Goal: Task Accomplishment & Management: Complete application form

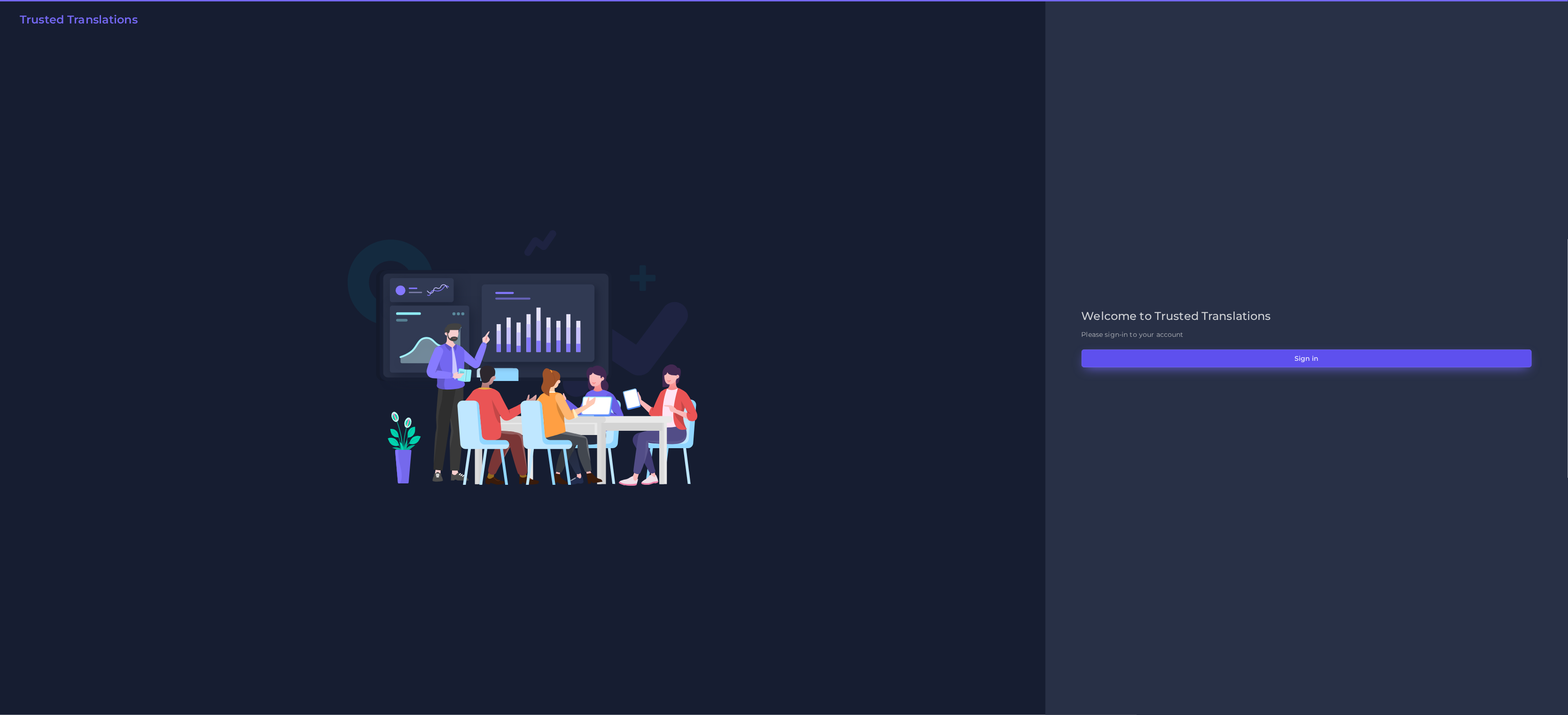
click at [1250, 357] on button "Sign in" at bounding box center [1307, 359] width 450 height 18
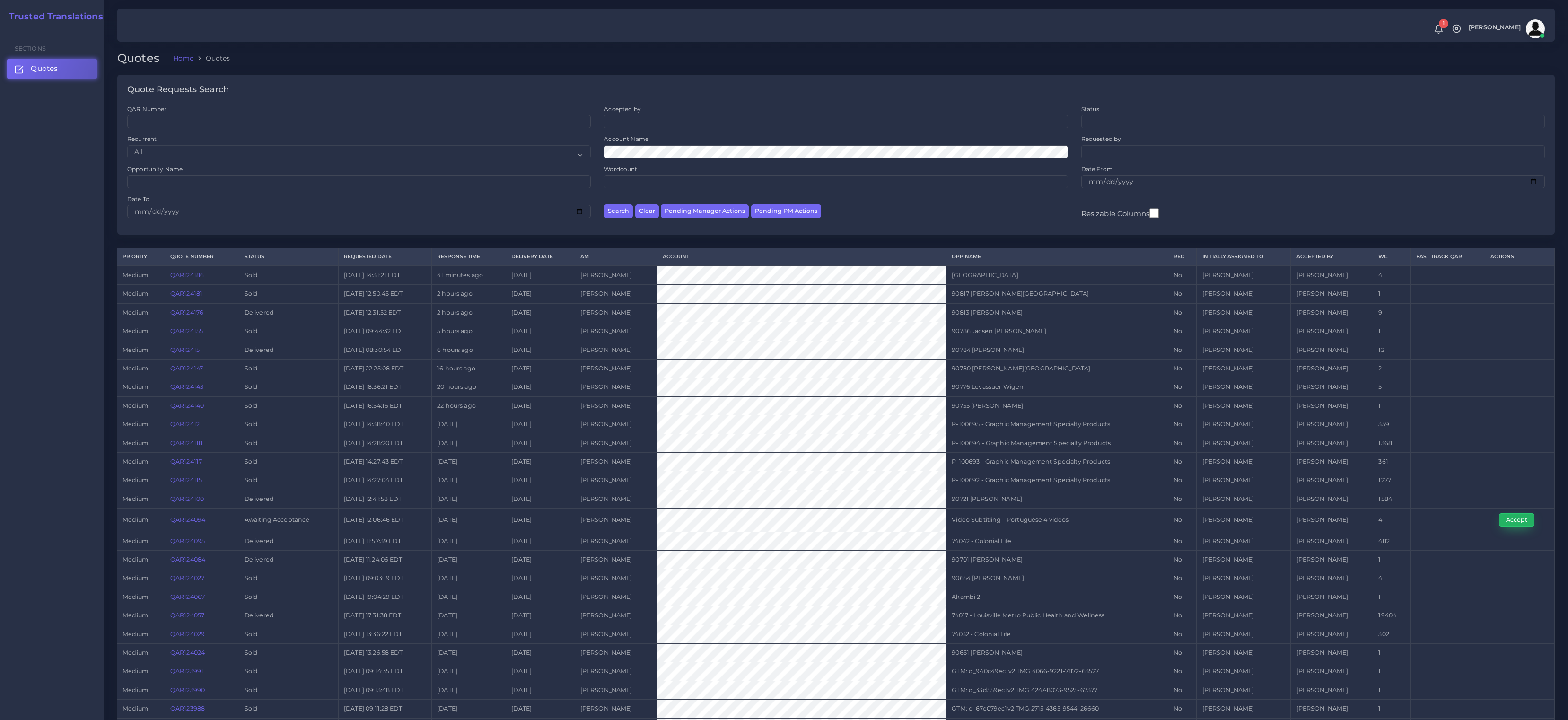
click at [1524, 518] on button "Accept" at bounding box center [1516, 520] width 35 height 13
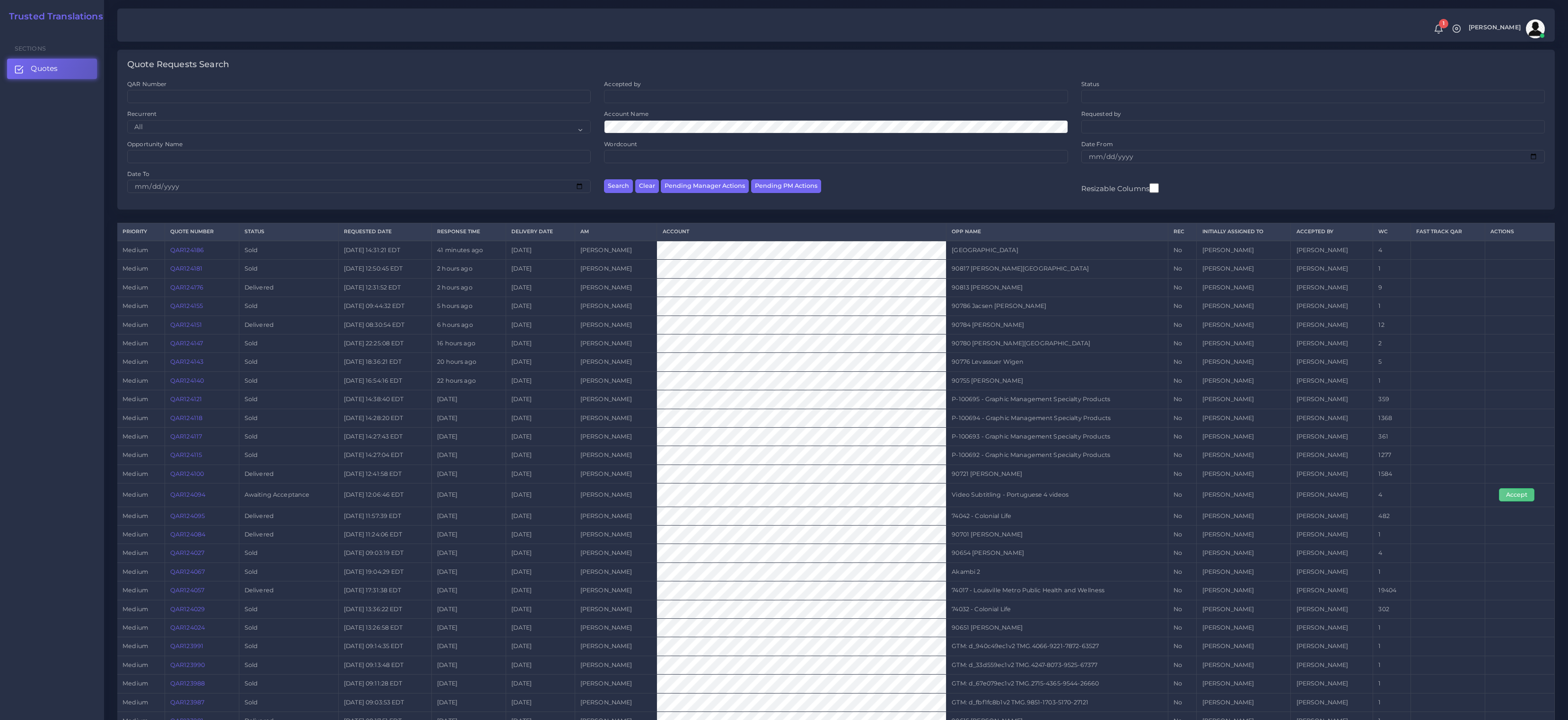
scroll to position [164, 0]
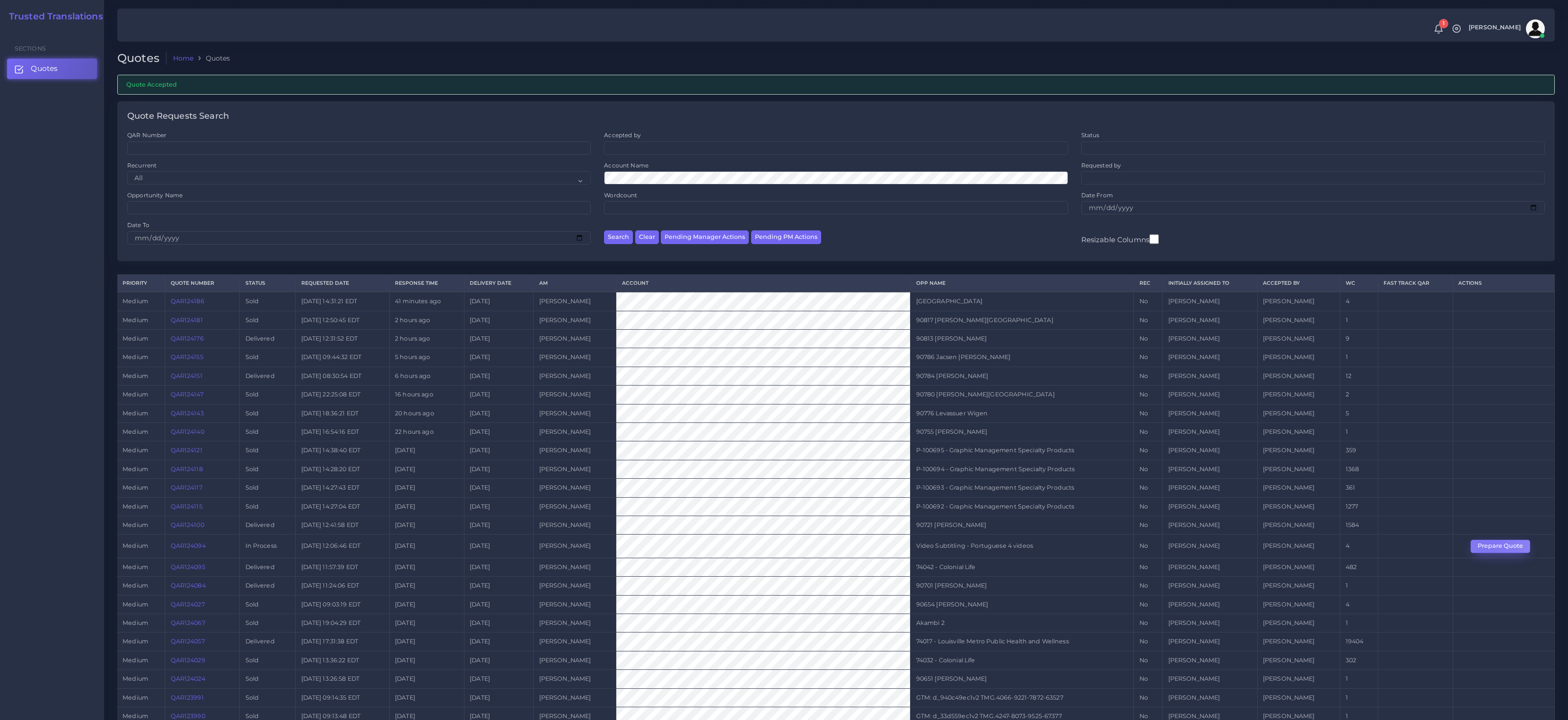
click at [1487, 545] on button "Prepare Quote" at bounding box center [1500, 546] width 59 height 13
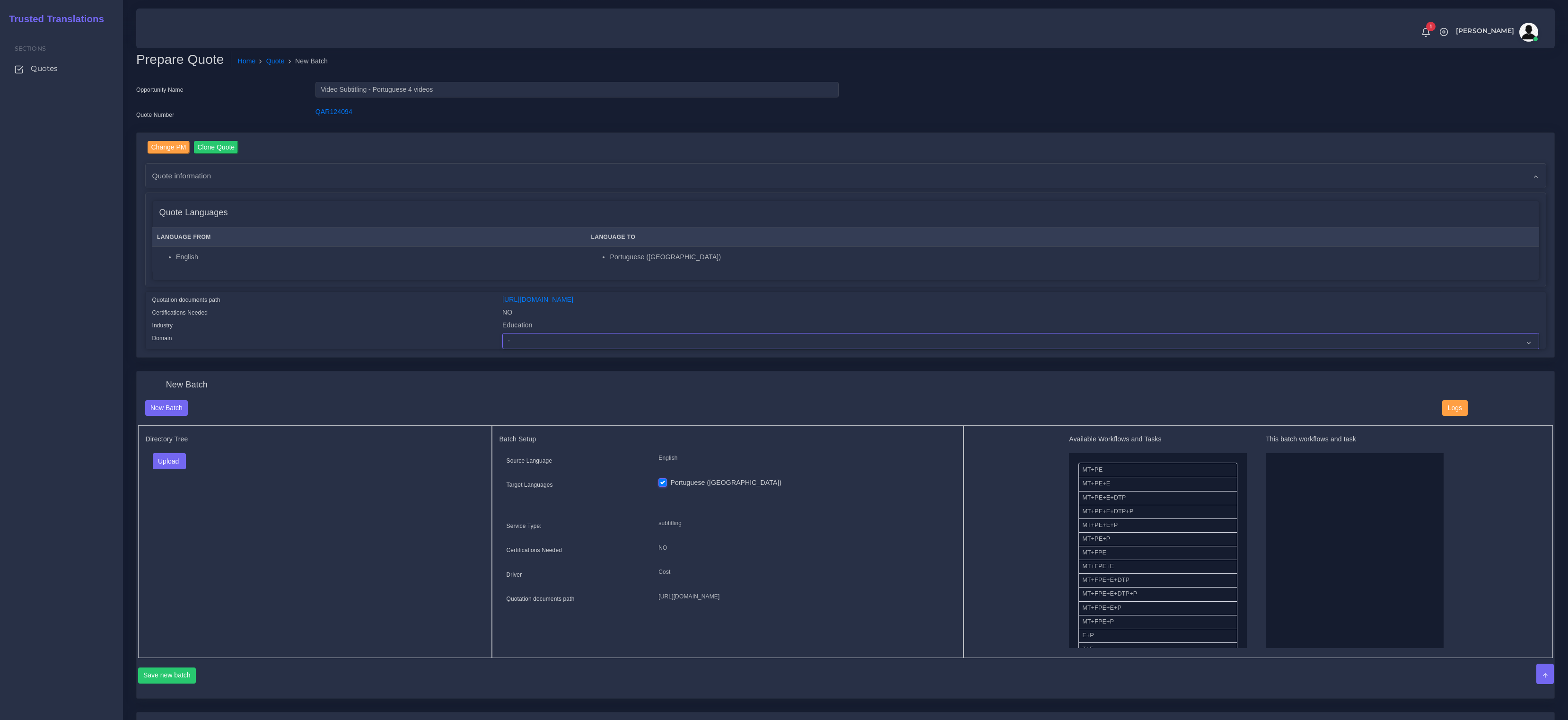
click at [553, 337] on select "- Advertising and Media Agriculture, Forestry and Fishing Architecture, Buildin…" at bounding box center [1020, 341] width 1037 height 16
select select "Education"
click at [502, 333] on select "- Advertising and Media Agriculture, Forestry and Fishing Architecture, Buildin…" at bounding box center [1020, 341] width 1037 height 16
click at [162, 458] on button "Upload" at bounding box center [169, 461] width 34 height 16
click at [175, 501] on label "Files" at bounding box center [185, 497] width 65 height 12
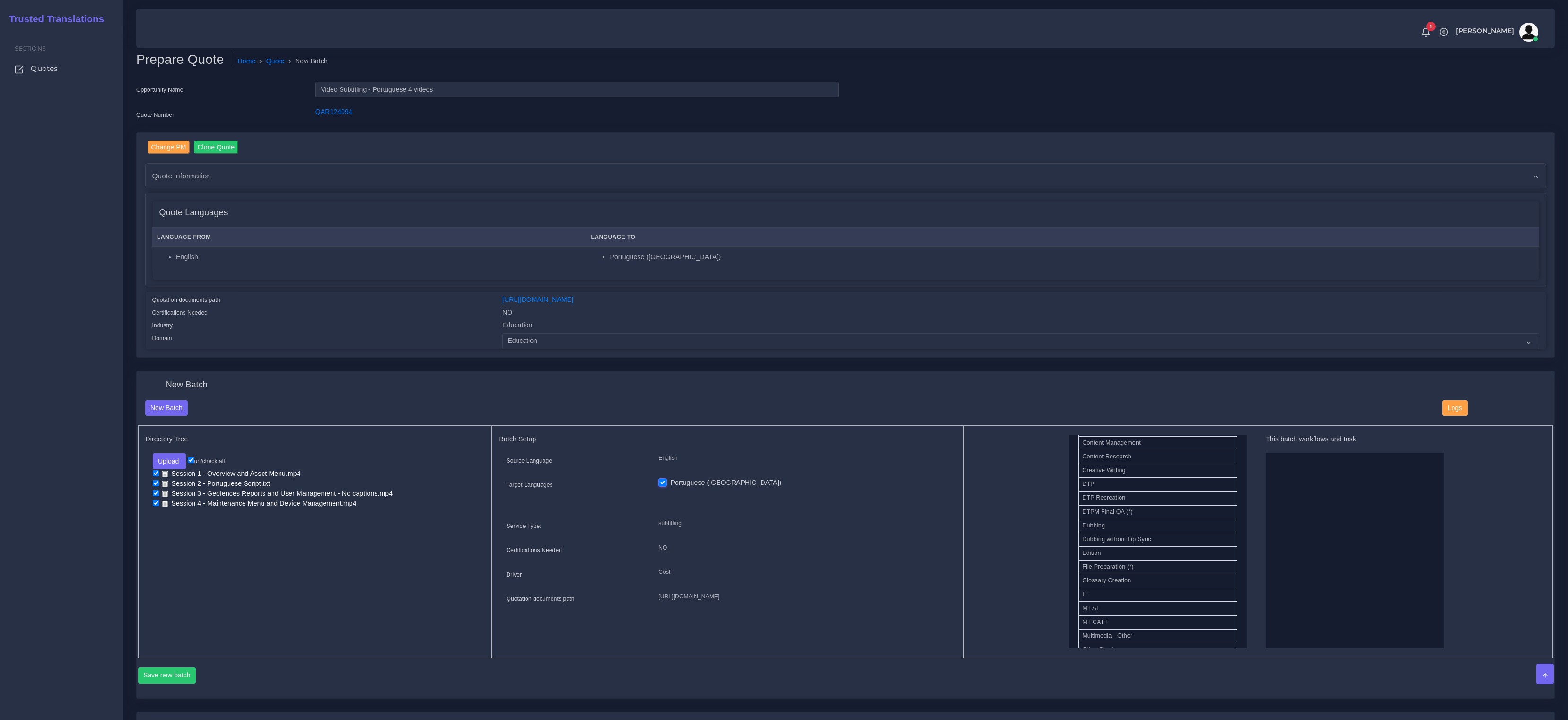
scroll to position [318, 0]
drag, startPoint x: 1115, startPoint y: 545, endPoint x: 1289, endPoint y: 510, distance: 177.5
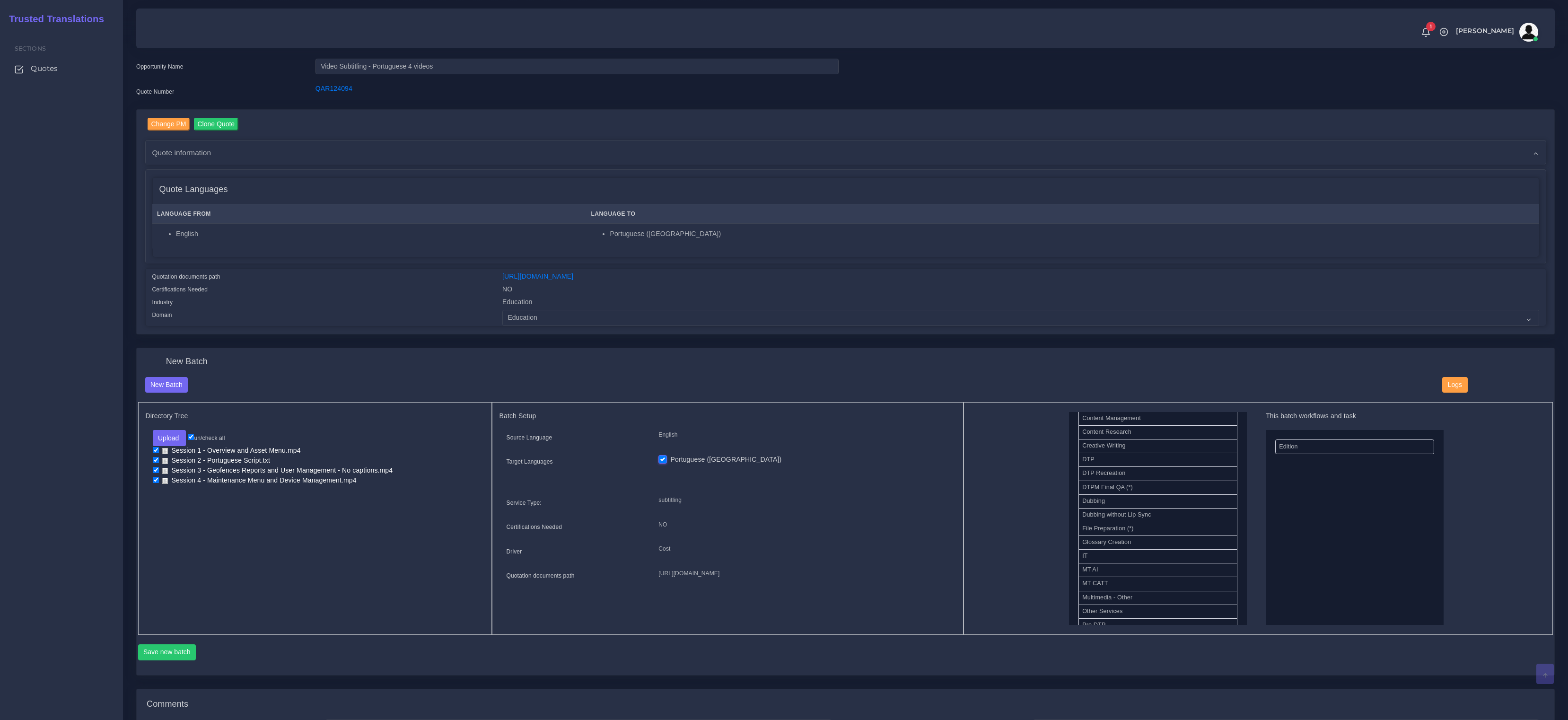
scroll to position [24, 0]
click at [158, 654] on button "Save new batch" at bounding box center [167, 651] width 58 height 16
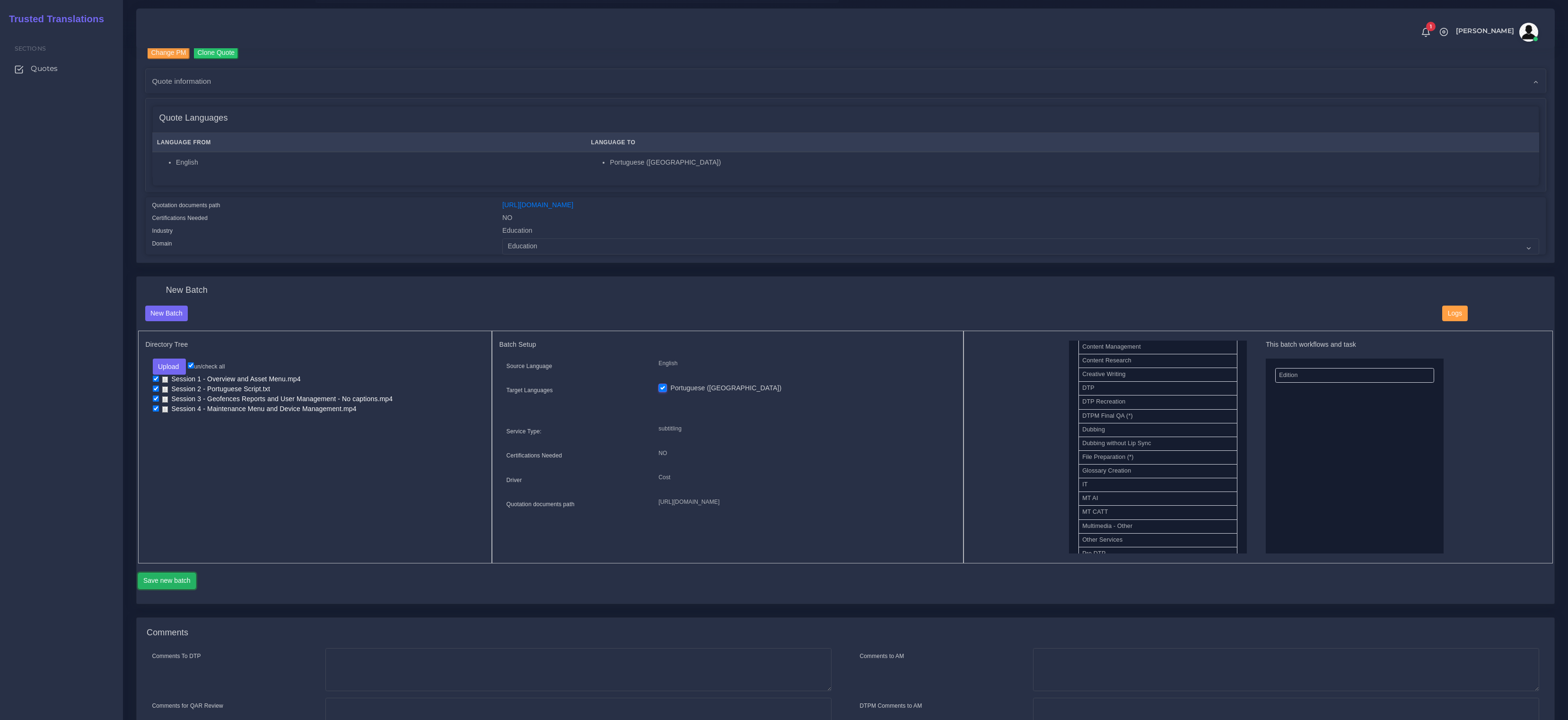
scroll to position [200, 0]
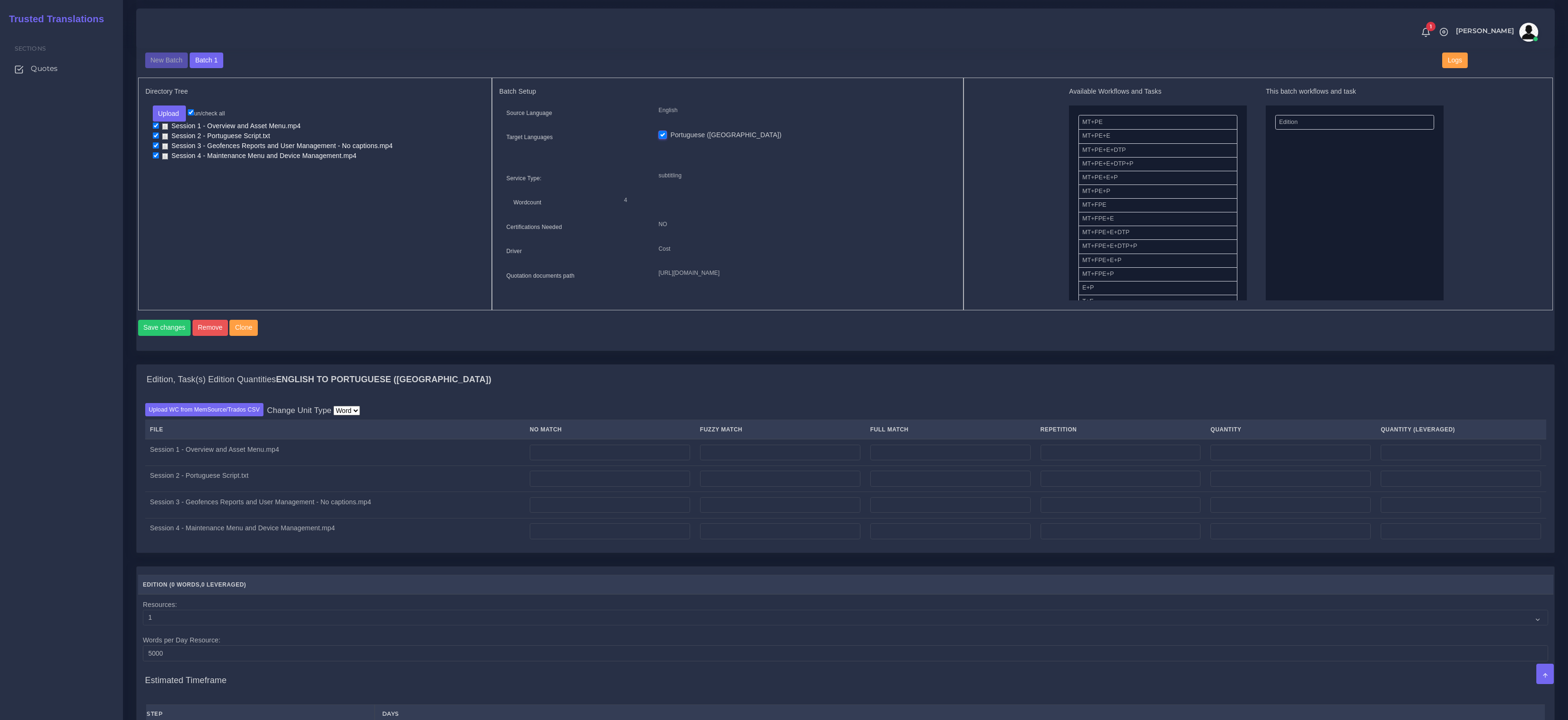
scroll to position [333, 0]
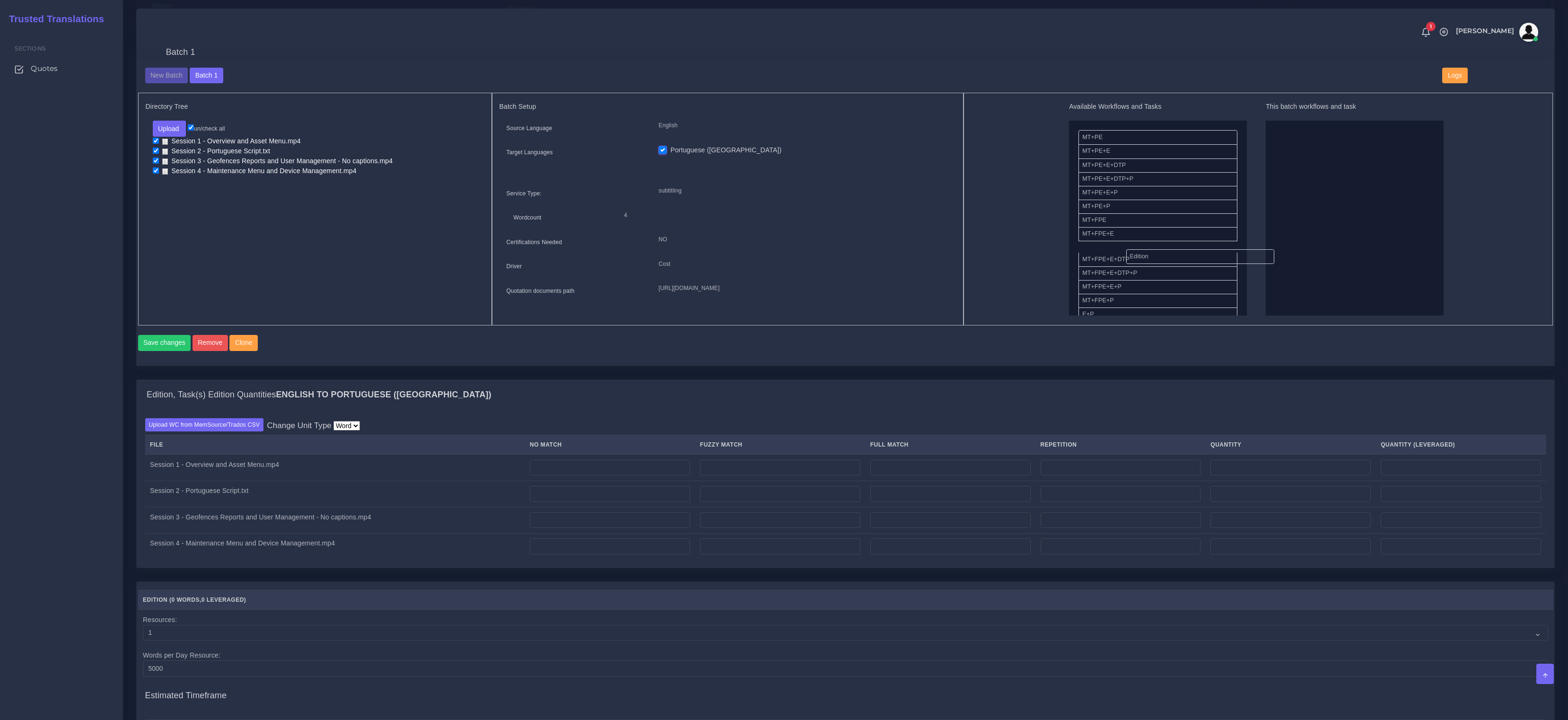
drag, startPoint x: 1302, startPoint y: 132, endPoint x: 1153, endPoint y: 252, distance: 191.3
drag, startPoint x: 1132, startPoint y: 271, endPoint x: 1332, endPoint y: 258, distance: 200.4
click at [160, 351] on button "Save changes" at bounding box center [164, 343] width 53 height 16
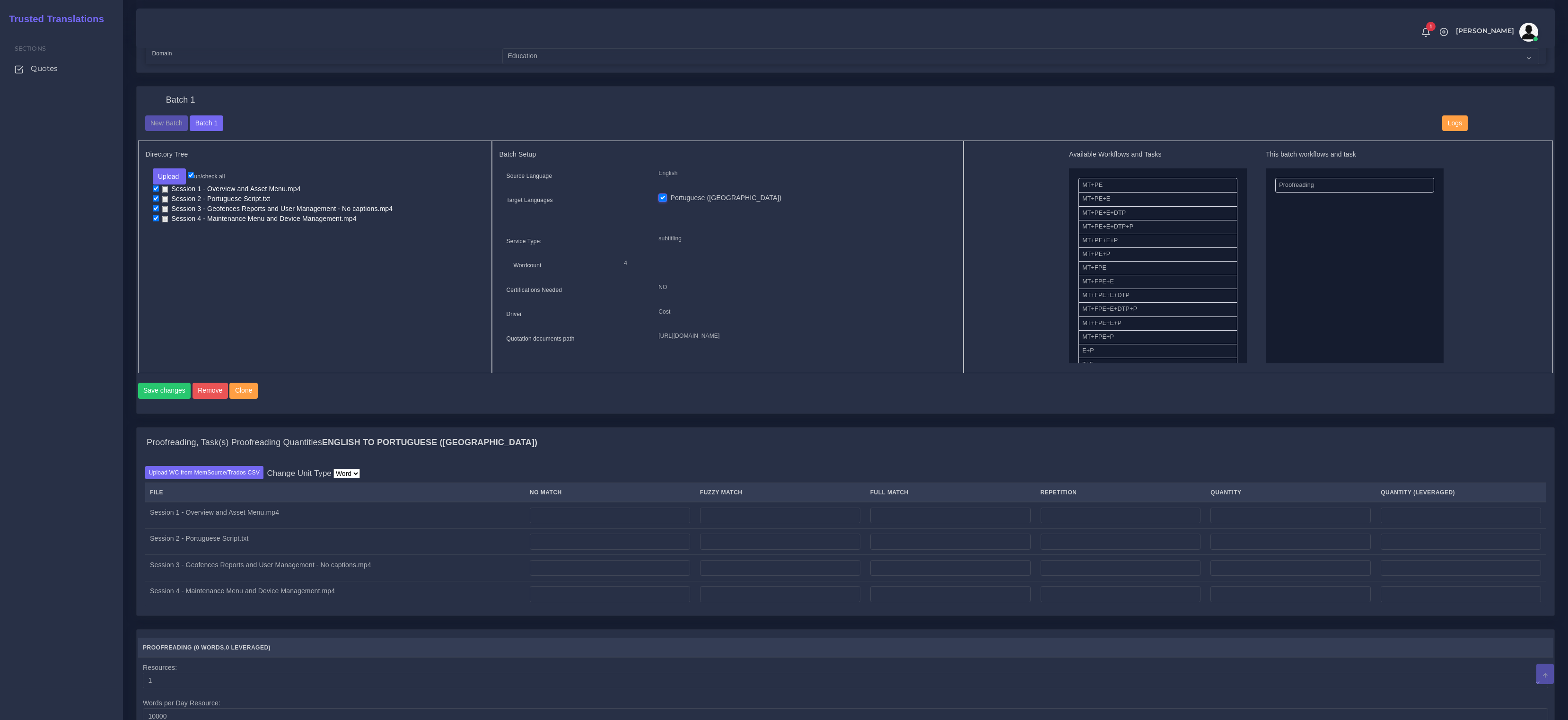
scroll to position [313, 0]
drag, startPoint x: 1241, startPoint y: 187, endPoint x: 1136, endPoint y: 234, distance: 115.0
drag, startPoint x: 1115, startPoint y: 343, endPoint x: 1295, endPoint y: 290, distance: 187.6
click at [172, 390] on button "Save changes" at bounding box center [164, 390] width 53 height 16
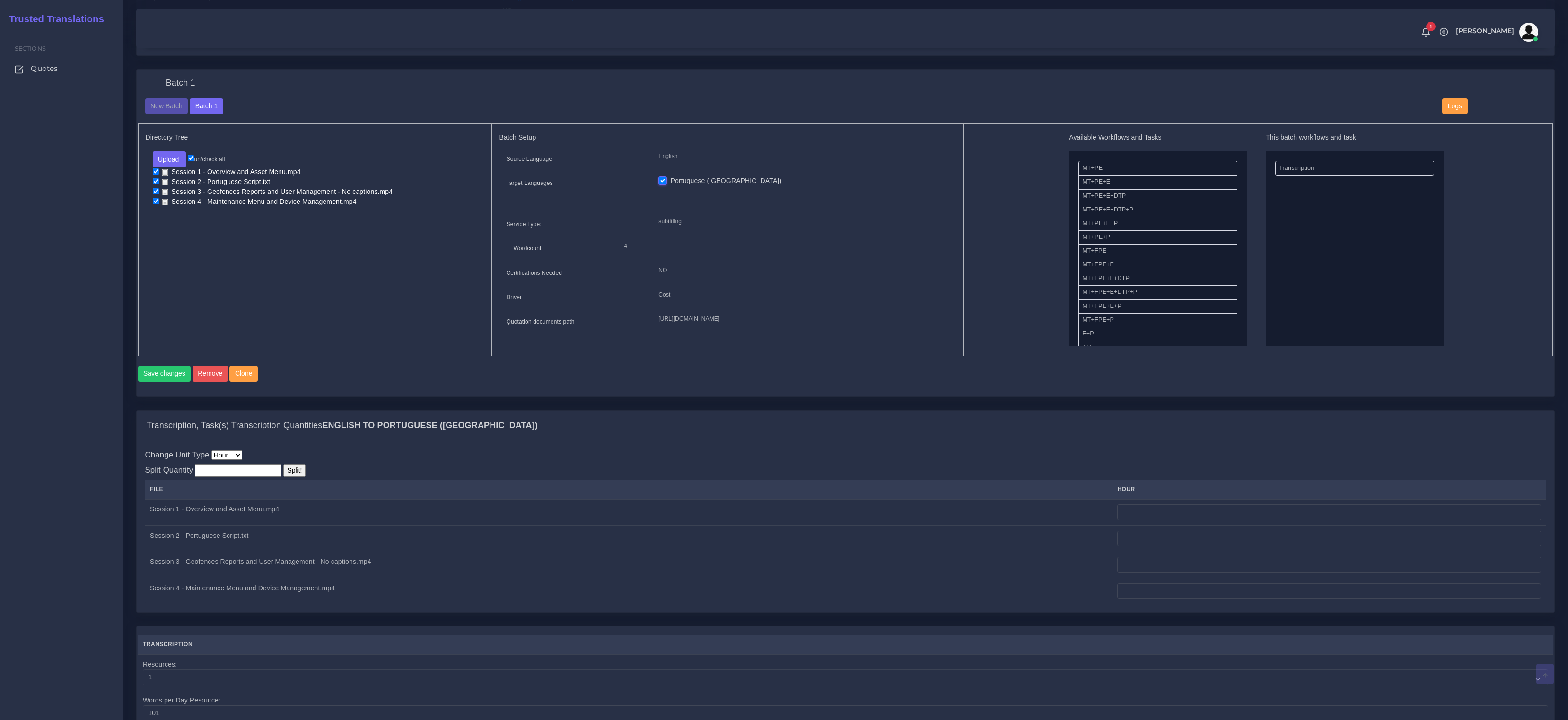
scroll to position [427, 0]
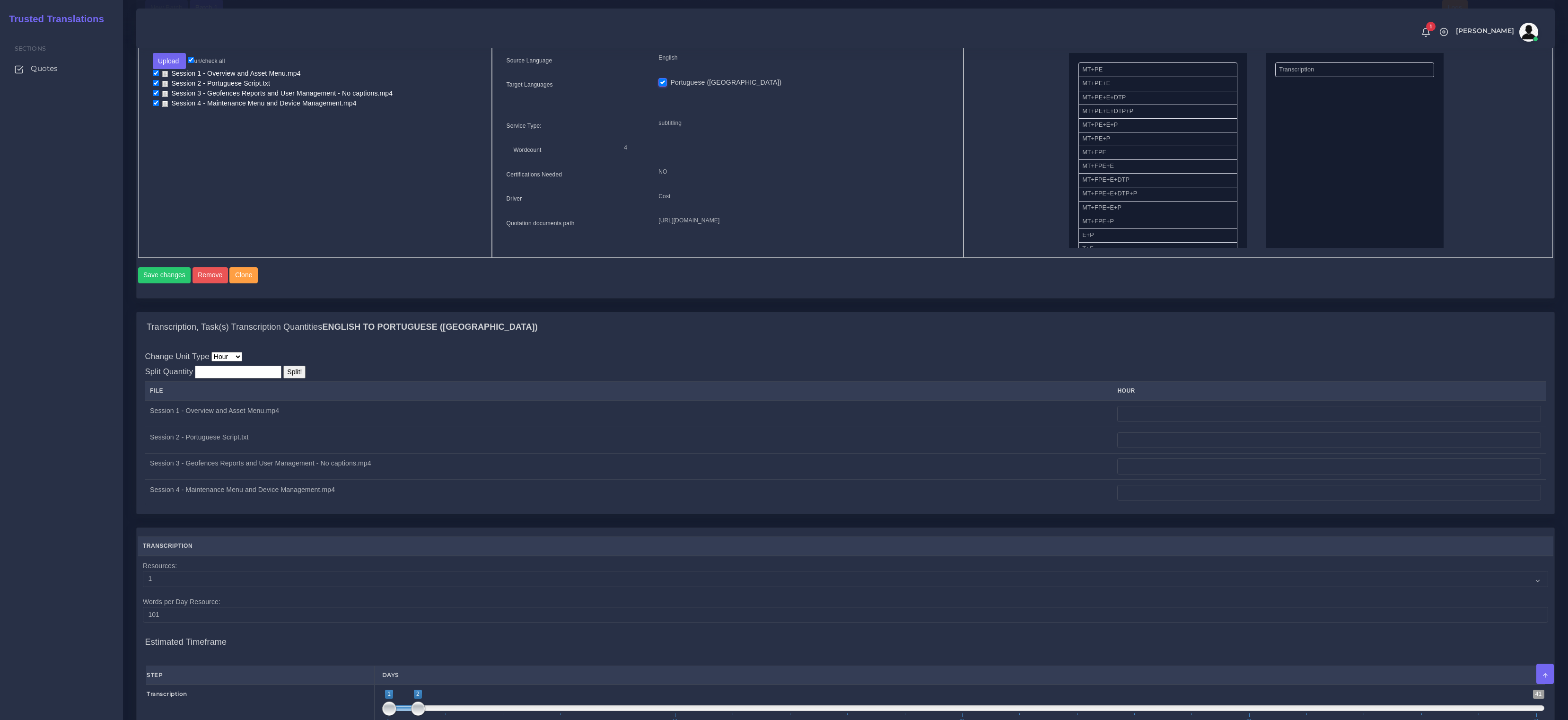
click at [1191, 412] on td at bounding box center [1329, 414] width 434 height 27
click at [1265, 418] on input "number" at bounding box center [1329, 414] width 424 height 16
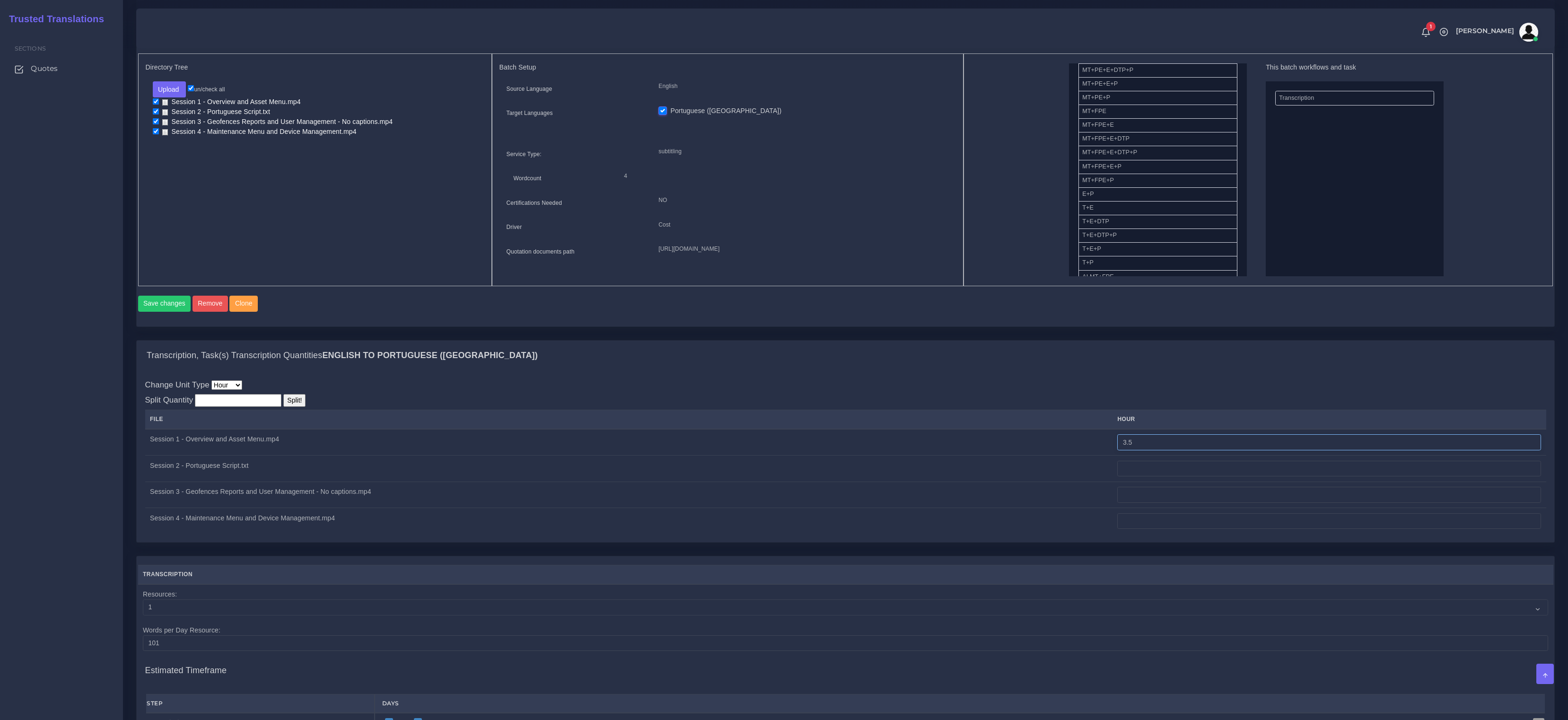
scroll to position [53, 0]
type input "3.5"
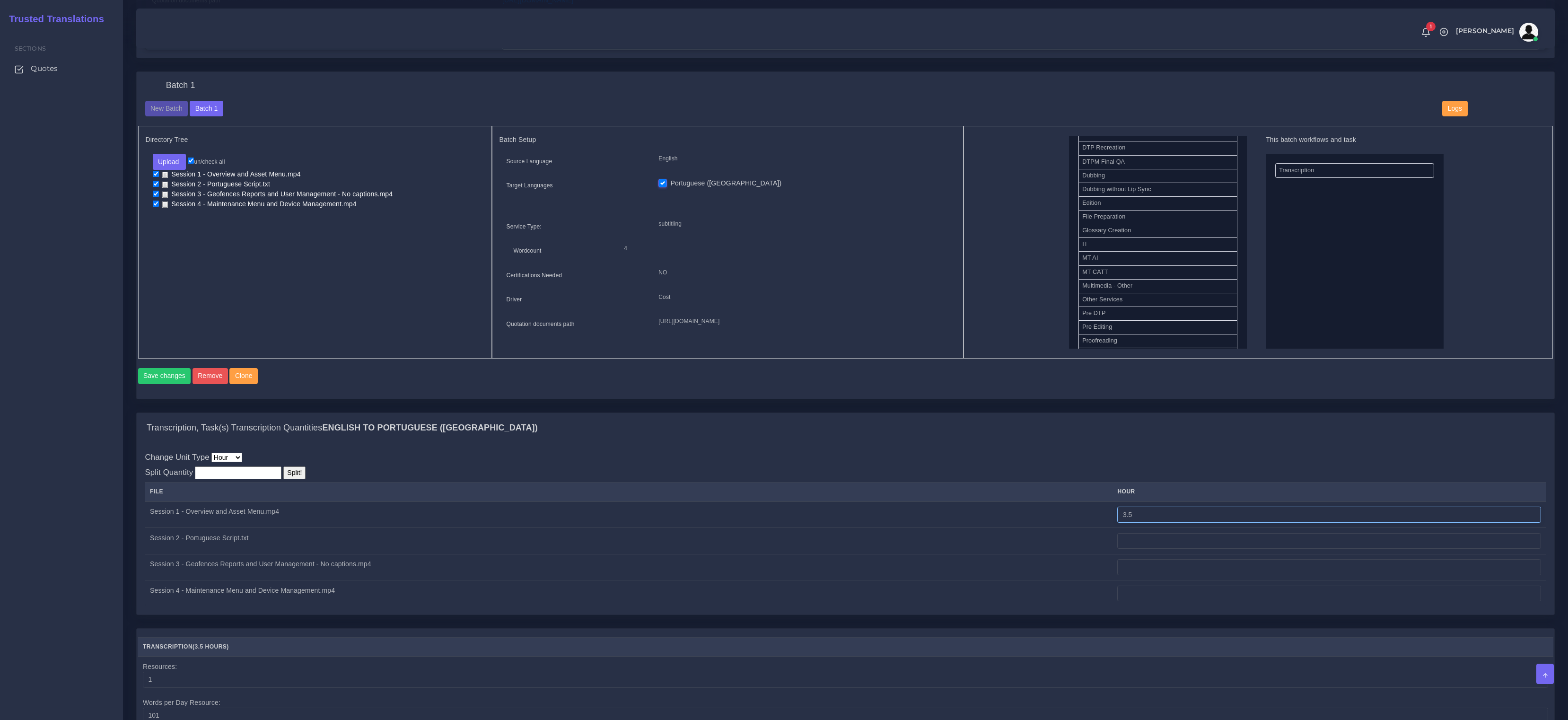
scroll to position [368, 0]
drag, startPoint x: 1130, startPoint y: 281, endPoint x: 1348, endPoint y: 261, distance: 218.9
drag, startPoint x: 1099, startPoint y: 247, endPoint x: 1316, endPoint y: 239, distance: 217.1
click at [159, 384] on button "Save changes" at bounding box center [164, 376] width 53 height 16
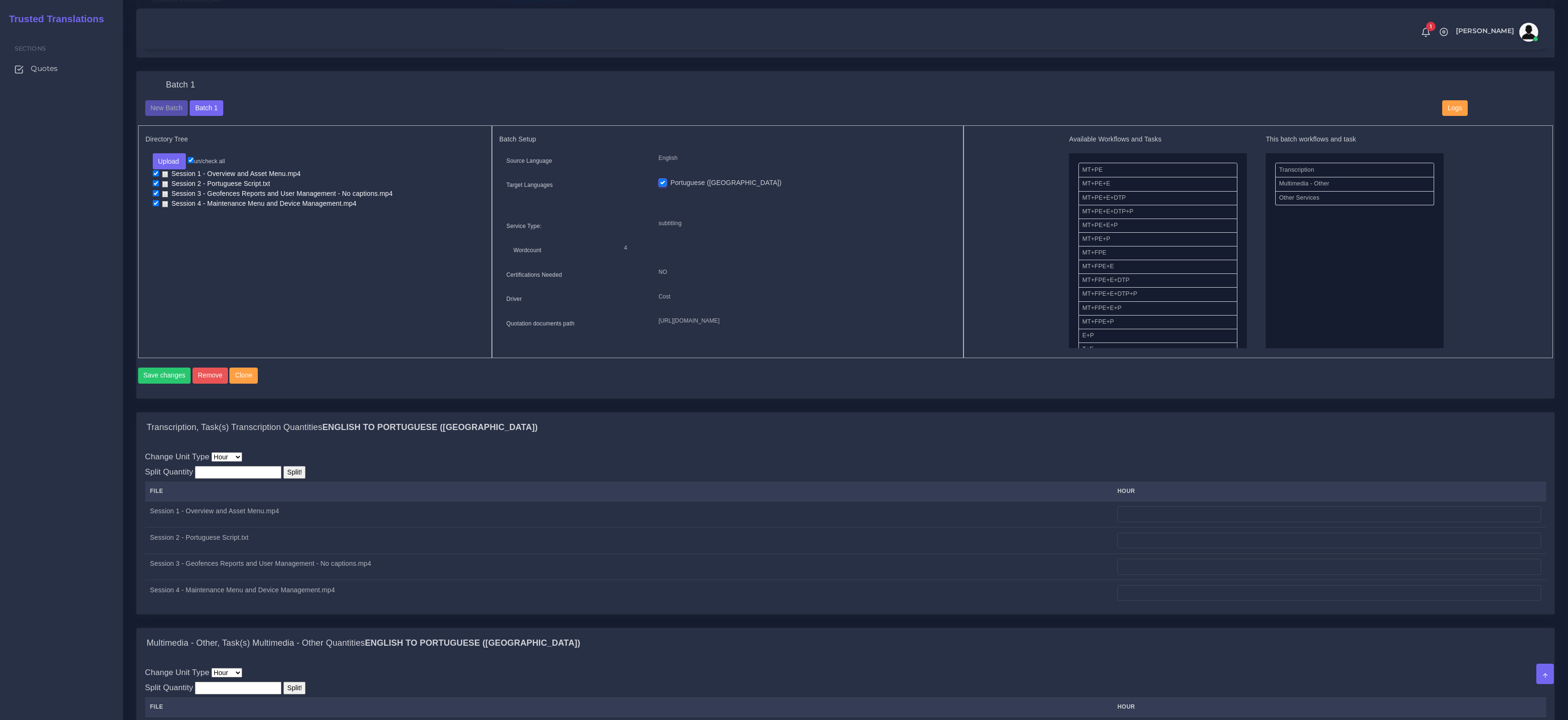
scroll to position [384, 0]
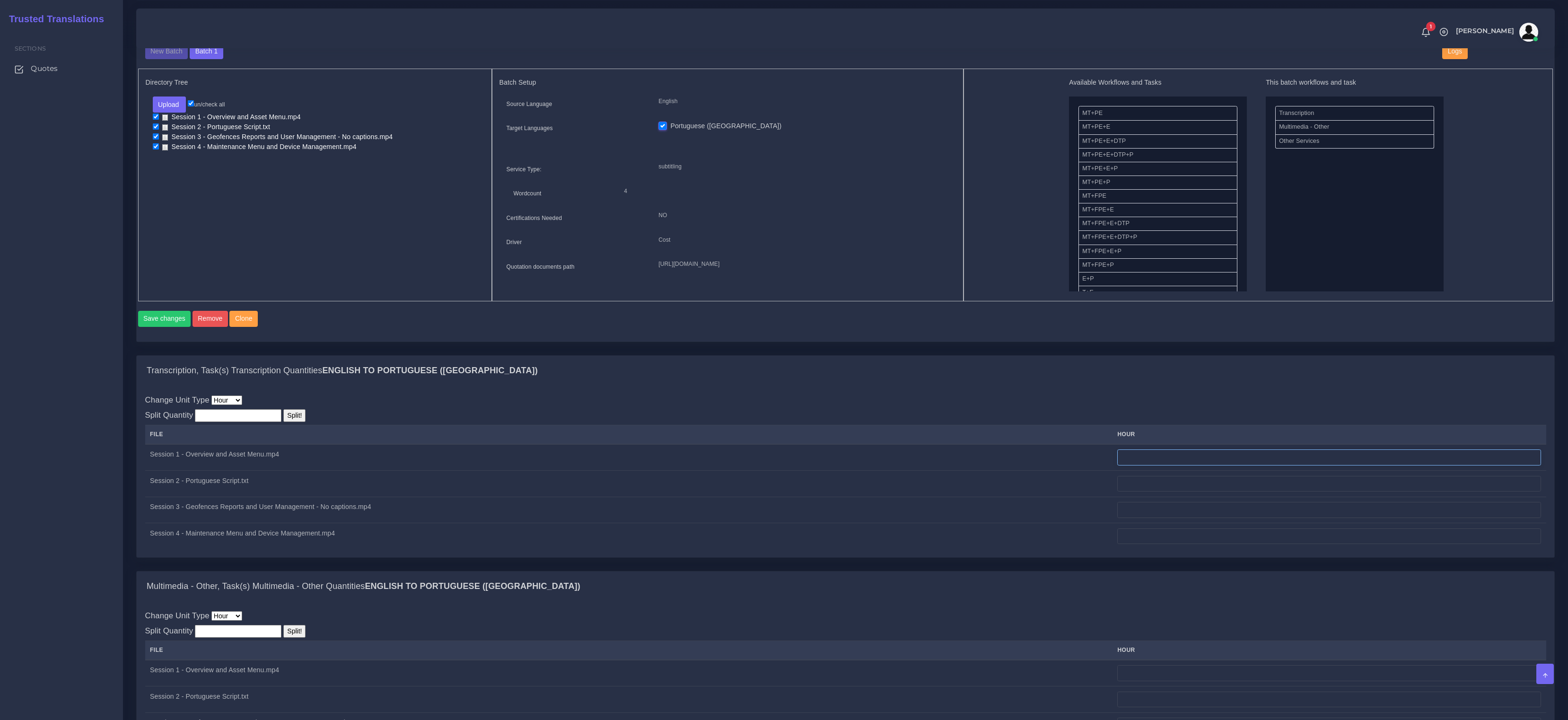
click at [1187, 466] on input "number" at bounding box center [1329, 457] width 424 height 16
type input "3.5"
click at [1165, 492] on input "number" at bounding box center [1329, 483] width 424 height 16
type input "3.5"
click at [1187, 518] on input "number" at bounding box center [1329, 510] width 424 height 16
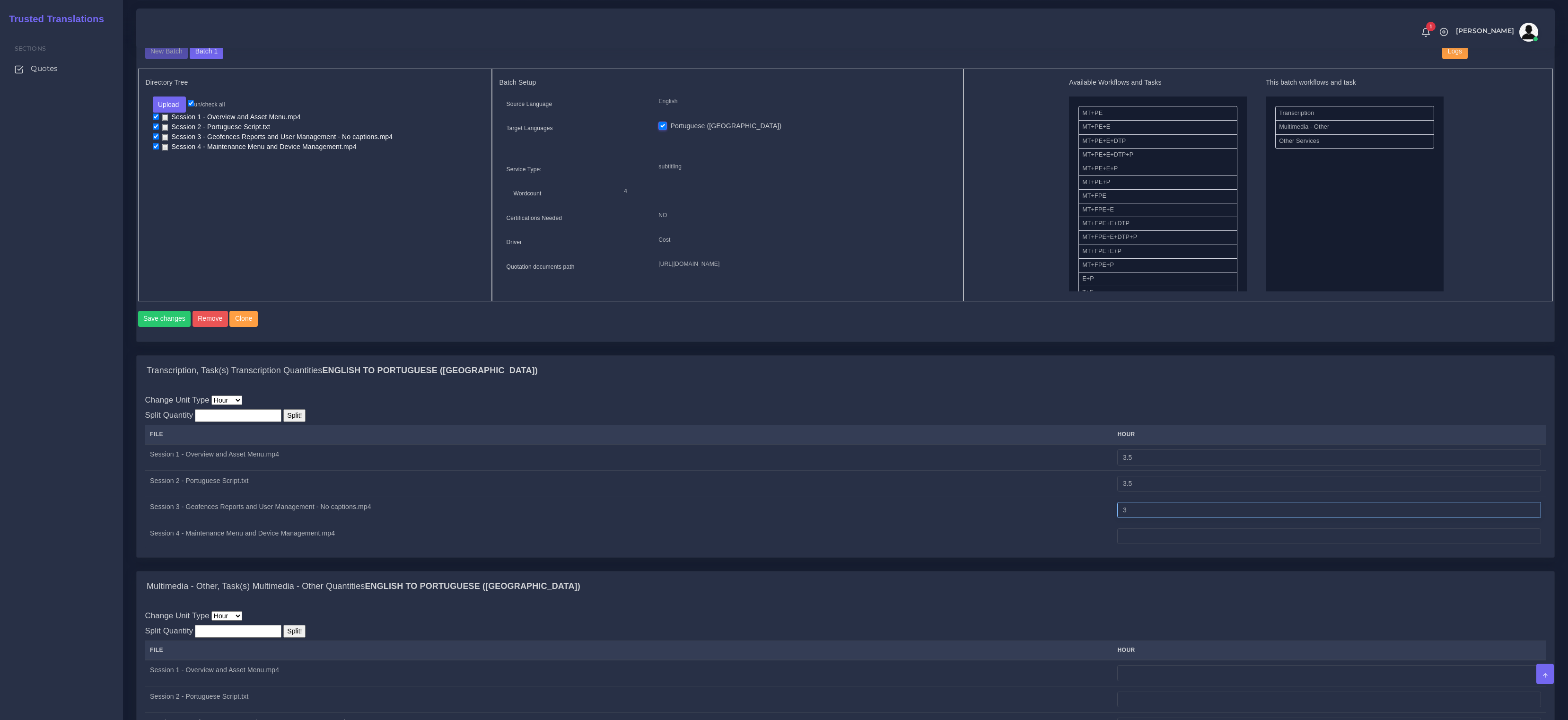
type input "3"
click at [1183, 545] on input "number" at bounding box center [1329, 537] width 424 height 16
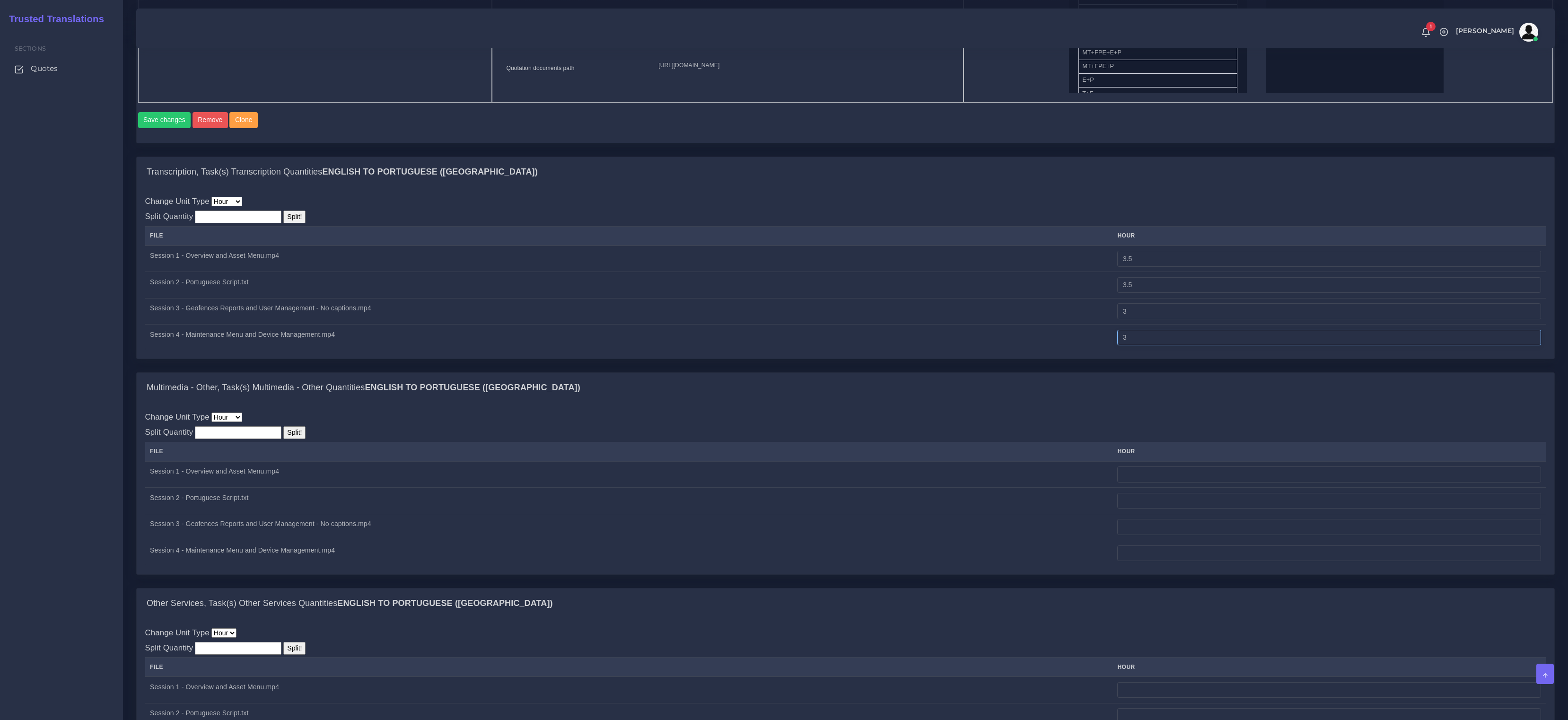
scroll to position [607, 0]
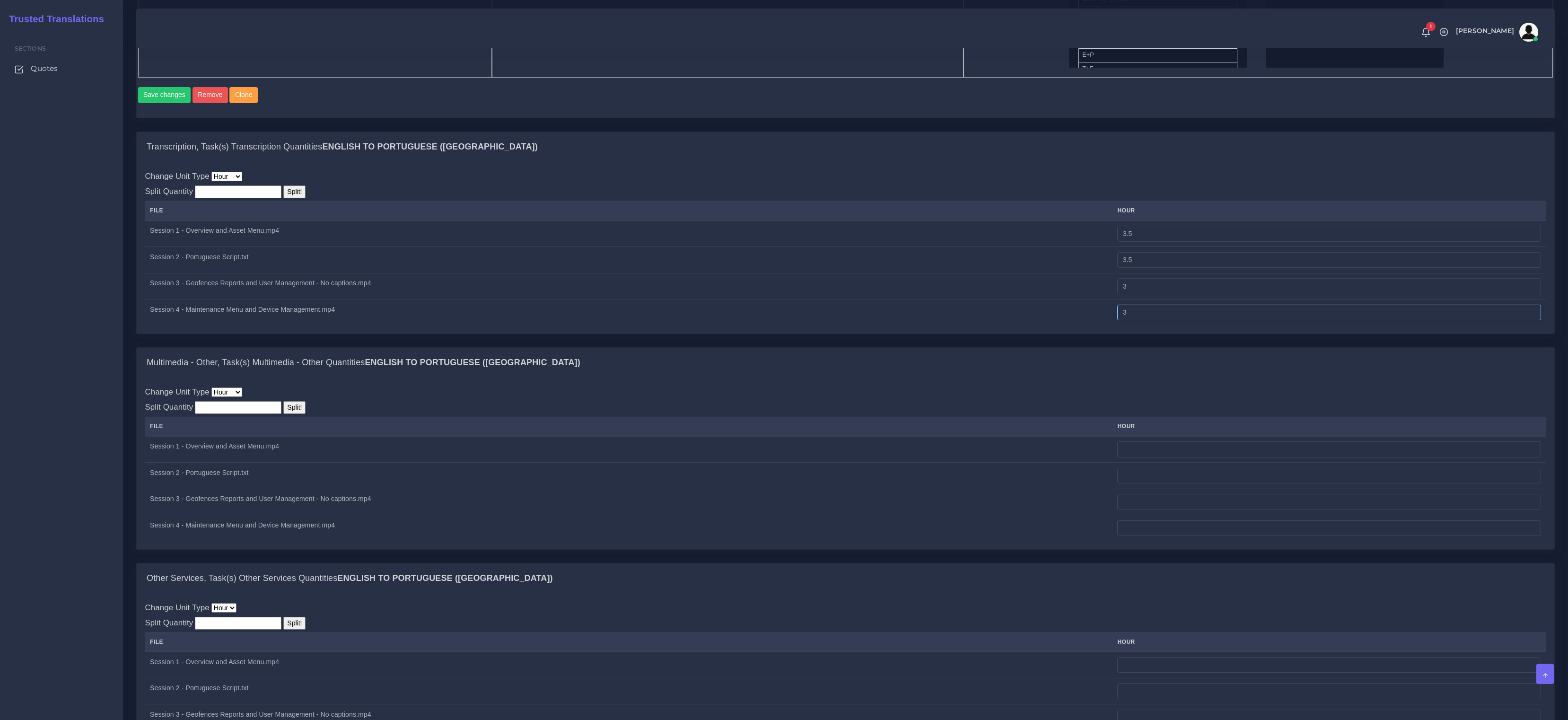
type input "3"
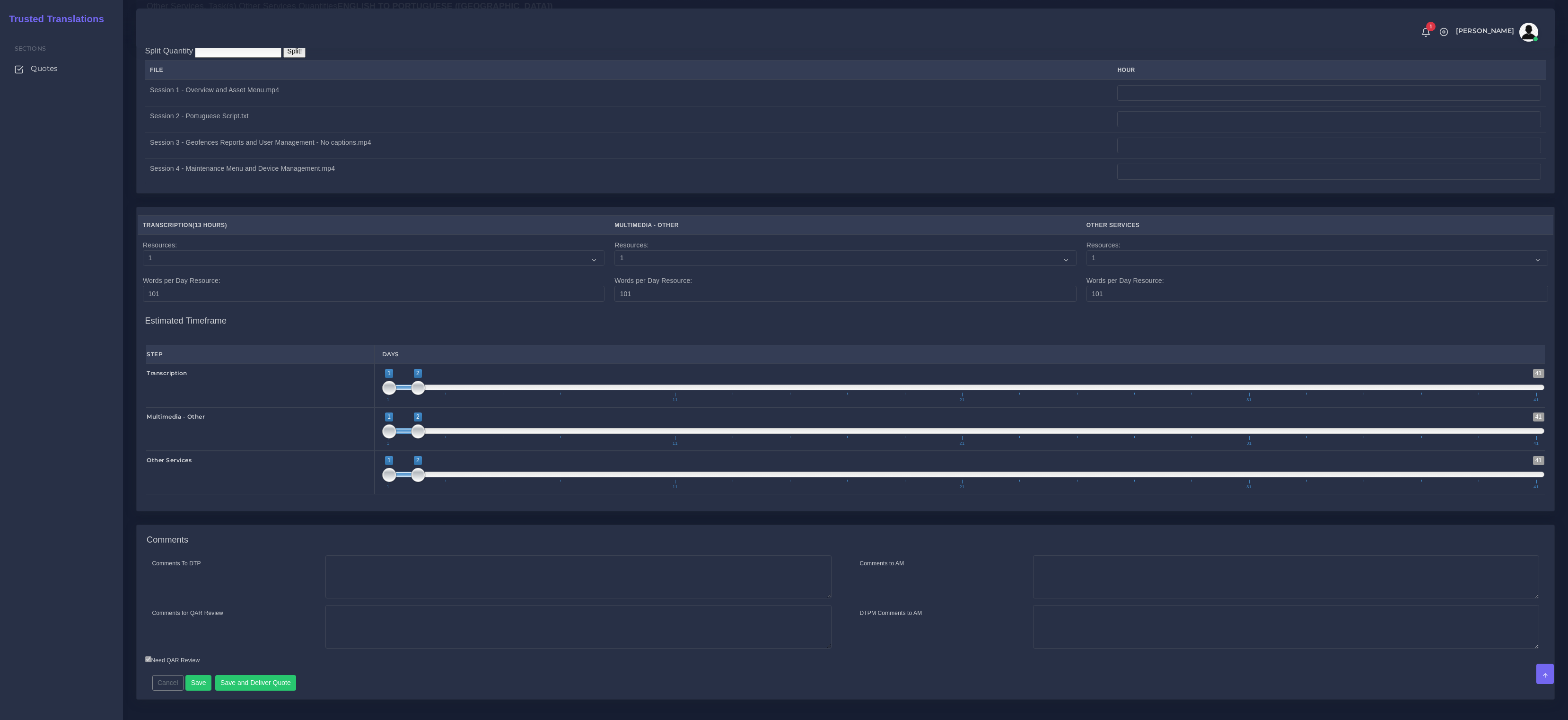
scroll to position [1195, 0]
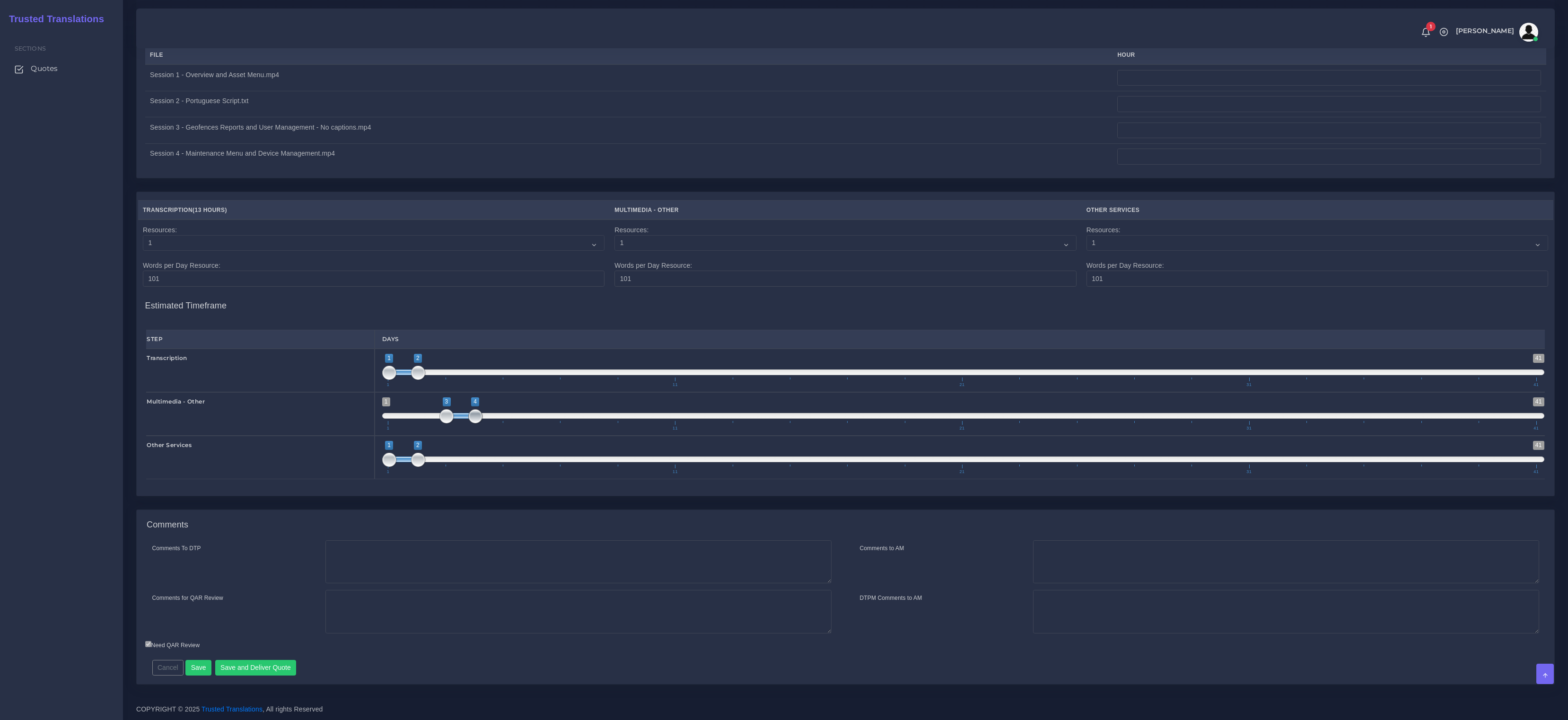
type input "2;3"
drag, startPoint x: 403, startPoint y: 419, endPoint x: 436, endPoint y: 421, distance: 33.1
click at [436, 419] on span at bounding box center [432, 416] width 29 height 6
drag, startPoint x: 405, startPoint y: 464, endPoint x: 456, endPoint y: 464, distance: 51.0
click at [456, 462] on span at bounding box center [461, 459] width 29 height 6
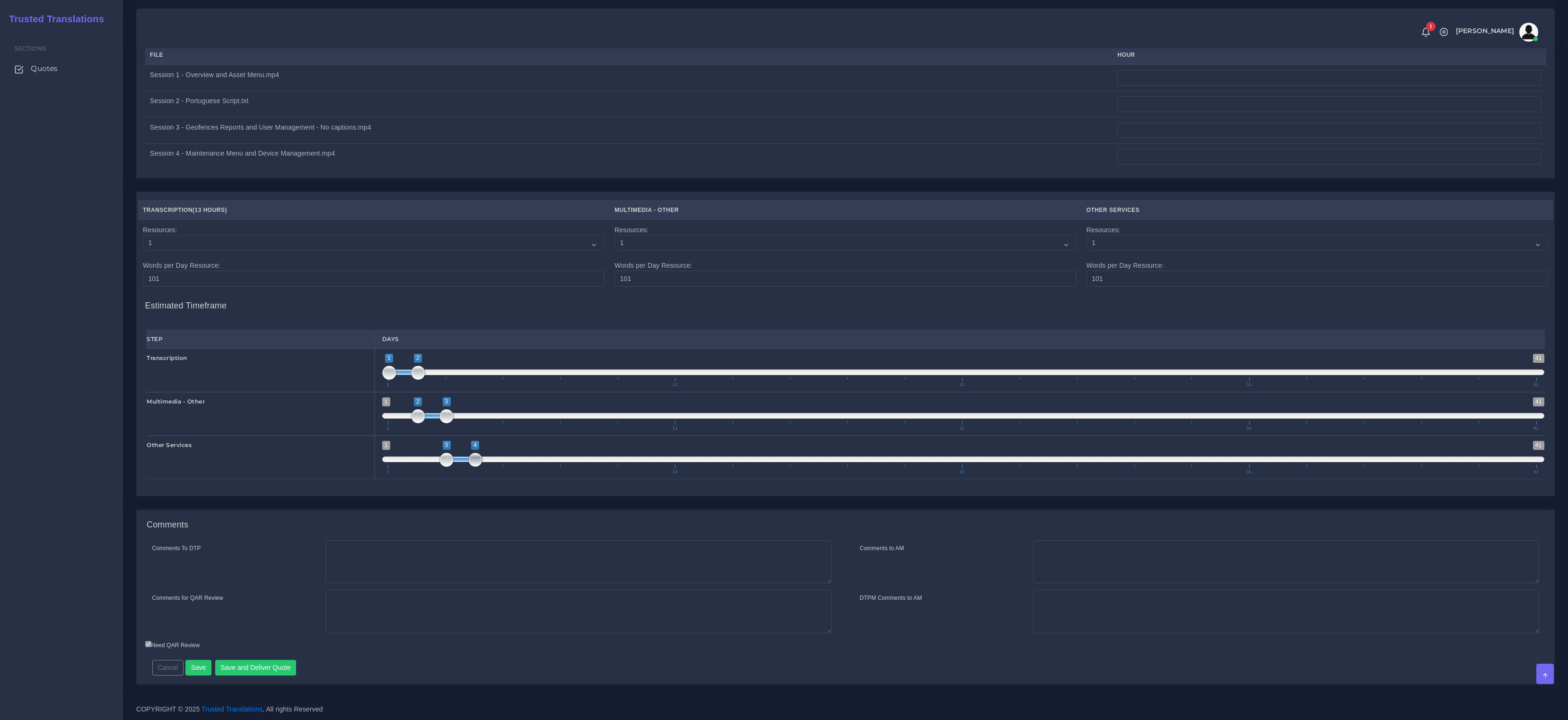
type input "3;5"
drag, startPoint x: 474, startPoint y: 467, endPoint x: 490, endPoint y: 464, distance: 16.3
click at [490, 464] on span "1 41 3 5 3 — 5 1 11 21 31 41" at bounding box center [963, 457] width 1162 height 33
click at [400, 609] on textarea "Comments for QAR Review" at bounding box center [579, 612] width 506 height 44
paste textarea "Female voiceover (one voice only), artificial, script provided Subtitles burned…"
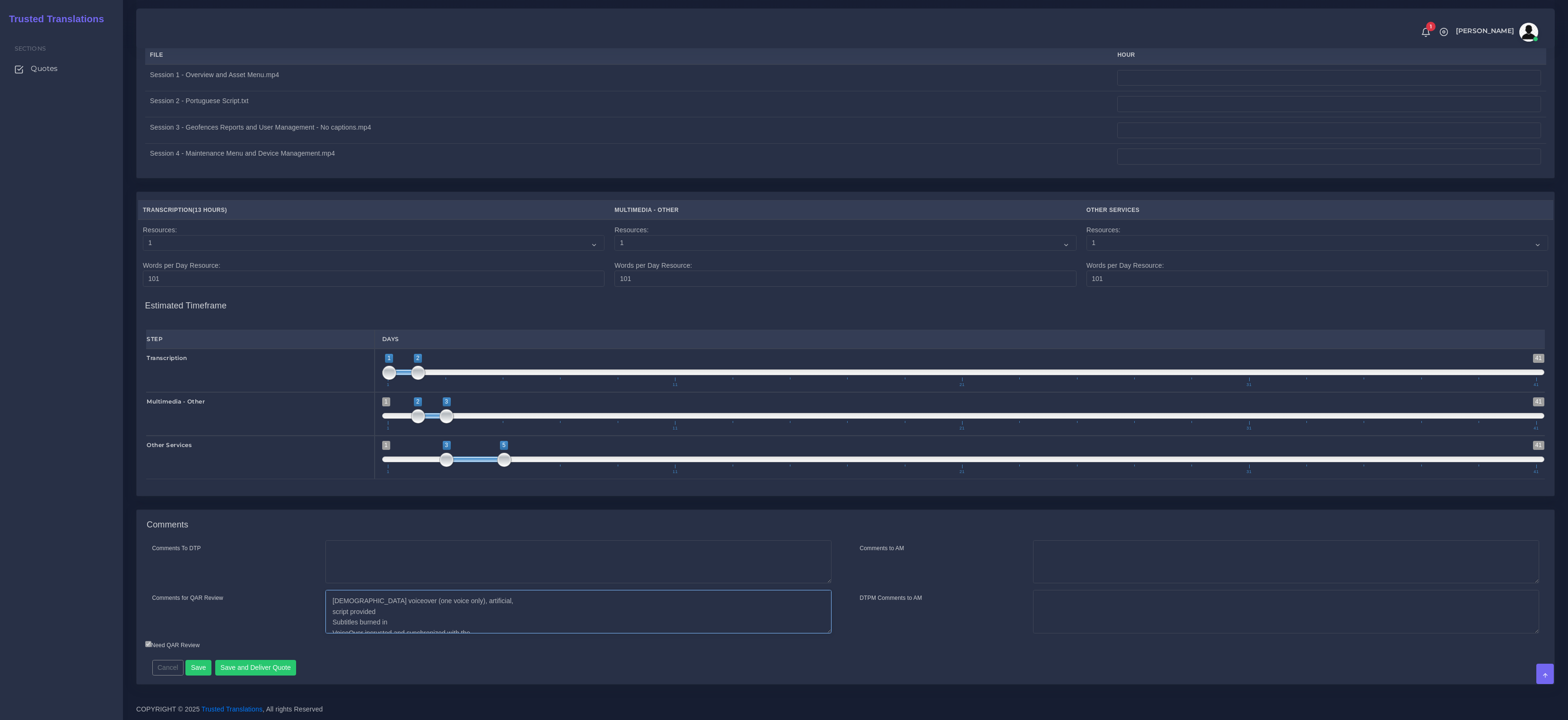
scroll to position [1198, 0]
type textarea "Female voiceover (one voice only), artificial, script provided Subtitles burned…"
click at [401, 511] on div "Comments" at bounding box center [845, 525] width 1418 height 30
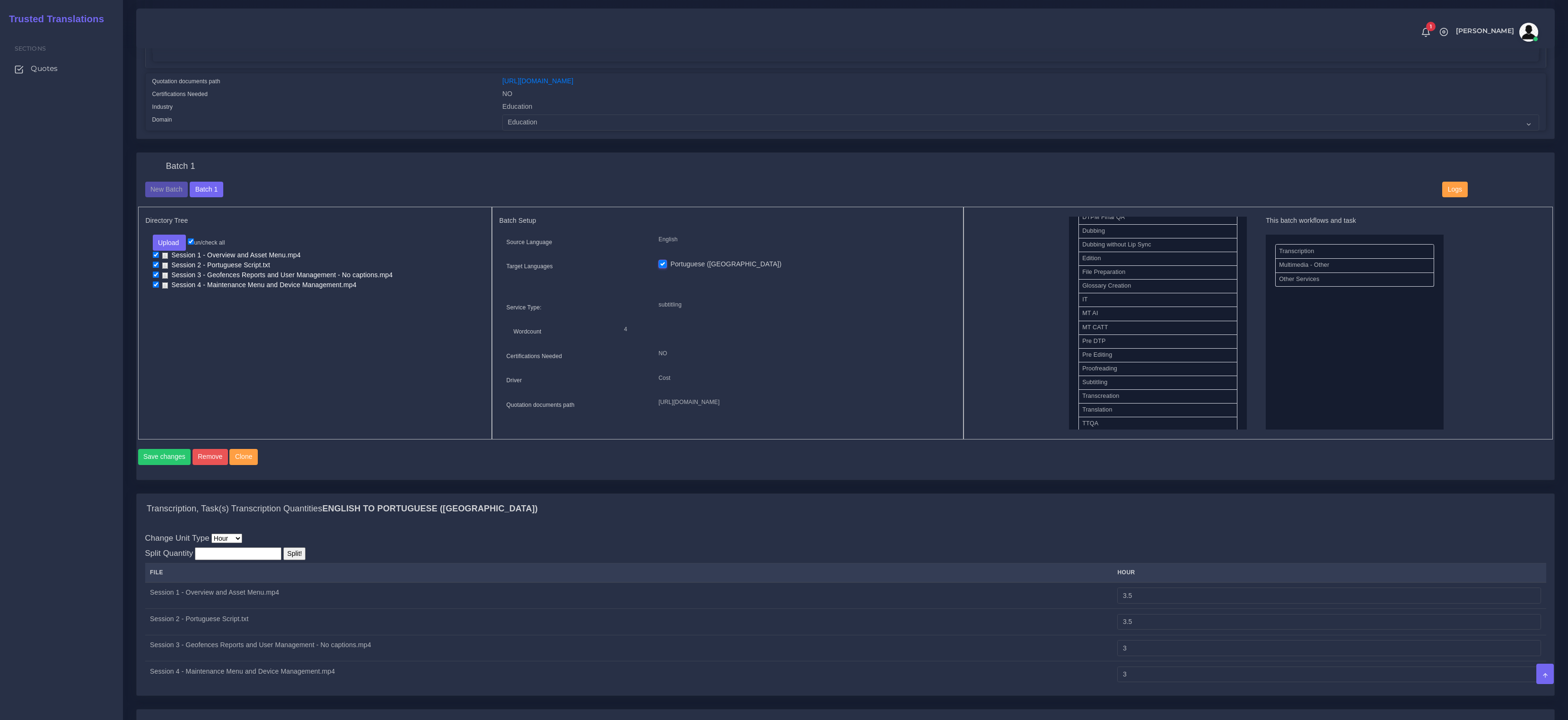
scroll to position [412, 0]
drag, startPoint x: 1118, startPoint y: 412, endPoint x: 1329, endPoint y: 404, distance: 211.2
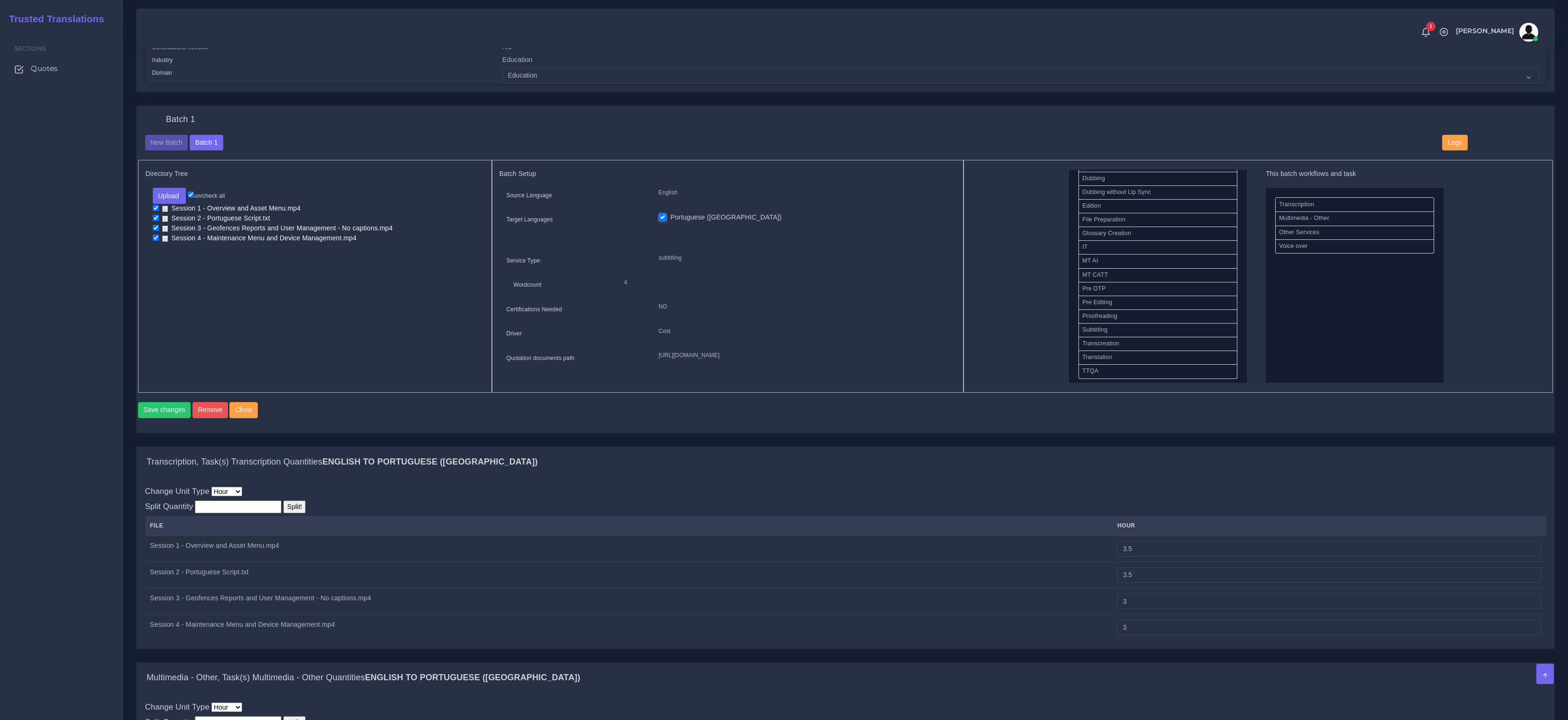
scroll to position [545, 0]
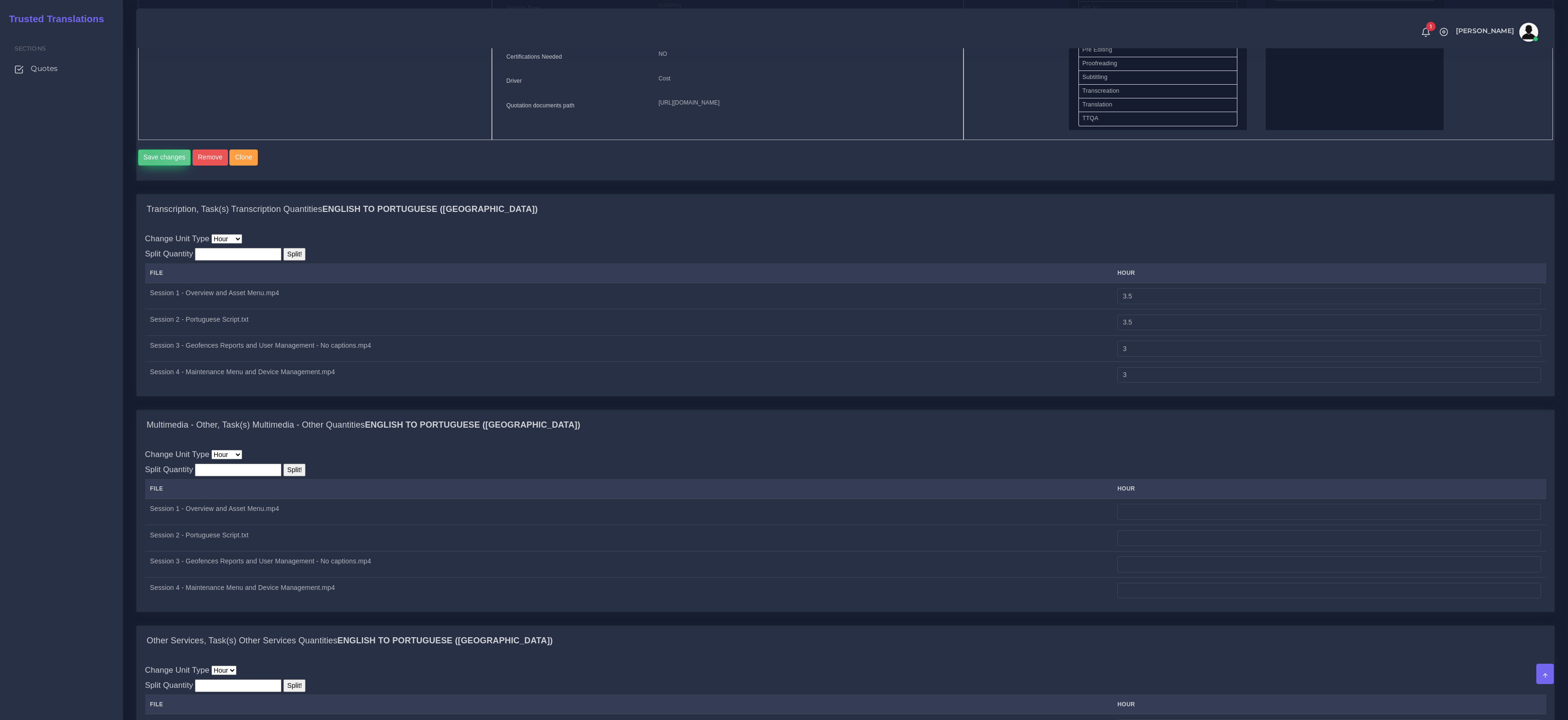
click at [149, 161] on button "Save changes" at bounding box center [164, 157] width 53 height 16
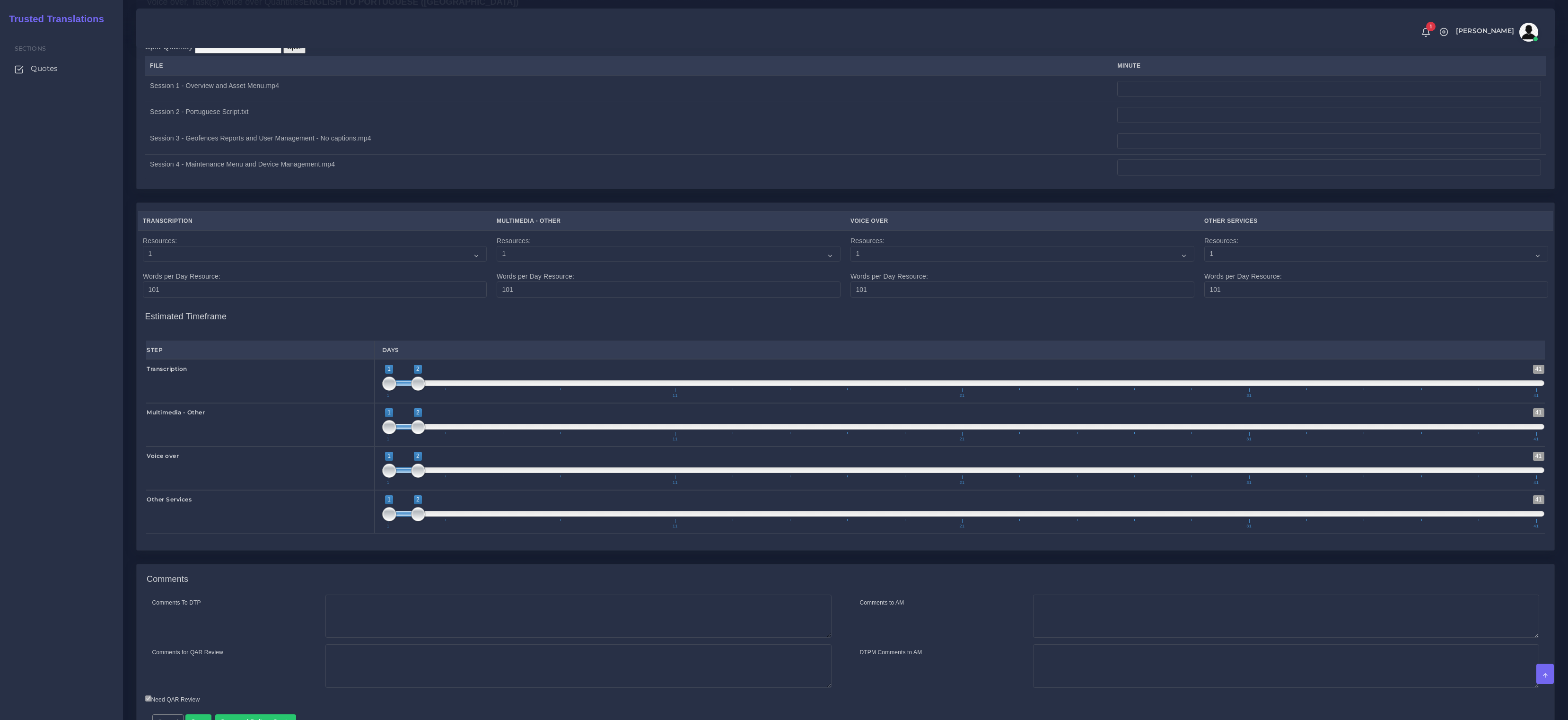
scroll to position [1456, 0]
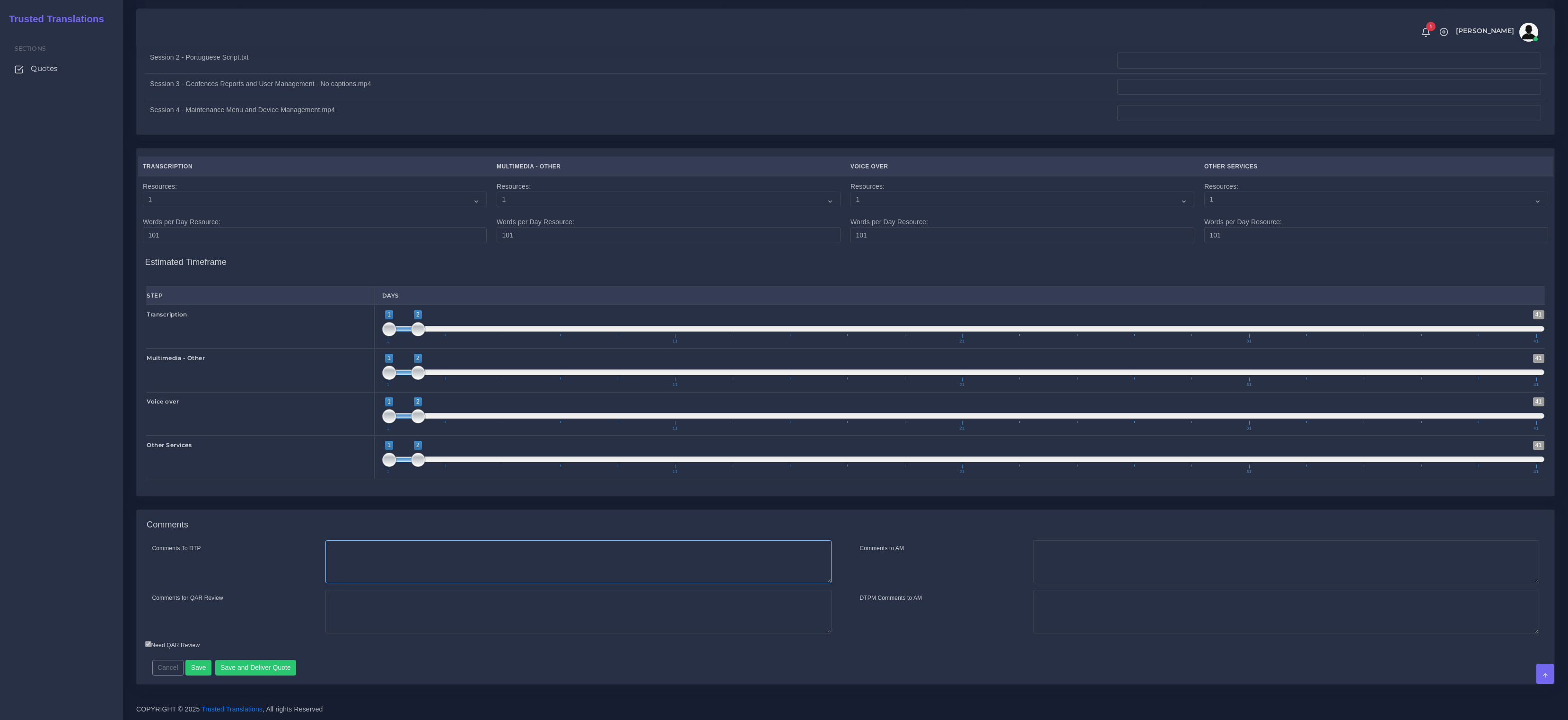
click at [432, 567] on textarea "Comments To DTP" at bounding box center [579, 562] width 506 height 44
click at [444, 607] on textarea "Comments for QAR Review" at bounding box center [579, 612] width 506 height 44
type textarea "G"
paste textarea "[DEMOGRAPHIC_DATA] voiceover (one voice only), artificial, script provided Subt…"
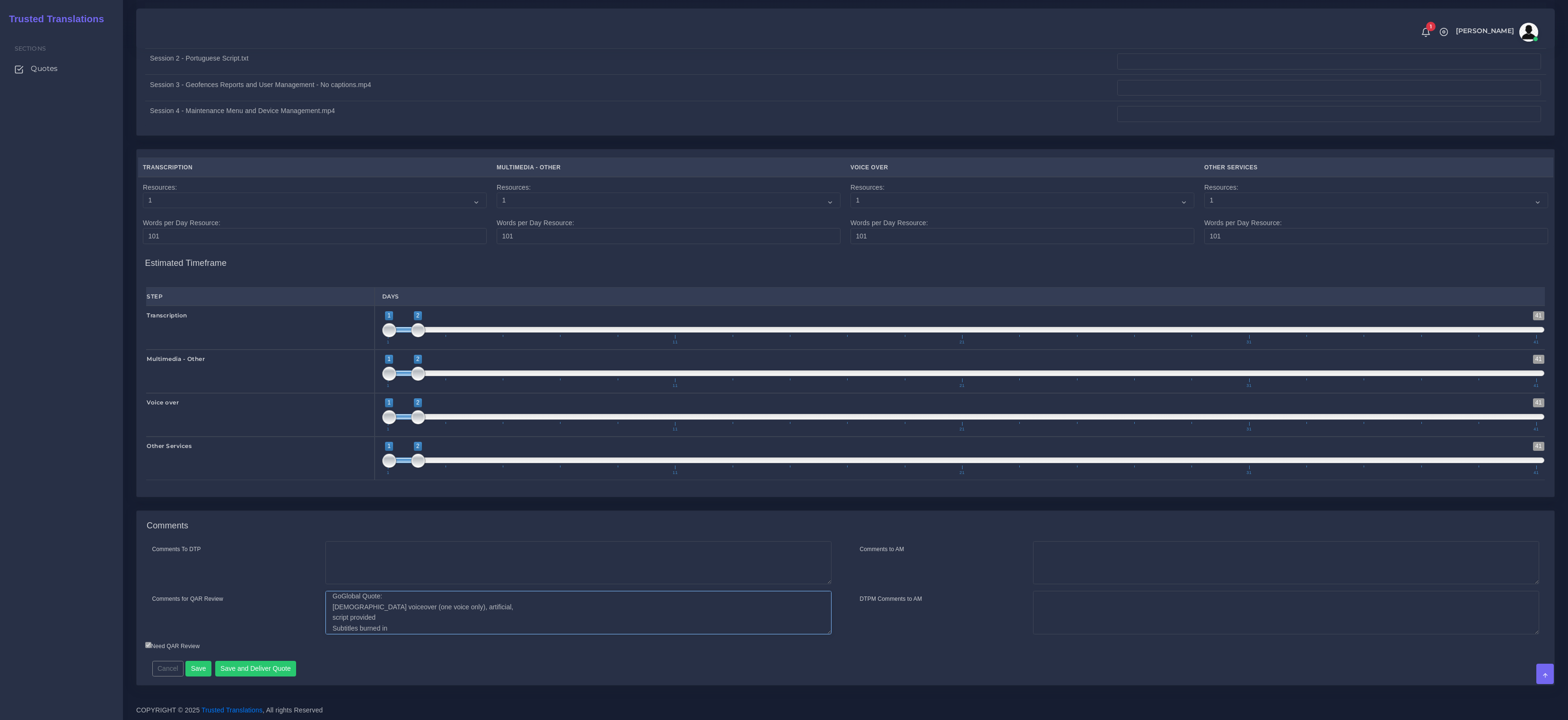
drag, startPoint x: 404, startPoint y: 618, endPoint x: 440, endPoint y: 605, distance: 38.3
click at [440, 605] on textarea "GoGlobal Quote: [DEMOGRAPHIC_DATA] voiceover (one voice only), artificial, scri…" at bounding box center [579, 612] width 506 height 44
click at [452, 618] on textarea "GoGlobal Quote: [DEMOGRAPHIC_DATA] voiceover (one voice only), artificial, scri…" at bounding box center [579, 612] width 506 height 44
drag, startPoint x: 400, startPoint y: 621, endPoint x: 463, endPoint y: 614, distance: 63.4
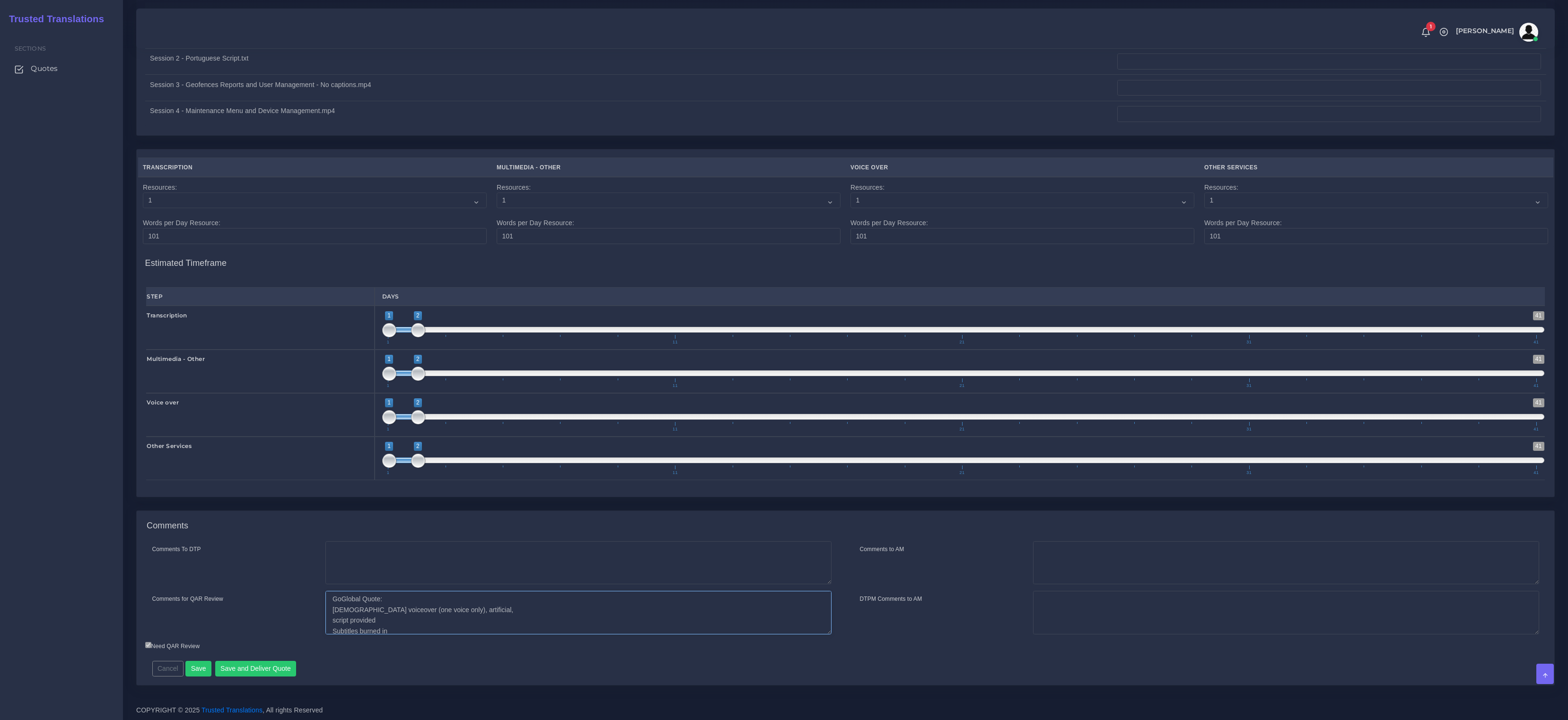
click at [463, 614] on textarea "GoGlobal Quote: [DEMOGRAPHIC_DATA] voiceover (one voice only), artificial, scri…" at bounding box center [579, 612] width 506 height 44
click at [363, 623] on textarea "GoGlobal Quote: [DEMOGRAPHIC_DATA] voiceover (one voice only), artificial Subti…" at bounding box center [579, 612] width 506 height 44
click at [532, 624] on textarea "GoGlobal Quote: [DEMOGRAPHIC_DATA] voiceover (one voice only), artificial Subti…" at bounding box center [579, 612] width 506 height 44
click at [334, 615] on textarea "GoGlobal Quote: [DEMOGRAPHIC_DATA] voiceover (one voice only), artificial Subti…" at bounding box center [579, 612] width 506 height 44
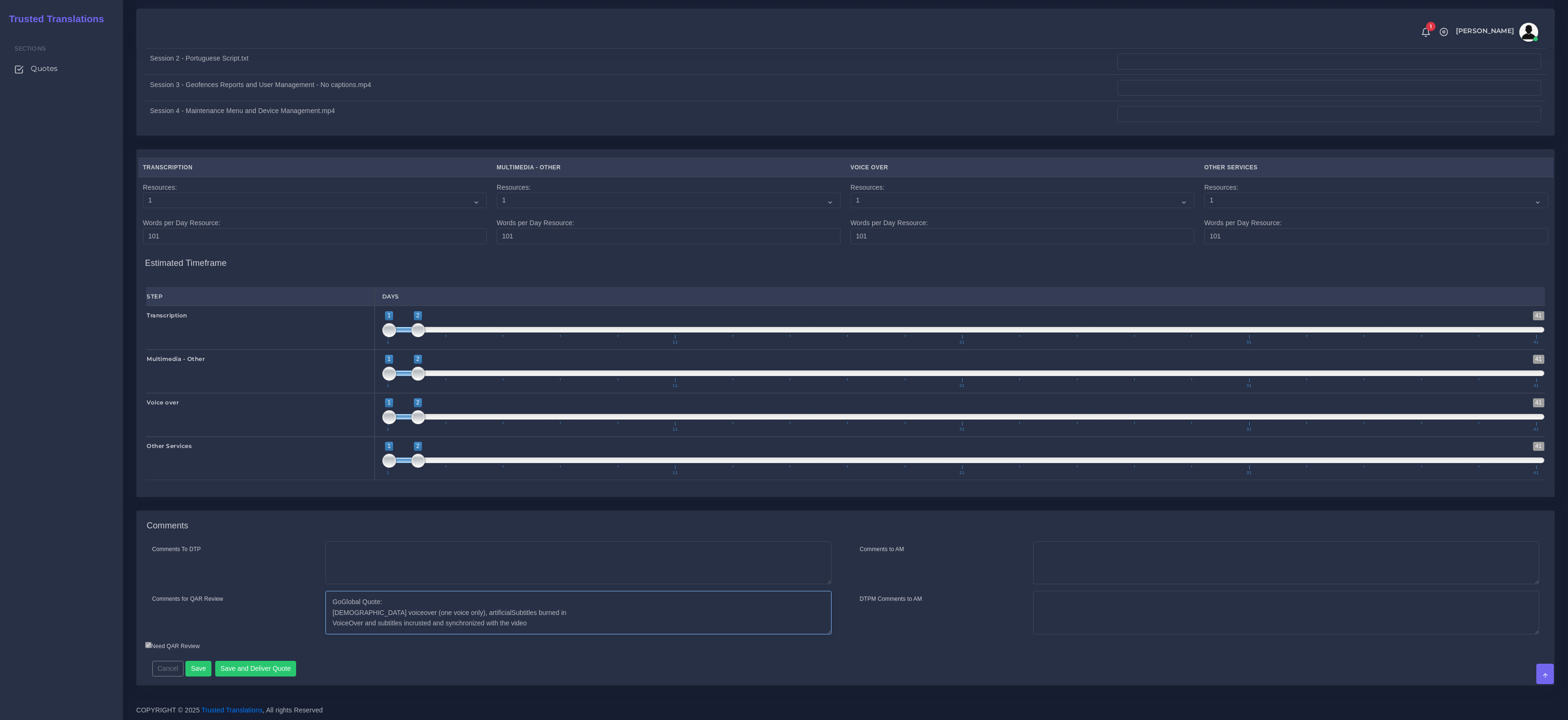
scroll to position [0, 0]
drag, startPoint x: 463, startPoint y: 613, endPoint x: 439, endPoint y: 613, distance: 24.0
click at [439, 613] on textarea "GoGlobal Quote: [DEMOGRAPHIC_DATA] voiceover (one voice only), artificial, Subt…" at bounding box center [579, 612] width 506 height 44
click at [330, 622] on textarea "GoGlobal Quote: Female voiceover (one voice only), Subtitles burned in VoiceOve…" at bounding box center [579, 612] width 506 height 44
click at [713, 618] on textarea "GoGlobal Quote: Female voiceover (one voice only), Subtitles burned in, VoiceOv…" at bounding box center [579, 612] width 506 height 44
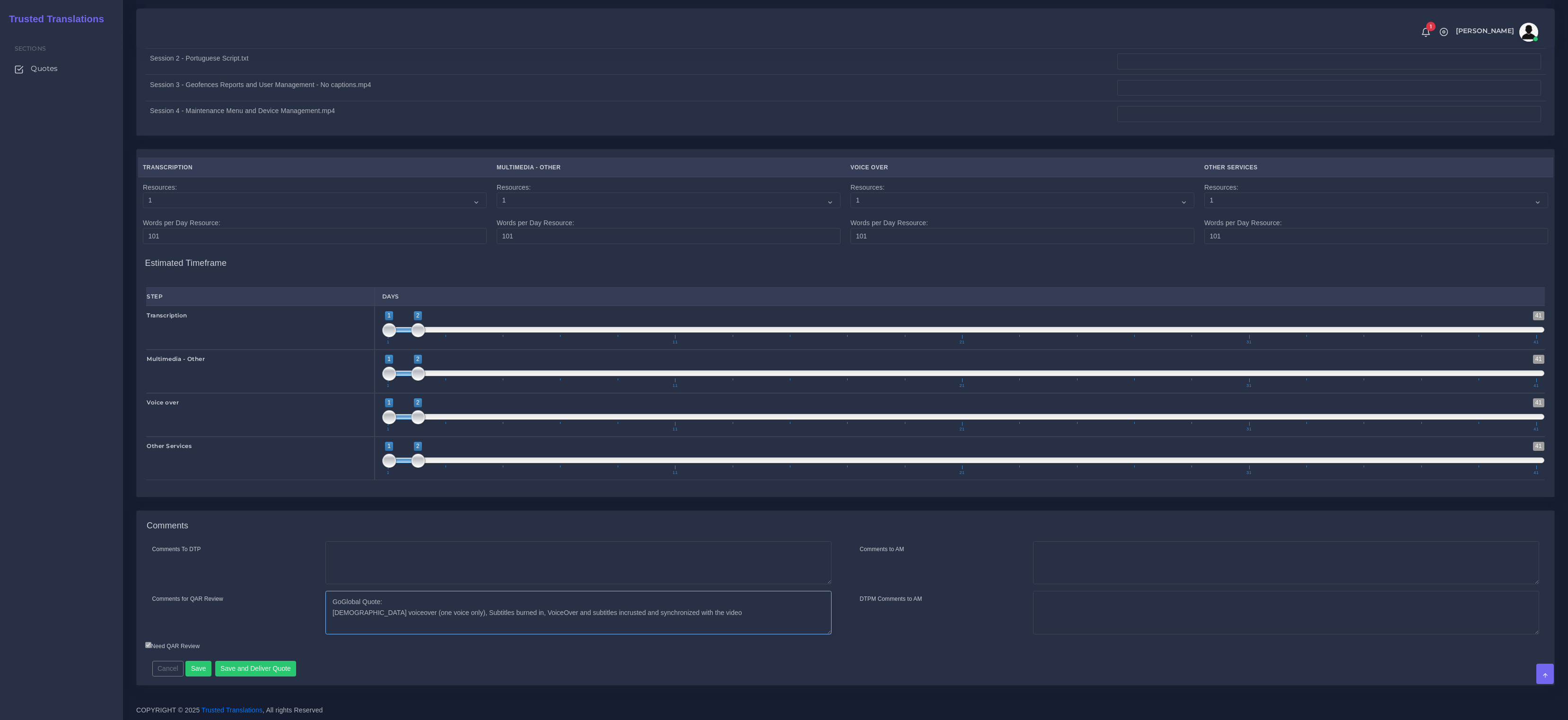
paste textarea "259 Minute(s) AI Voice Over 6.50 1,683.50 4.5 Hour(s) Video Editing 50.00 225.0…"
click at [729, 616] on textarea "GoGlobal Quote: Female voiceover (one voice only), Subtitles burned in, VoiceOv…" at bounding box center [579, 612] width 506 height 44
click at [436, 607] on textarea "GoGlobal Quote: Female voiceover (one voice only), Subtitles burned in, VoiceOv…" at bounding box center [579, 612] width 506 height 44
click at [431, 619] on textarea "GoGlobal Quote: Female voiceover (one voice only), Subtitles burned in, VoiceOv…" at bounding box center [579, 612] width 506 height 44
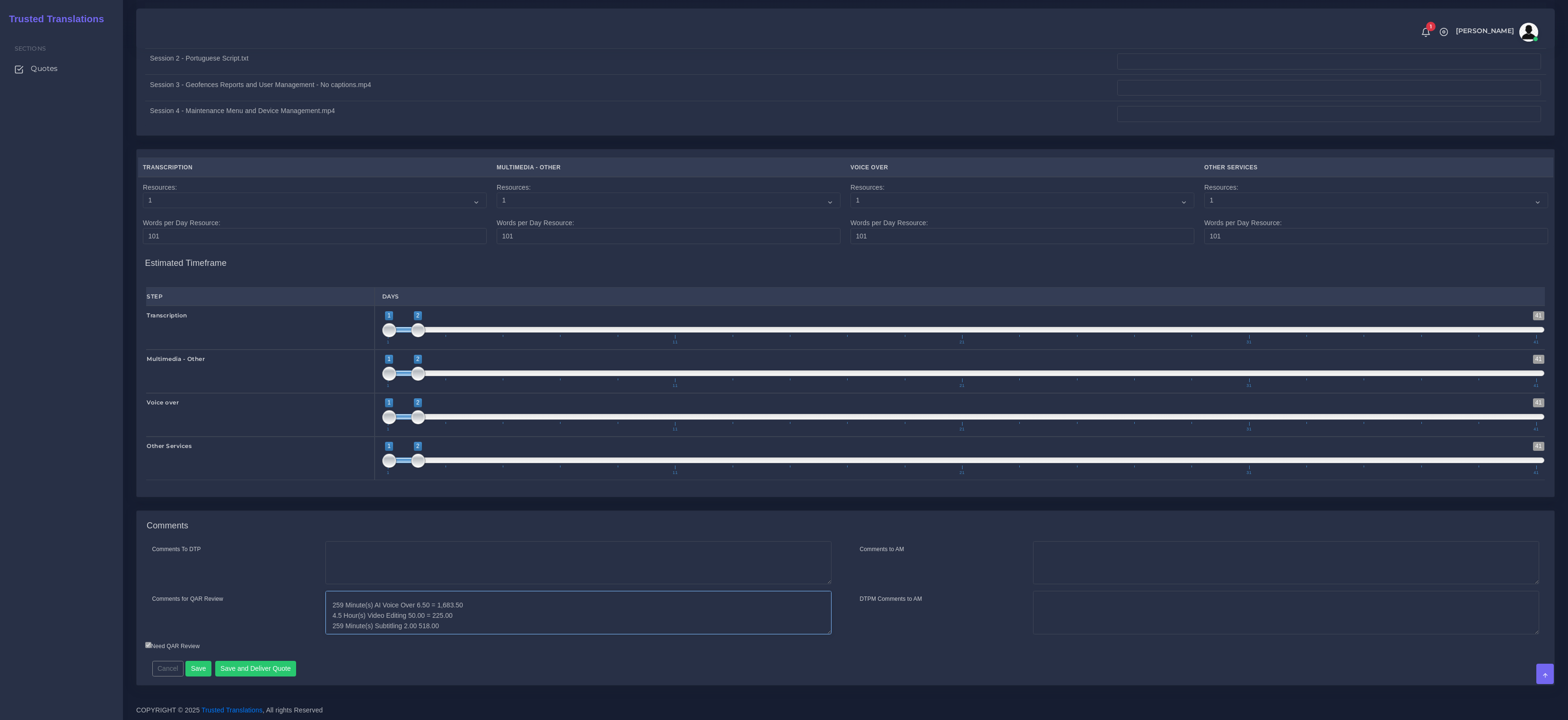
click at [424, 626] on textarea "GoGlobal Quote: Female voiceover (one voice only), Subtitles burned in, VoiceOv…" at bounding box center [579, 612] width 506 height 44
click at [517, 607] on textarea "GoGlobal Quote: Female voiceover (one voice only), Subtitles burned in, VoiceOv…" at bounding box center [579, 612] width 506 height 44
drag, startPoint x: 473, startPoint y: 607, endPoint x: 479, endPoint y: 612, distance: 7.8
click at [470, 607] on textarea "GoGlobal Quote: Female voiceover (one voice only), Subtitles burned in, VoiceOv…" at bounding box center [579, 612] width 506 height 44
click at [477, 617] on textarea "GoGlobal Quote: Female voiceover (one voice only), Subtitles burned in, VoiceOv…" at bounding box center [579, 612] width 506 height 44
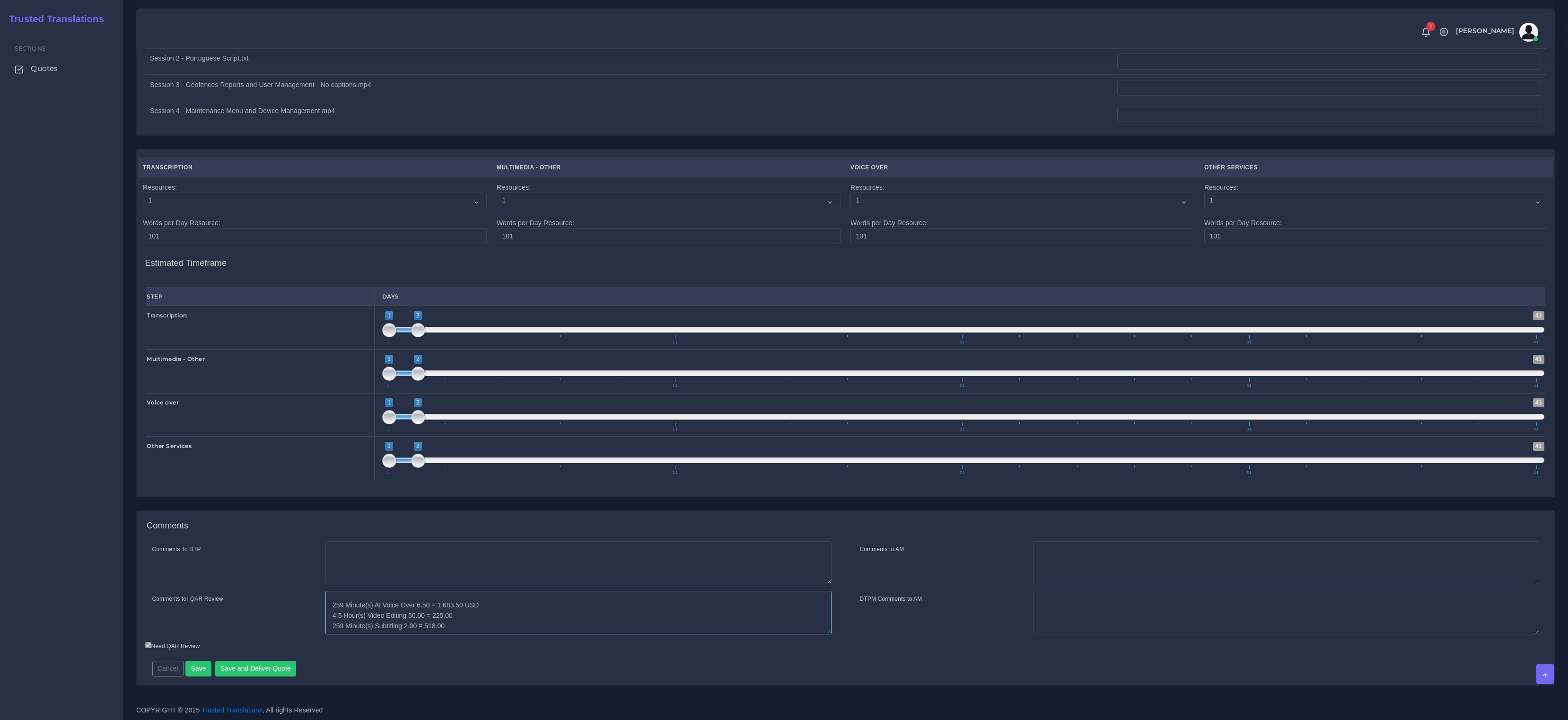
paste textarea "USD"
click at [459, 630] on textarea "GoGlobal Quote: Female voiceover (one voice only), Subtitles burned in, VoiceOv…" at bounding box center [579, 612] width 506 height 44
paste textarea "USD"
click at [332, 605] on textarea "GoGlobal Quote: Female voiceover (one voice only), Subtitles burned in, VoiceOv…" at bounding box center [579, 612] width 506 height 44
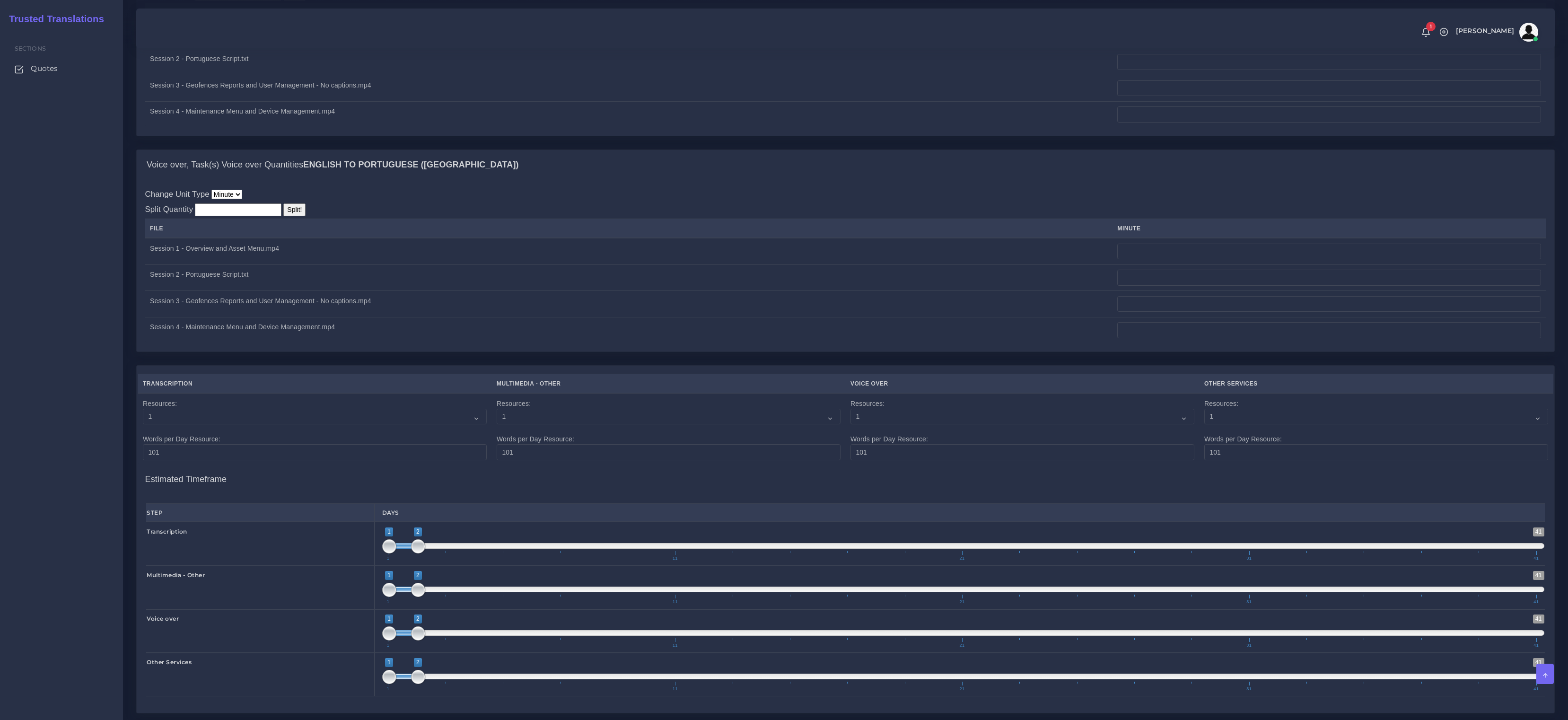
scroll to position [1456, 0]
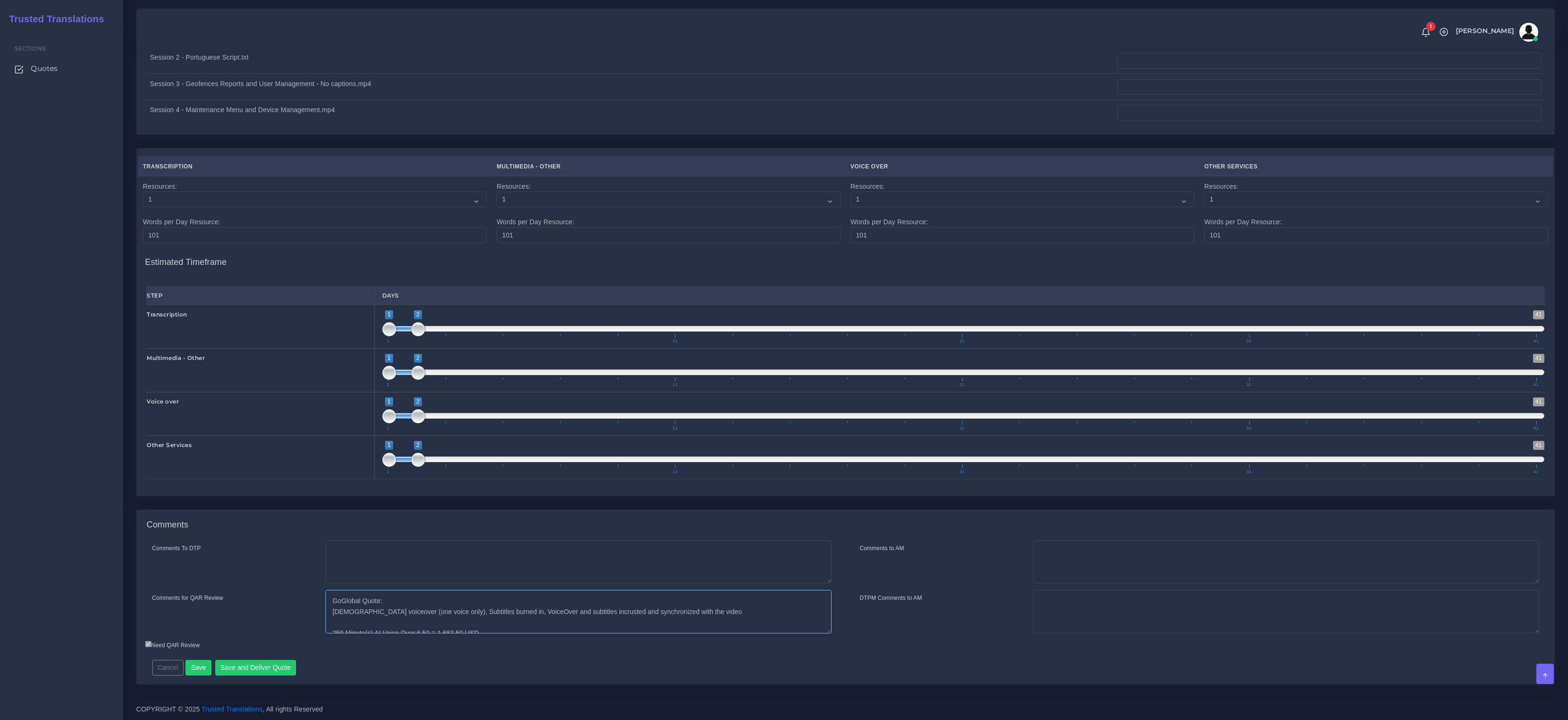
click at [336, 600] on textarea "GoGlobal Quote: Female voiceover (one voice only), Subtitles burned in, VoiceOv…" at bounding box center [579, 612] width 506 height 44
click at [439, 607] on textarea "GoGlobal Quote: Female voiceover (one voice only), Subtitles burned in, VoiceOv…" at bounding box center [579, 612] width 506 height 44
click at [330, 614] on textarea "GoGlobal Quote: Female voiceover (one voice only), Subtitles burned in, VoiceOv…" at bounding box center [579, 612] width 506 height 44
click at [340, 602] on textarea "Multimedia quote: GoGlobal Quote: Female voiceover (one voice only), Subtitles …" at bounding box center [579, 612] width 506 height 44
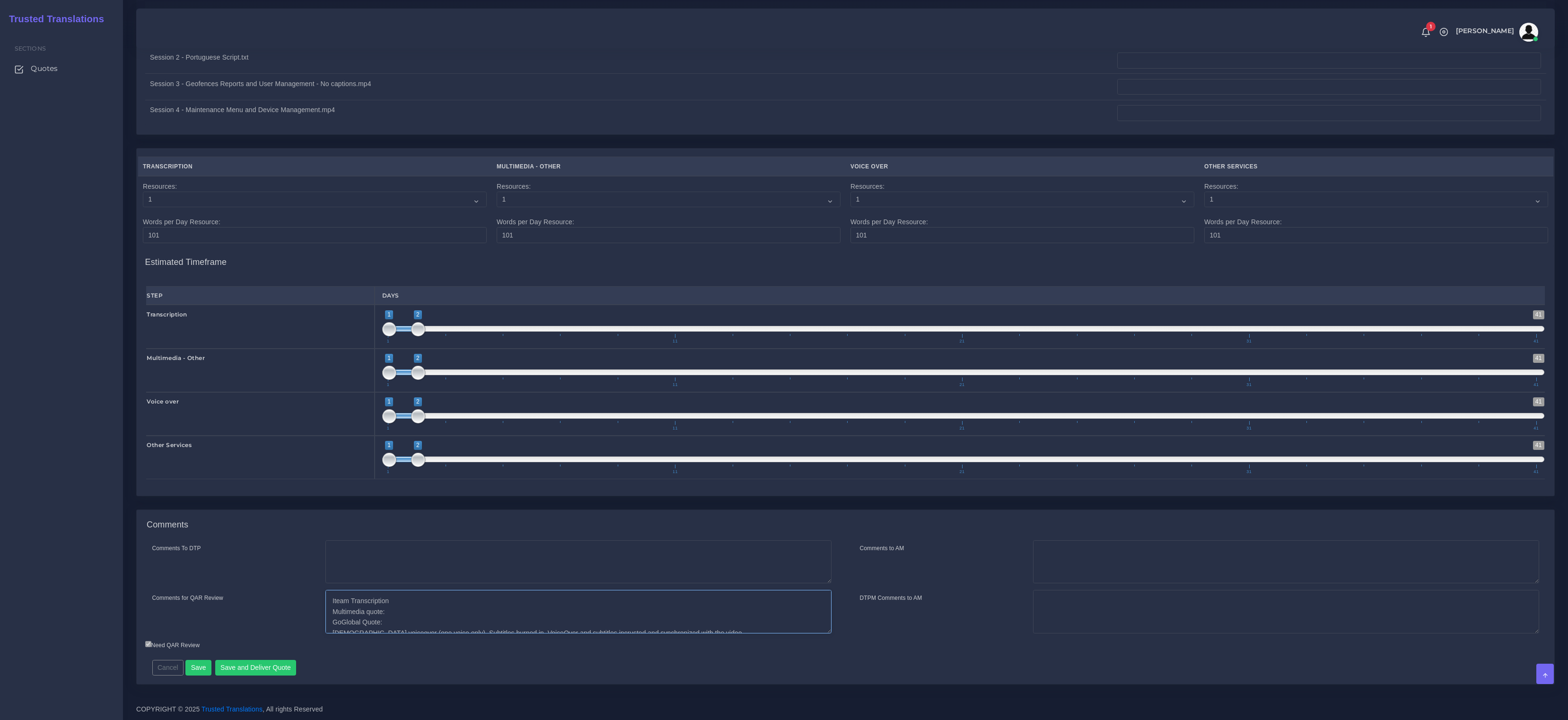
click at [341, 602] on textarea "Iteam Transcription Multimedia quote: GoGlobal Quote: Female voiceover (one voi…" at bounding box center [579, 612] width 506 height 44
click at [417, 601] on textarea "Item Transcription Multimedia quote: GoGlobal Quote: Female voiceover (one voic…" at bounding box center [579, 612] width 506 height 44
paste textarea "was added to correct the text generated by the client (3 minutes for each minut…"
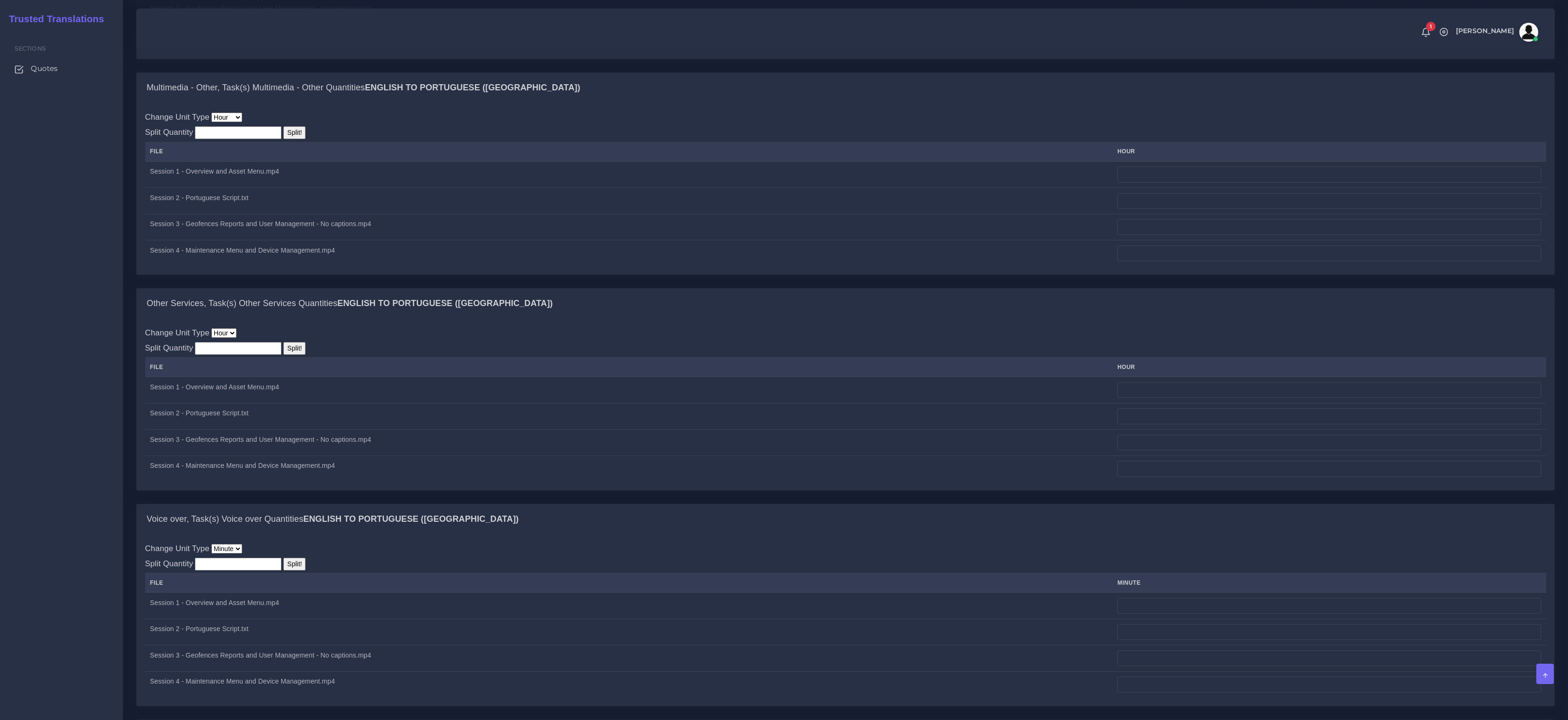
scroll to position [869, 0]
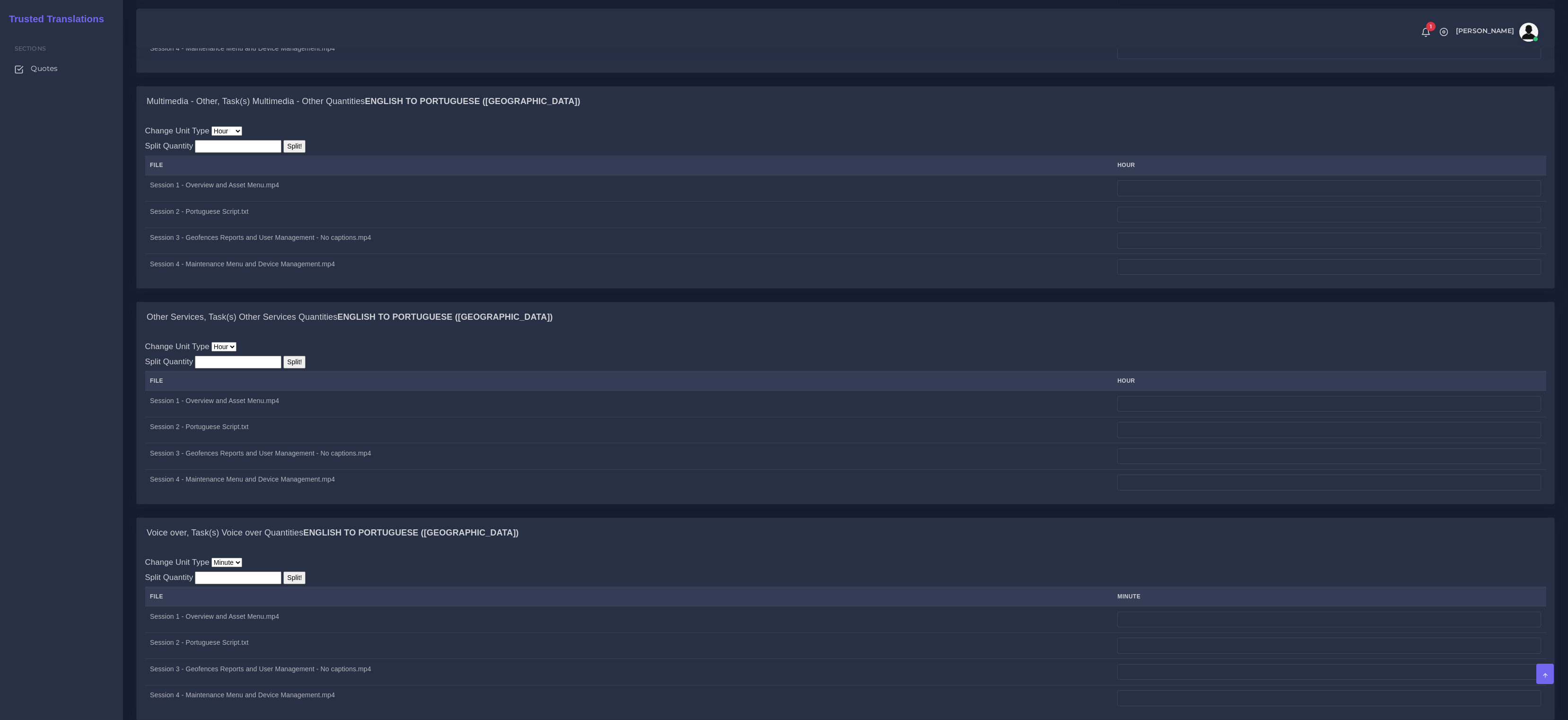
type textarea "Item Transcription was added to correct the text generated by the client (3 min…"
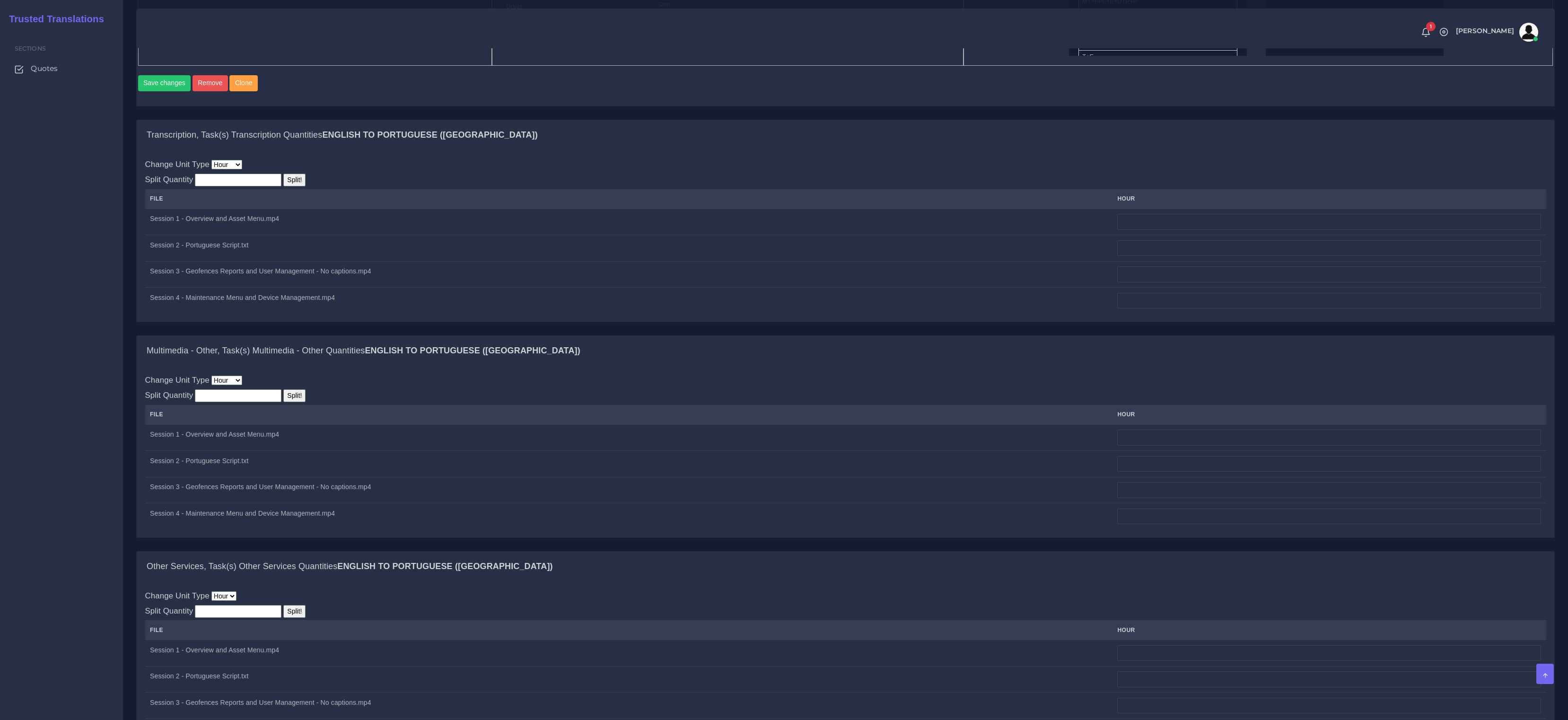
scroll to position [588, 0]
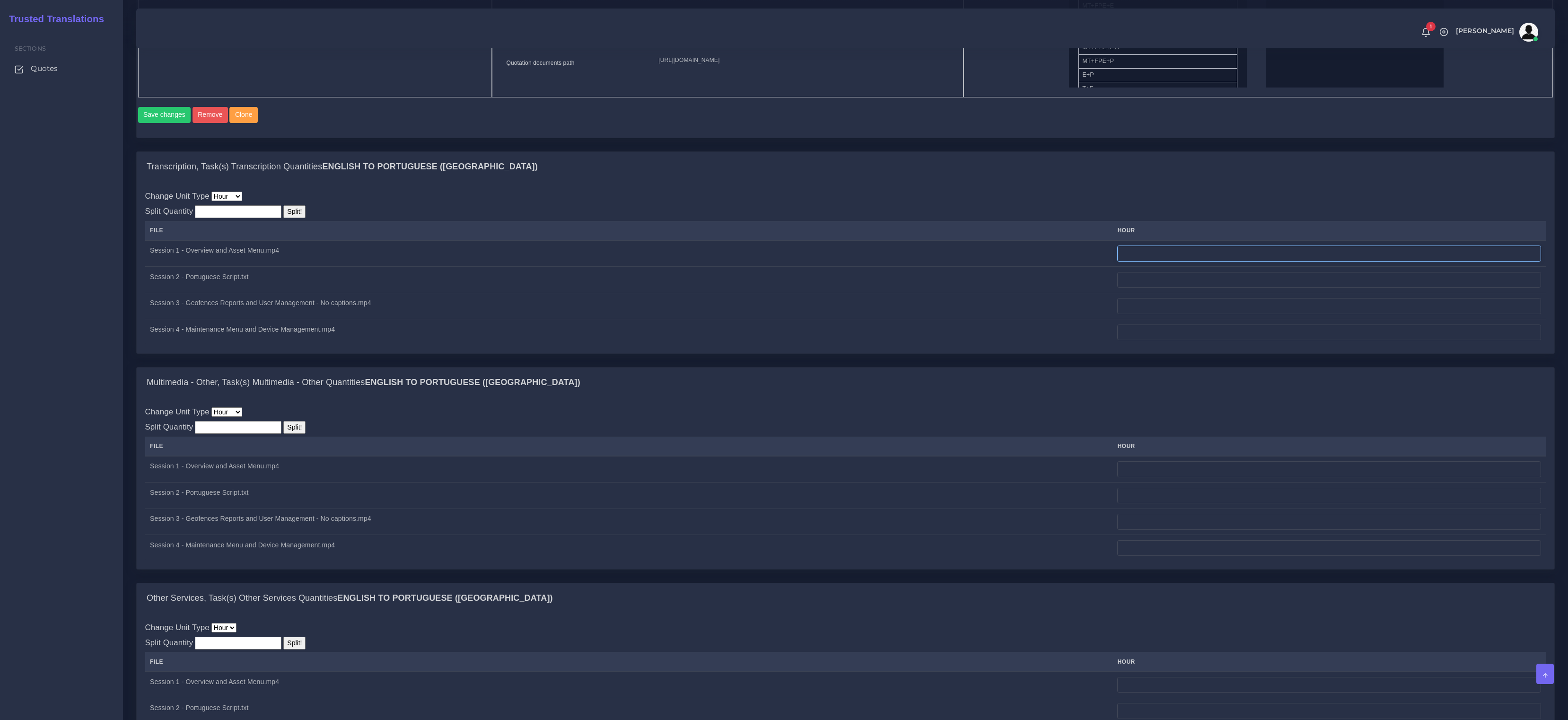
click at [1192, 262] on input "number" at bounding box center [1329, 253] width 424 height 16
paste input "3.7"
type input "3.5"
click at [1238, 289] on input "number" at bounding box center [1329, 280] width 424 height 16
type input "3.5"
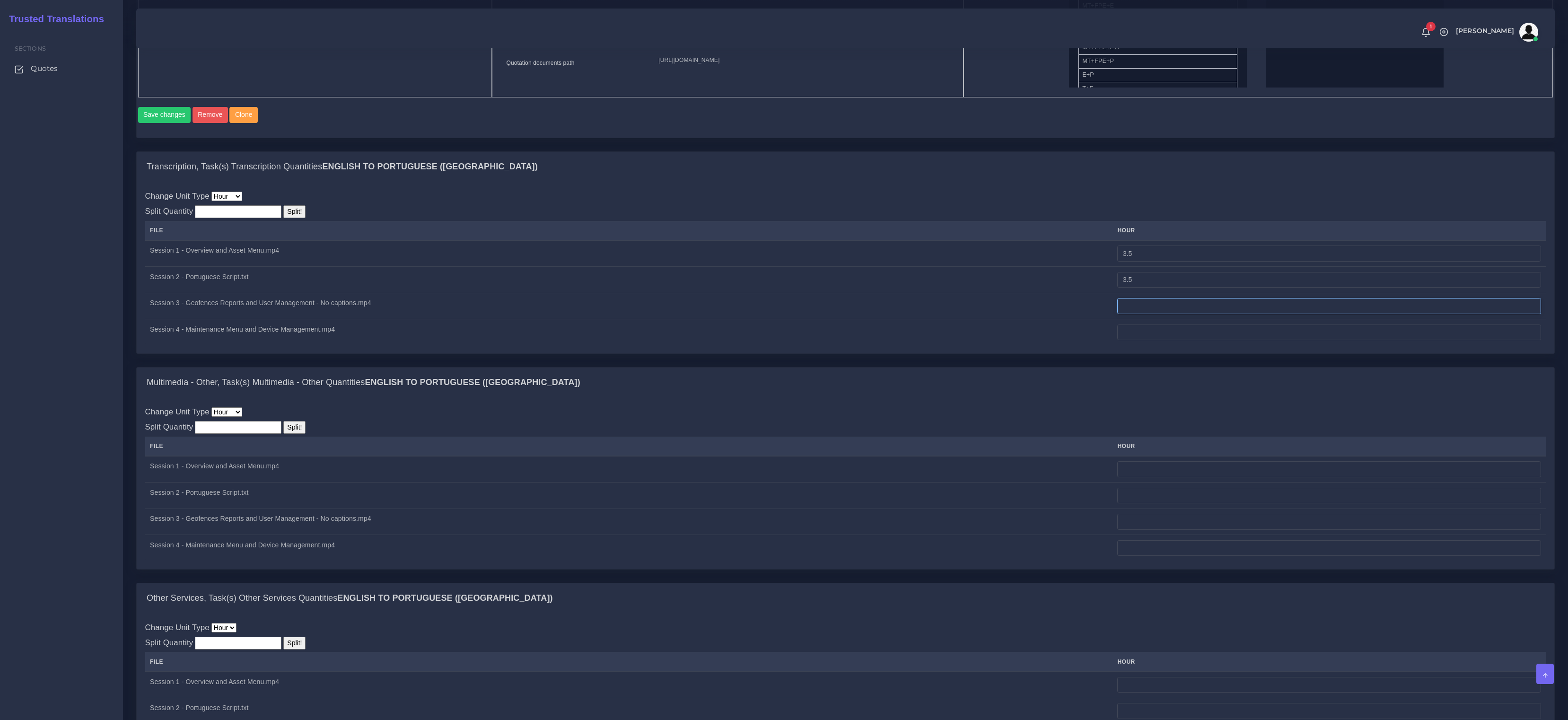
click at [1191, 314] on input "number" at bounding box center [1329, 306] width 424 height 16
type input "3"
click at [1177, 341] on input "number" at bounding box center [1329, 332] width 424 height 16
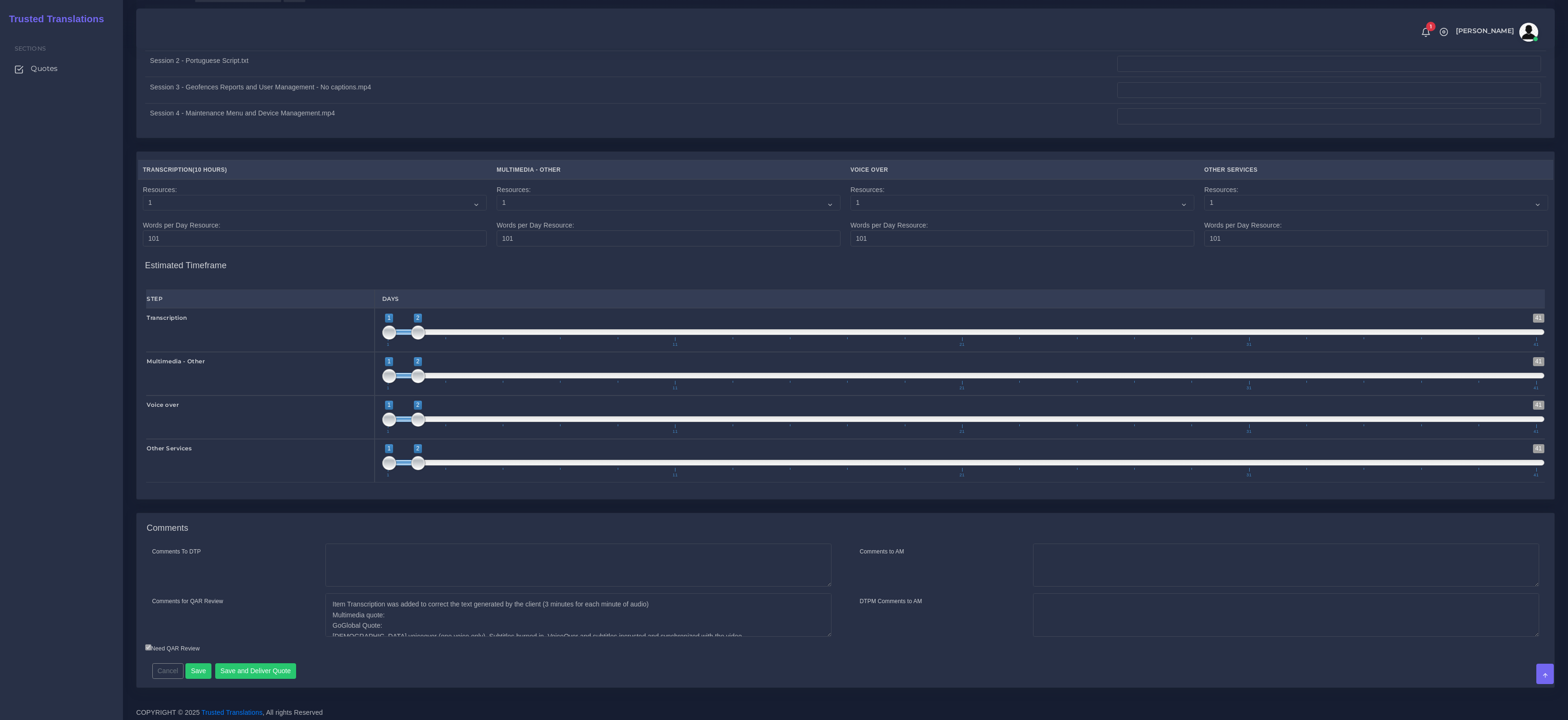
scroll to position [1456, 0]
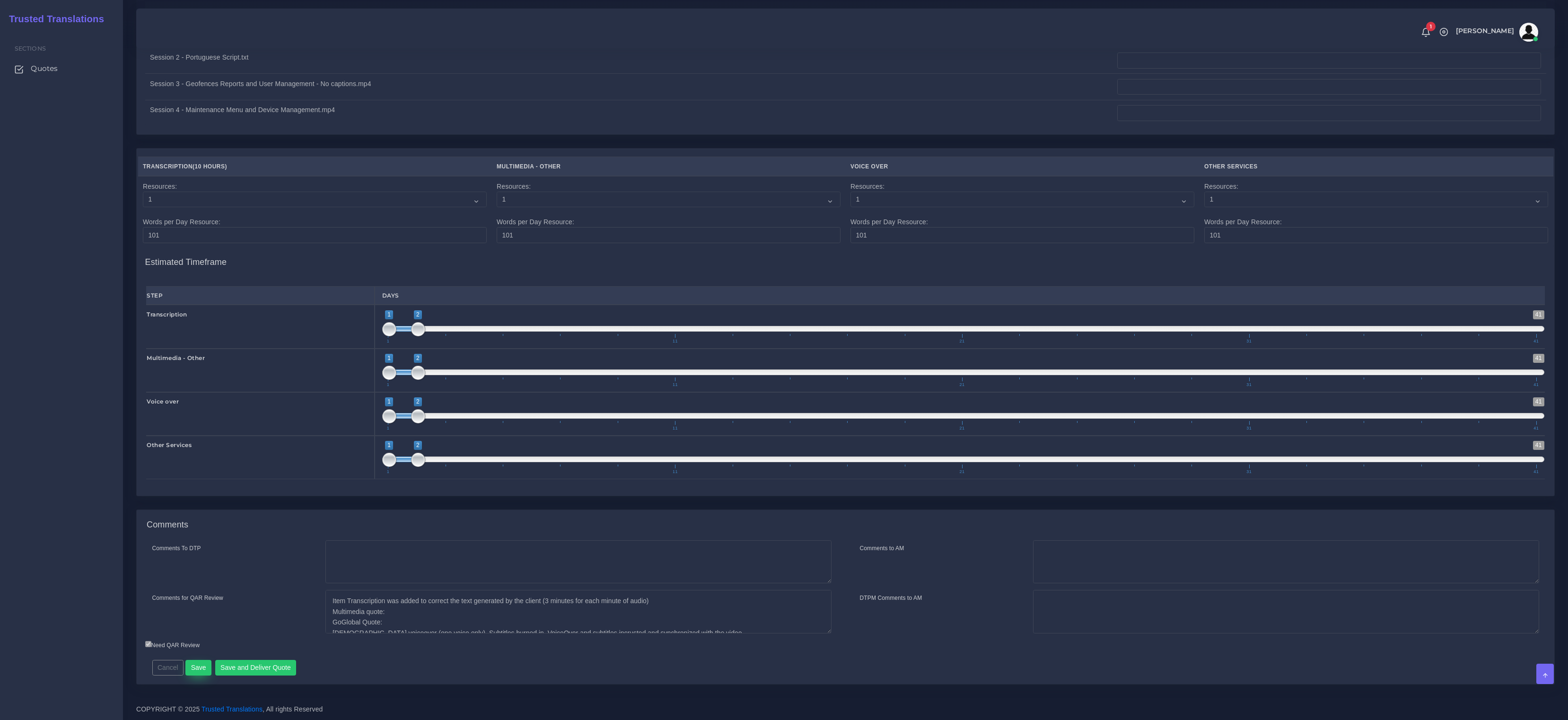
type input "3"
click at [199, 673] on button "Save" at bounding box center [198, 667] width 26 height 16
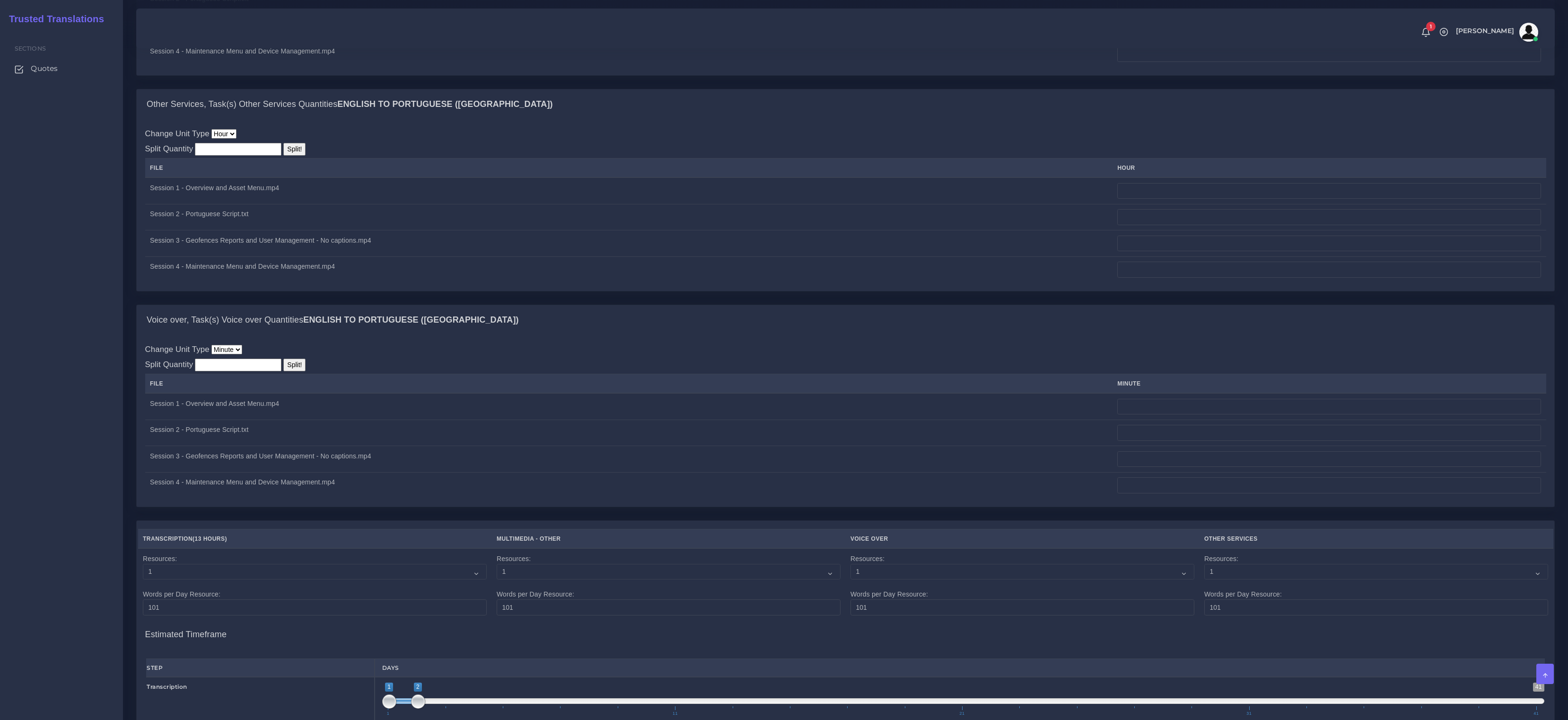
scroll to position [1083, 0]
click at [1170, 408] on input "number" at bounding box center [1329, 406] width 424 height 16
paste input "011400"
type input "011400"
type input "74"
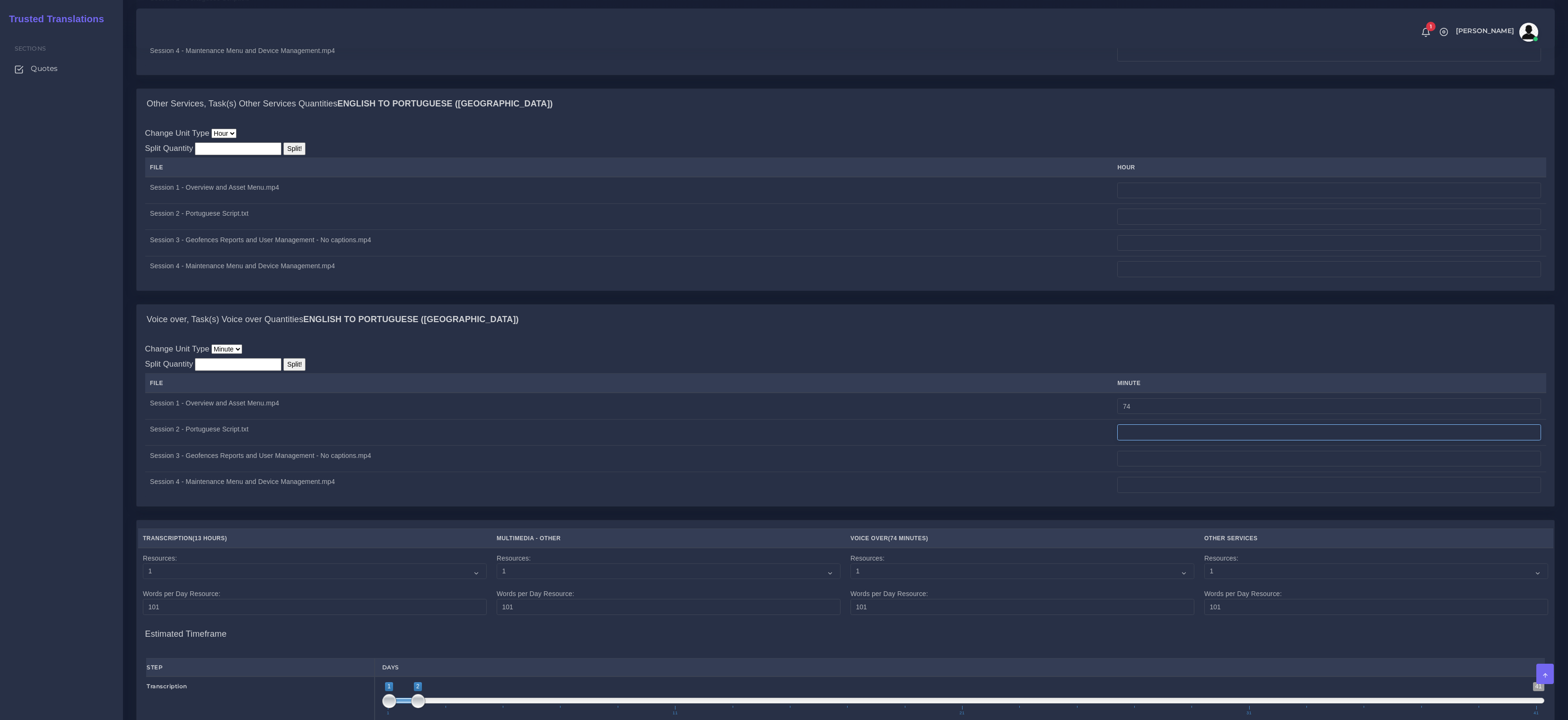
drag, startPoint x: 1168, startPoint y: 441, endPoint x: 477, endPoint y: 388, distance: 693.0
click at [1168, 440] on input "number" at bounding box center [1329, 432] width 424 height 16
type input "74"
click at [1230, 467] on input "number" at bounding box center [1329, 459] width 424 height 16
type input "63"
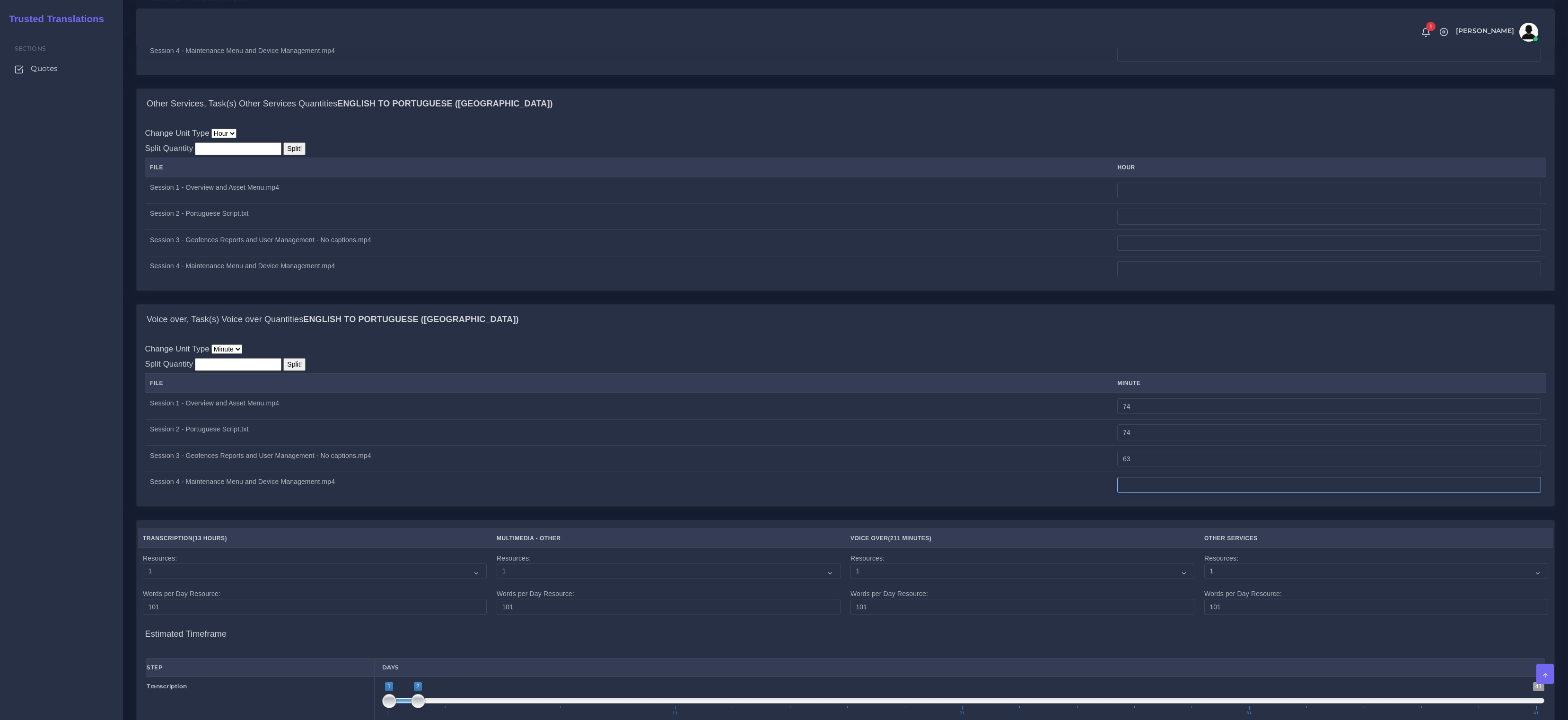
click at [1170, 493] on input "number" at bounding box center [1329, 485] width 424 height 16
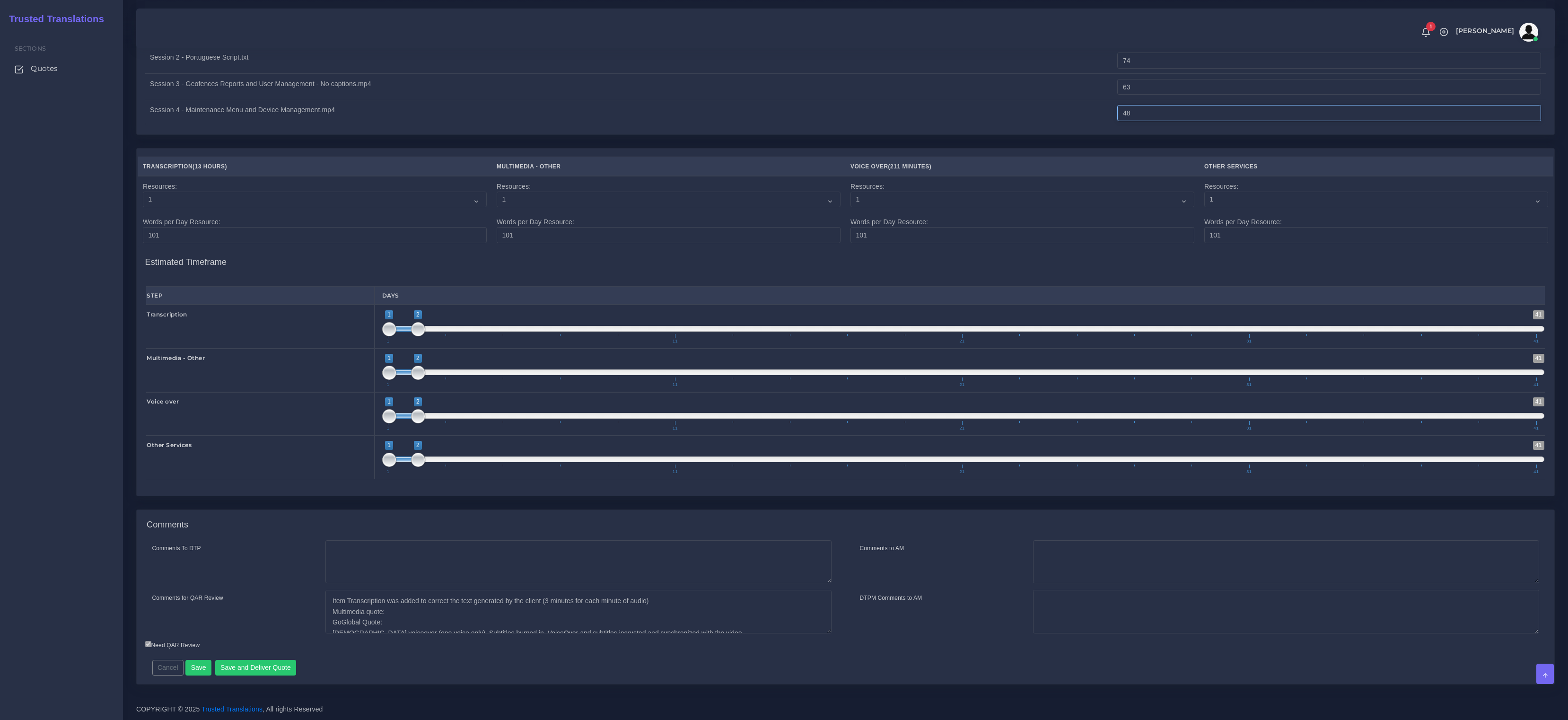
scroll to position [1456, 0]
type input "48"
click at [202, 673] on button "Save" at bounding box center [198, 667] width 26 height 16
click at [479, 627] on textarea "Item Transcription was added to correct the text generated by the client (3 min…" at bounding box center [579, 612] width 506 height 44
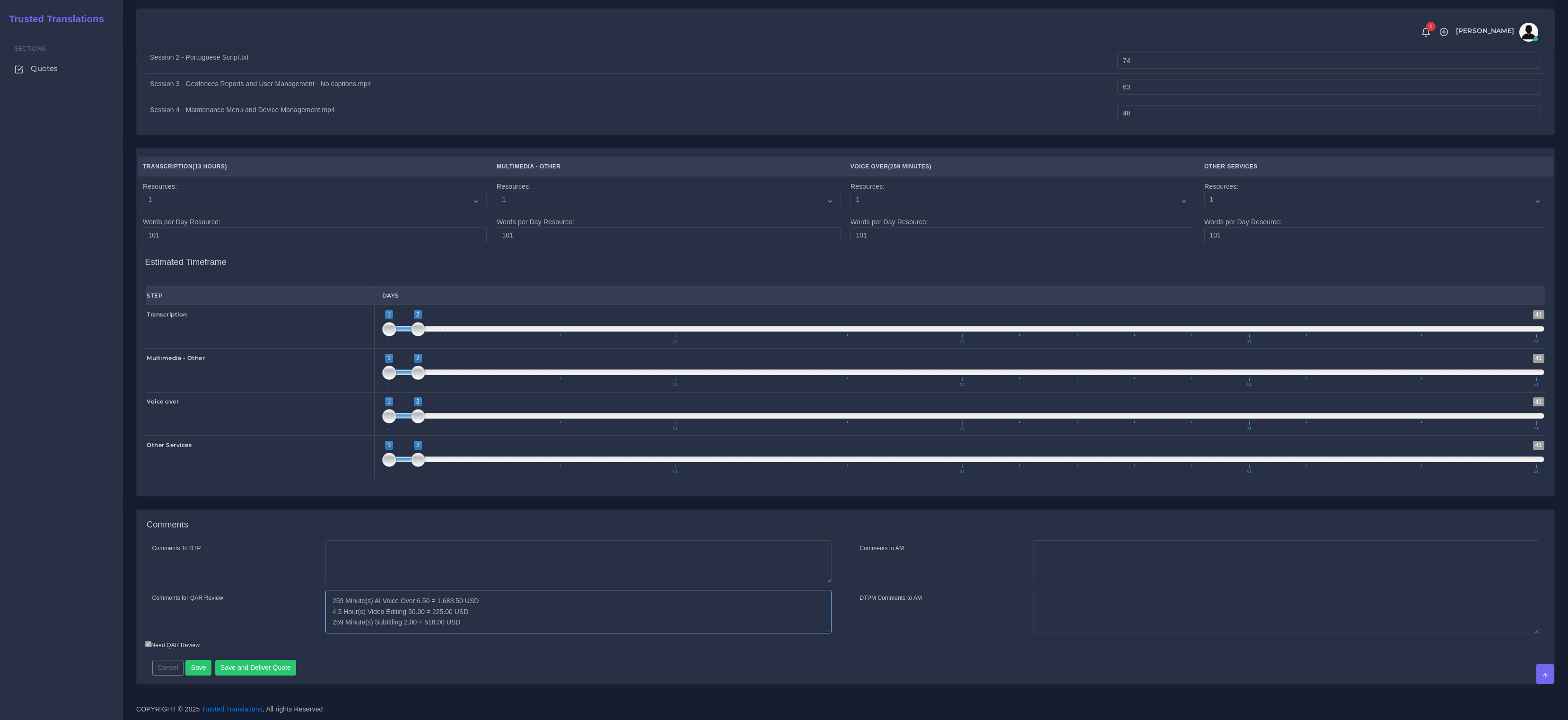
scroll to position [57, 0]
click at [484, 617] on textarea "Item Transcription was added to correct the text generated by the client (3 min…" at bounding box center [579, 612] width 506 height 44
click at [395, 610] on textarea "Item Transcription was added to correct the text generated by the client (3 min…" at bounding box center [579, 612] width 506 height 44
click at [333, 631] on textarea "Item Transcription was added to correct the text generated by the client (3 min…" at bounding box center [579, 612] width 506 height 44
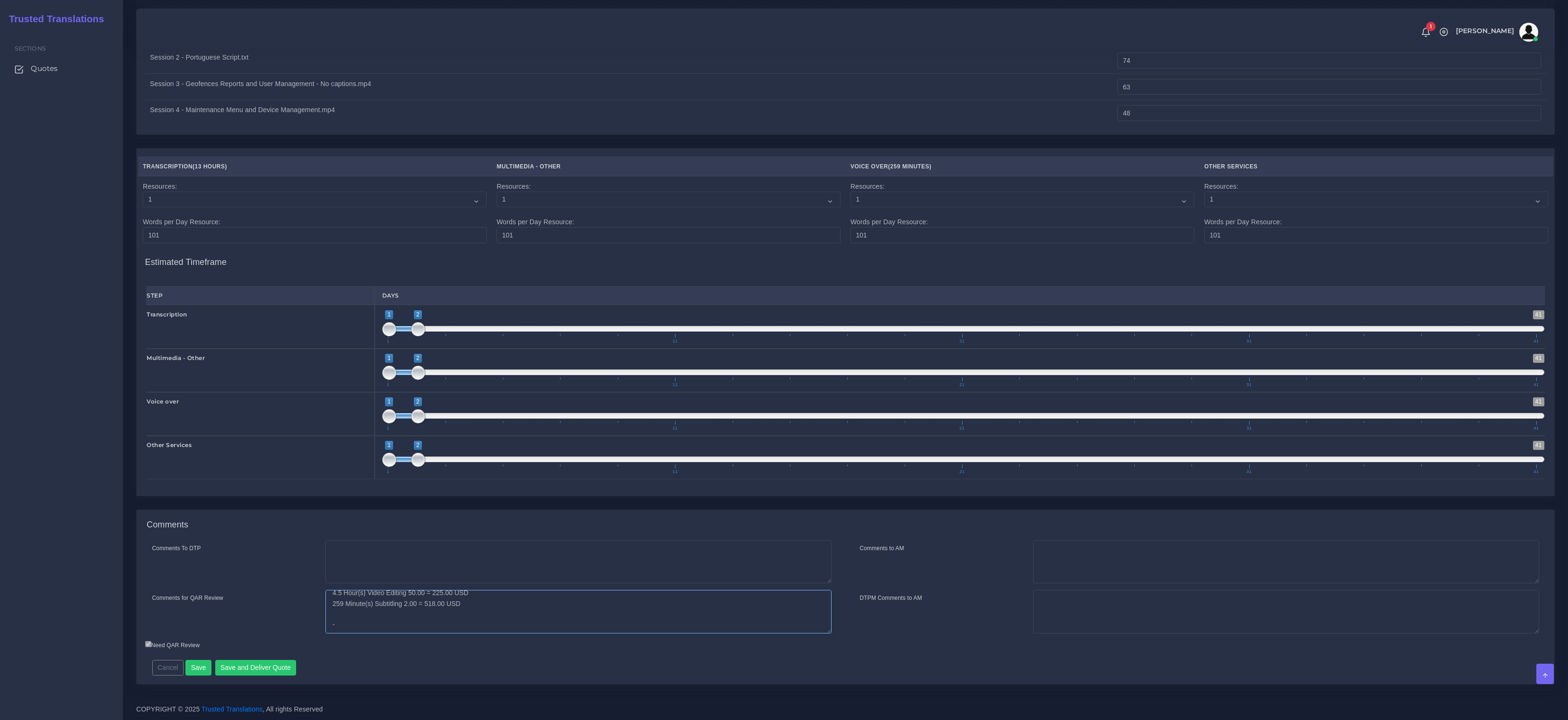
scroll to position [85, 0]
click at [382, 626] on textarea "Item Transcription was added to correct the text generated by the client (3 min…" at bounding box center [579, 612] width 506 height 44
paste textarea "15usd el minuto"
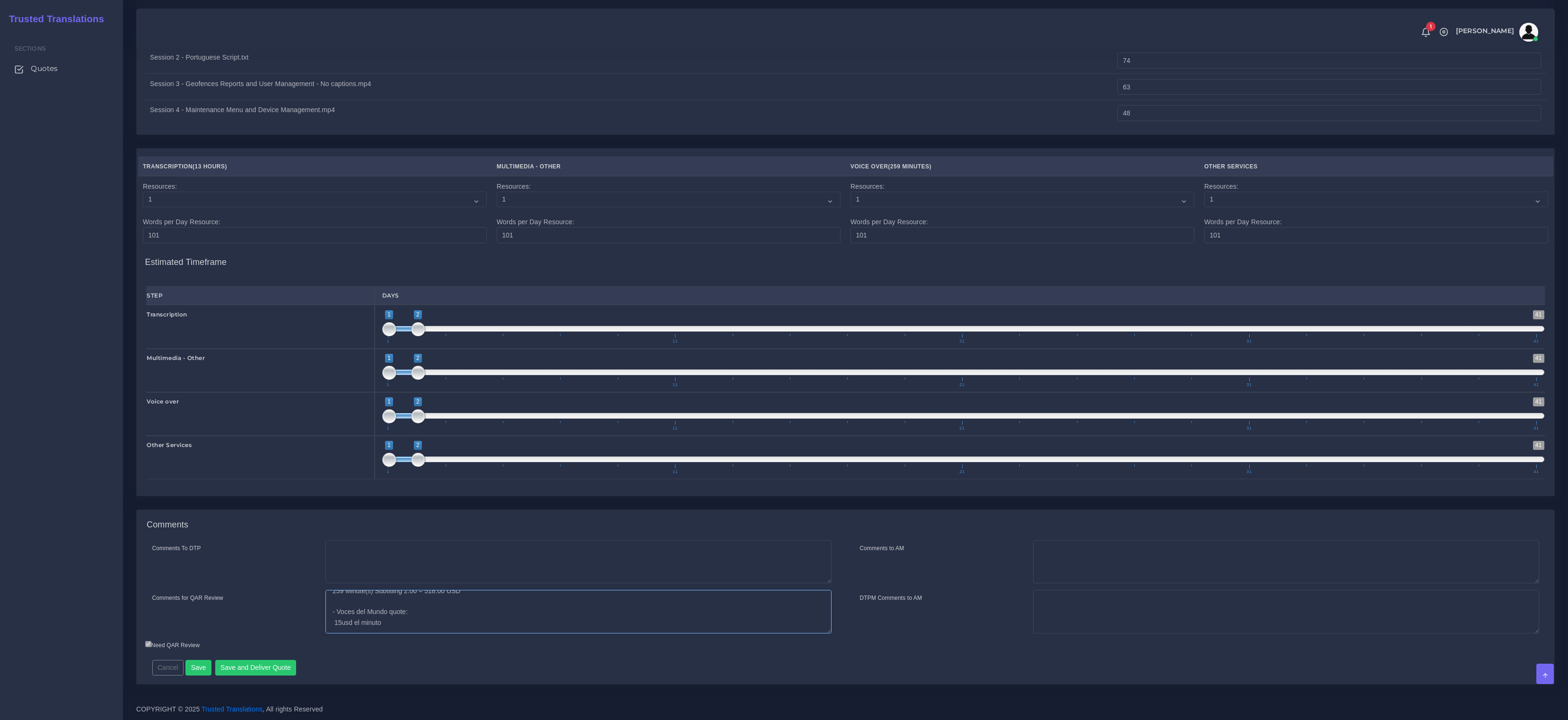
drag, startPoint x: 376, startPoint y: 629, endPoint x: 341, endPoint y: 624, distance: 35.4
click at [341, 624] on textarea "Item Transcription was added to correct the text generated by the client (3 min…" at bounding box center [579, 612] width 506 height 44
paste textarea "3885"
click at [452, 623] on textarea "Item Transcription was added to correct the text generated by the client (3 min…" at bounding box center [579, 612] width 506 height 44
click at [446, 621] on textarea "Item Transcription was added to correct the text generated by the client (3 min…" at bounding box center [579, 612] width 506 height 44
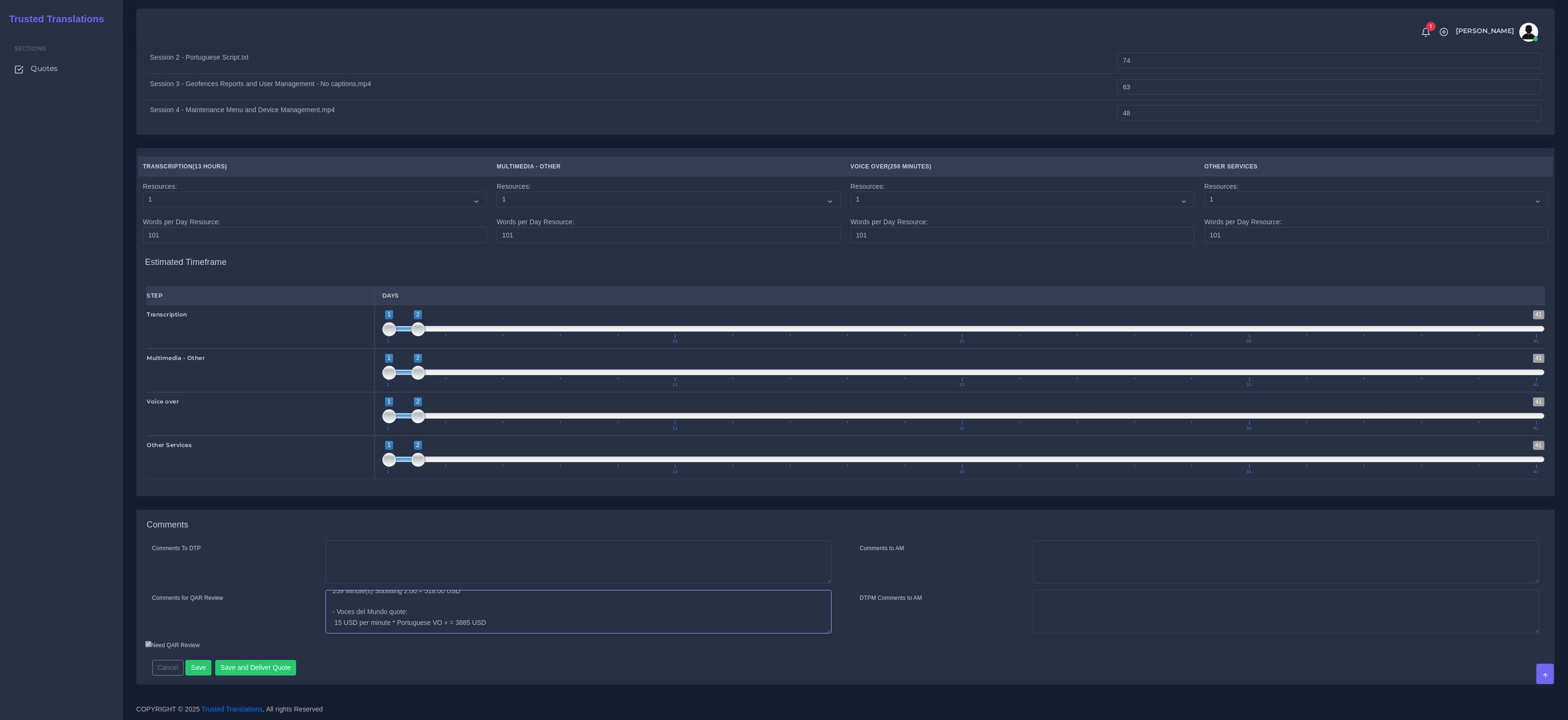
click at [450, 624] on textarea "Item Transcription was added to correct the text generated by the client (3 min…" at bounding box center [579, 612] width 506 height 44
drag, startPoint x: 443, startPoint y: 621, endPoint x: 395, endPoint y: 624, distance: 48.1
click at [395, 624] on textarea "Item Transcription was added to correct the text generated by the client (3 min…" at bounding box center [579, 612] width 506 height 44
click at [462, 628] on textarea "Item Transcription was added to correct the text generated by the client (3 min…" at bounding box center [579, 612] width 506 height 44
paste textarea "The prices include the final burning of the videos"
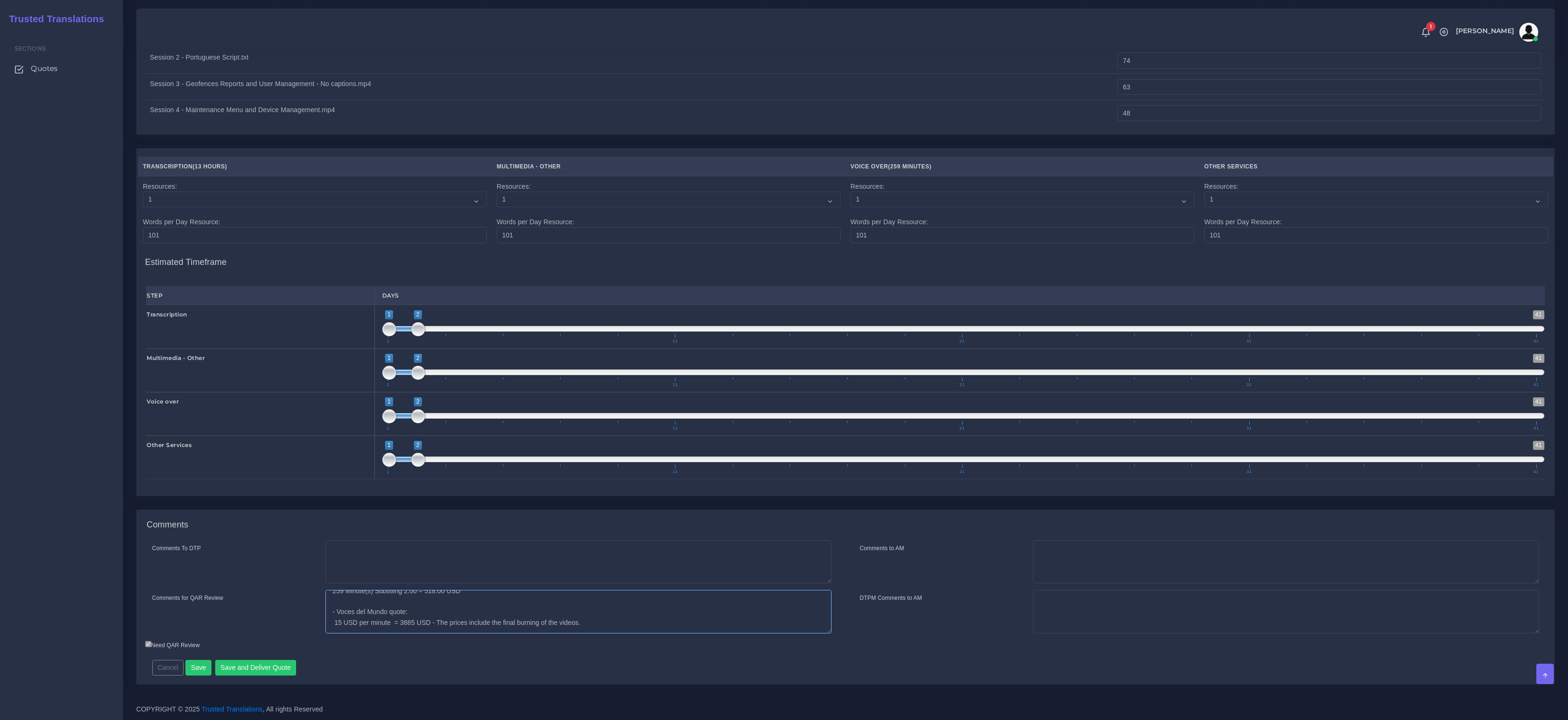
drag, startPoint x: 470, startPoint y: 620, endPoint x: 610, endPoint y: 642, distance: 141.7
click at [470, 620] on textarea "Item Transcription was added to correct the text generated by the client (3 min…" at bounding box center [579, 612] width 506 height 44
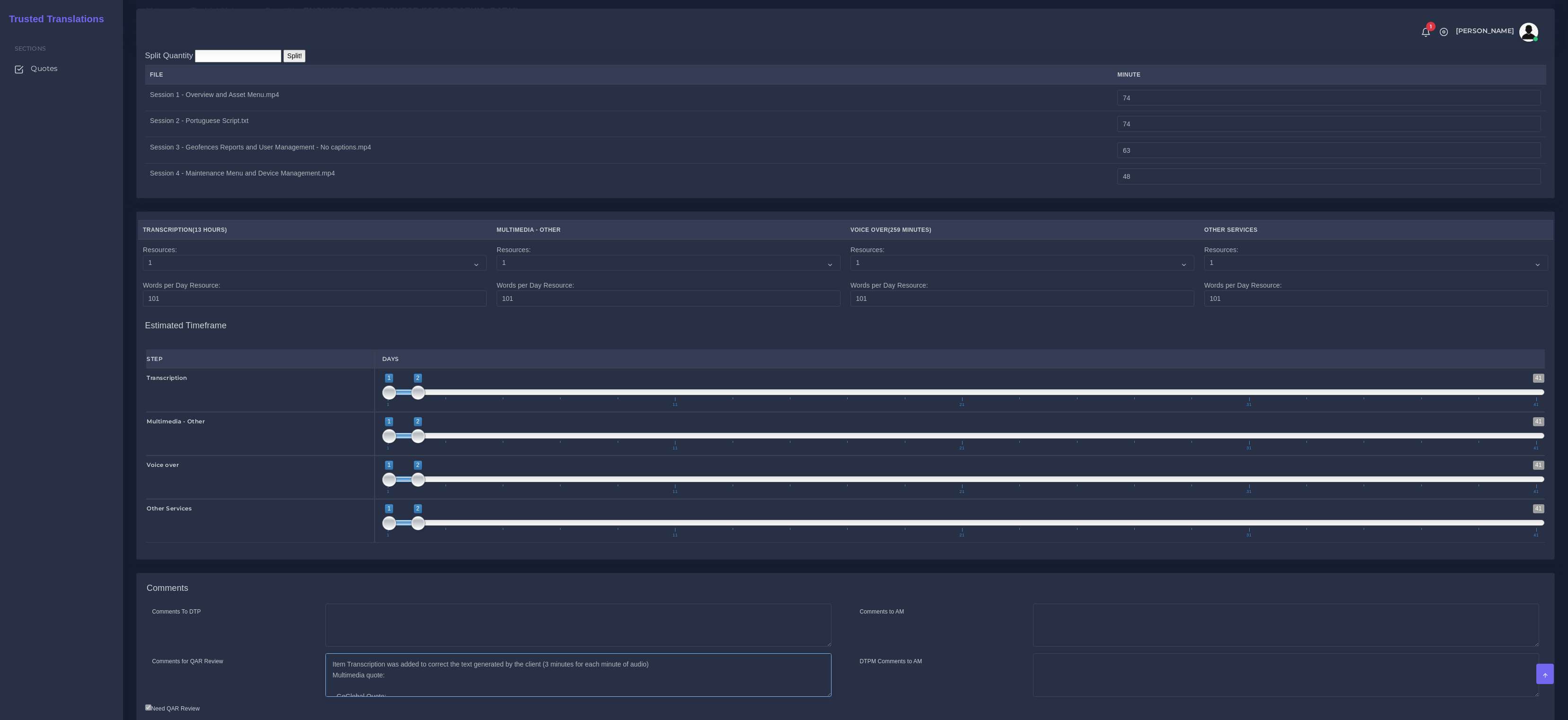
scroll to position [1456, 0]
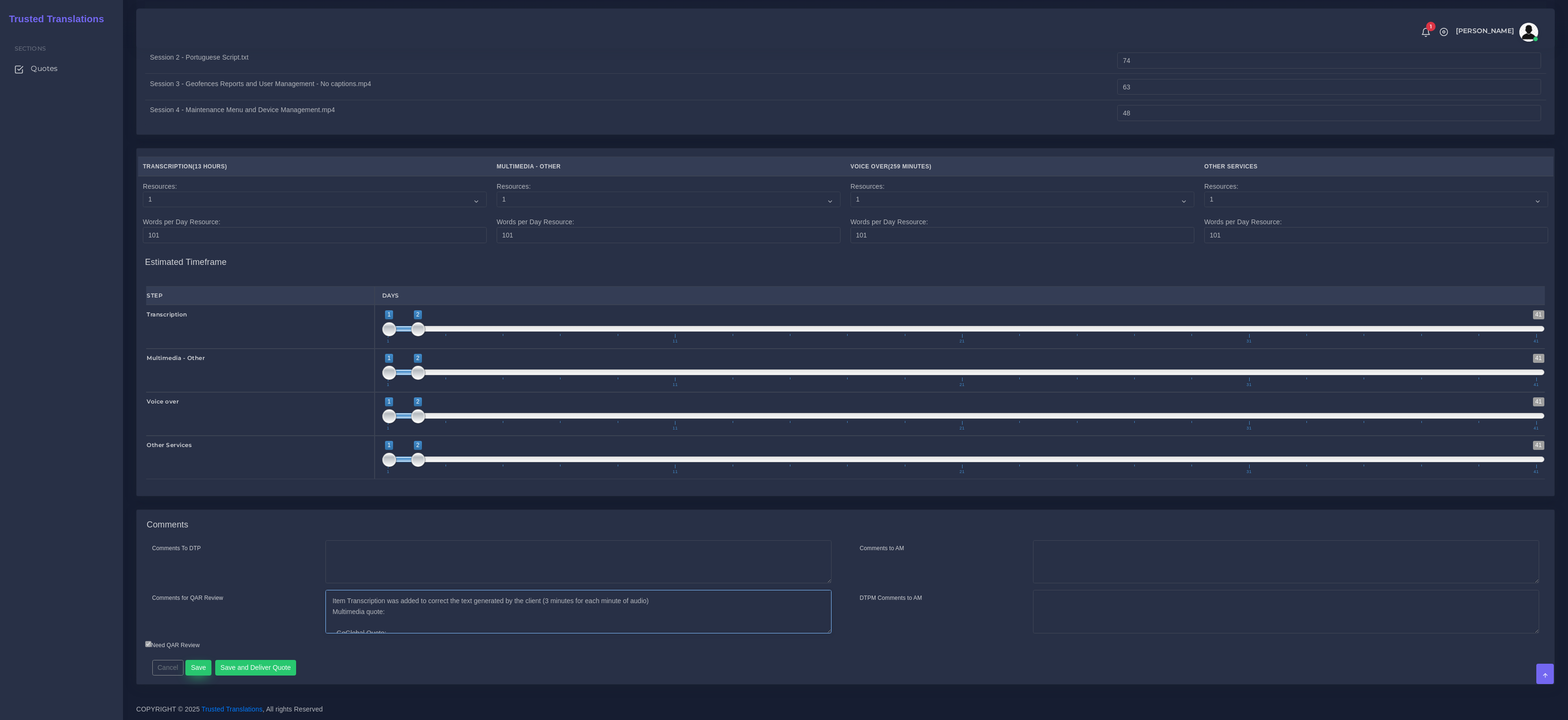
type textarea "Item Transcription was added to correct the text generated by the client (3 min…"
click at [193, 669] on button "Save" at bounding box center [198, 667] width 26 height 16
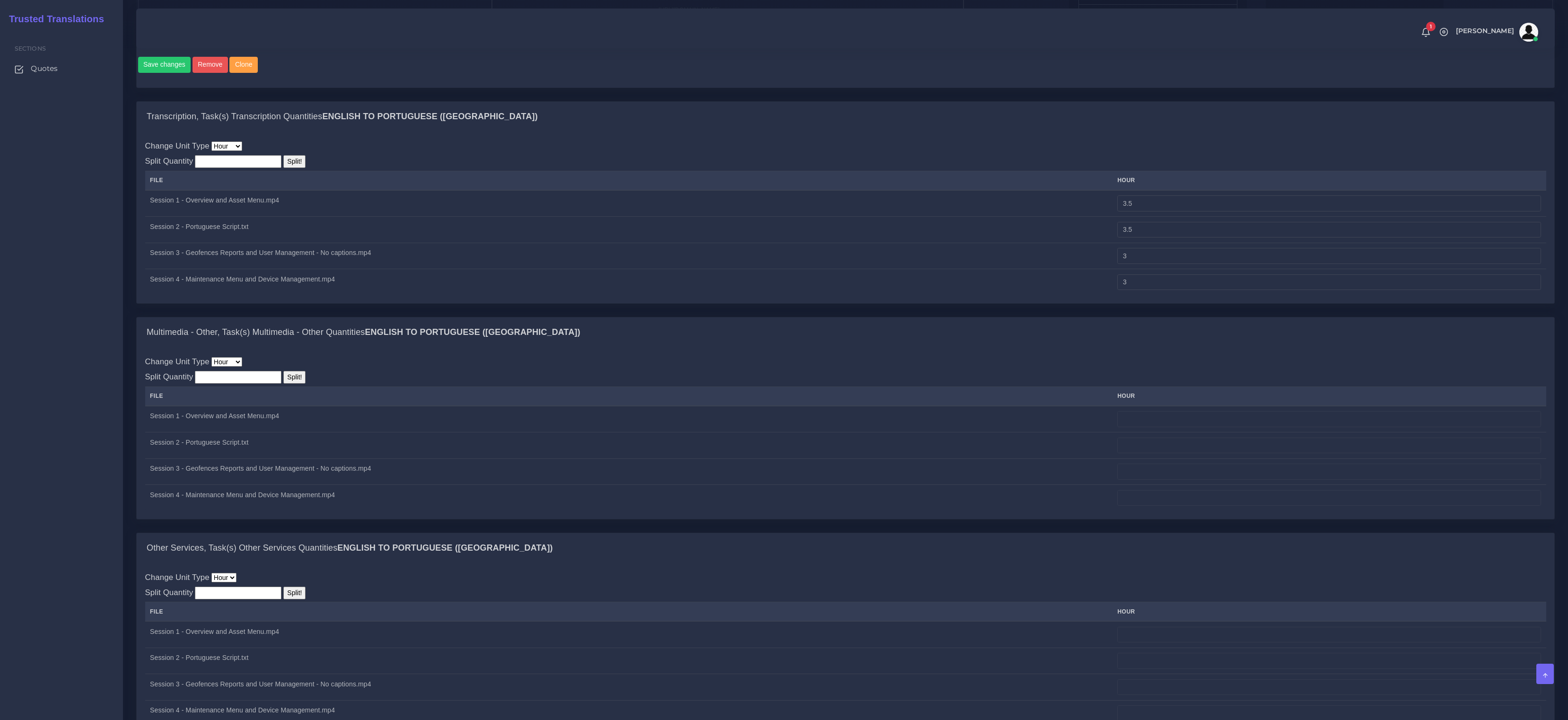
scroll to position [696, 0]
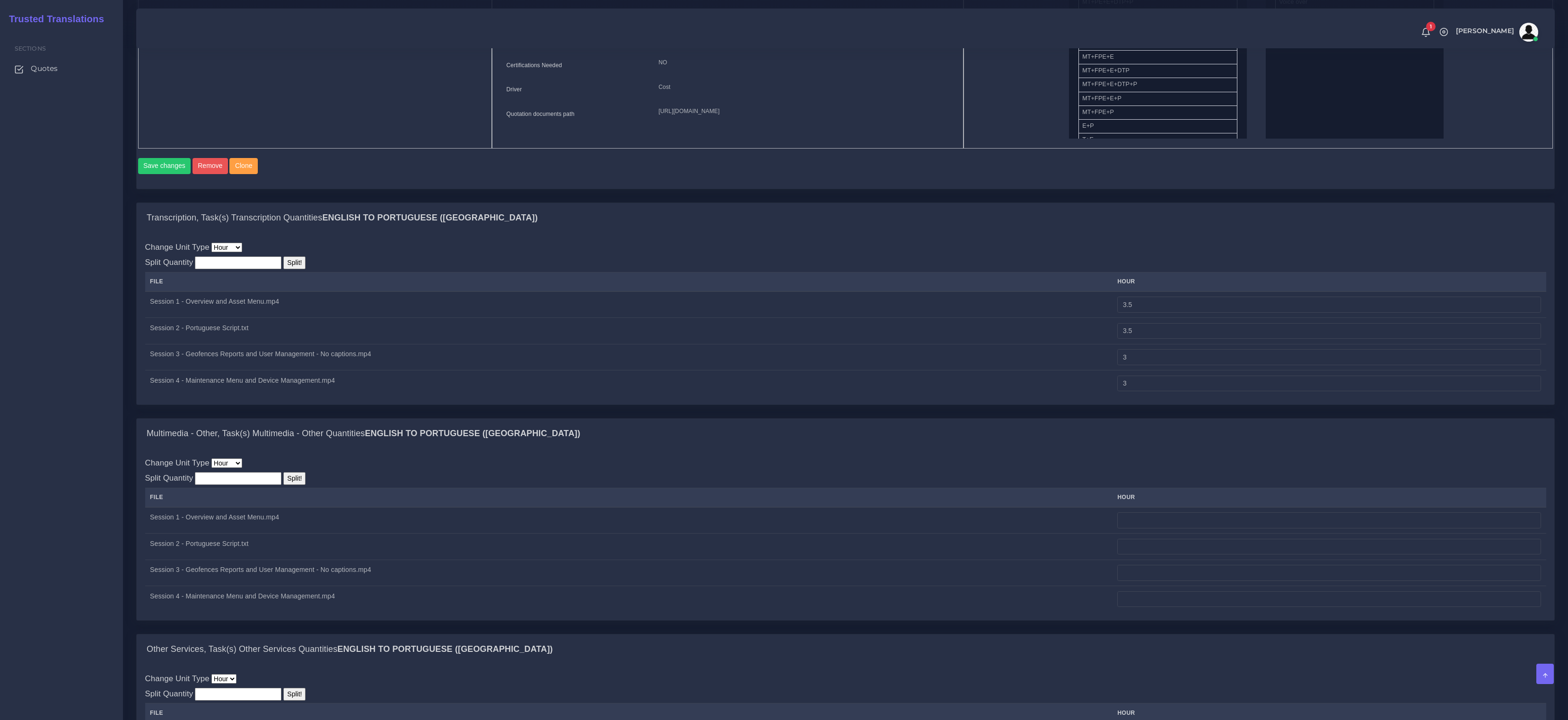
scroll to position [578, 0]
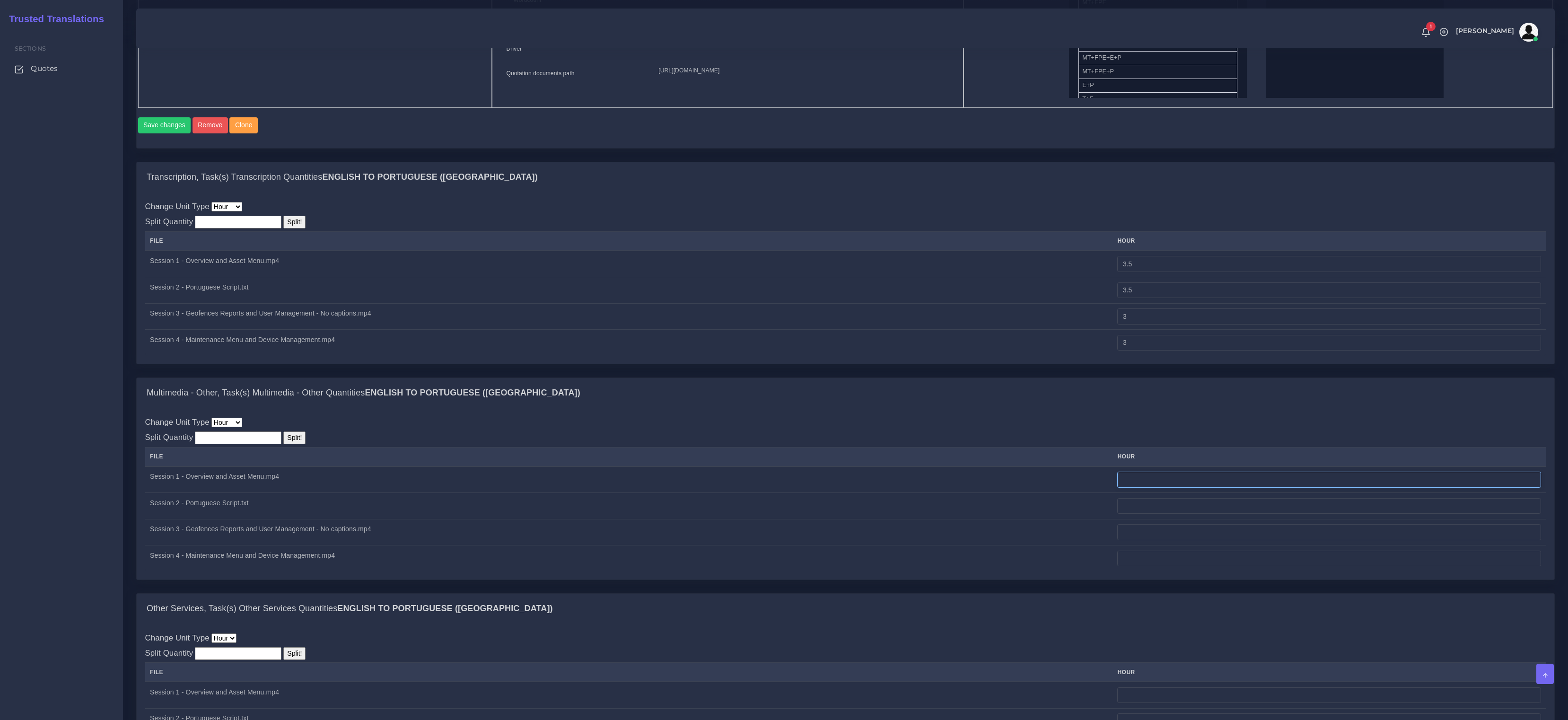
click at [1217, 488] on input "number" at bounding box center [1329, 480] width 424 height 16
paste input "011400"
drag, startPoint x: 1189, startPoint y: 484, endPoint x: 1166, endPoint y: 485, distance: 23.0
click at [1166, 485] on input "011400" at bounding box center [1329, 480] width 424 height 16
type input "0"
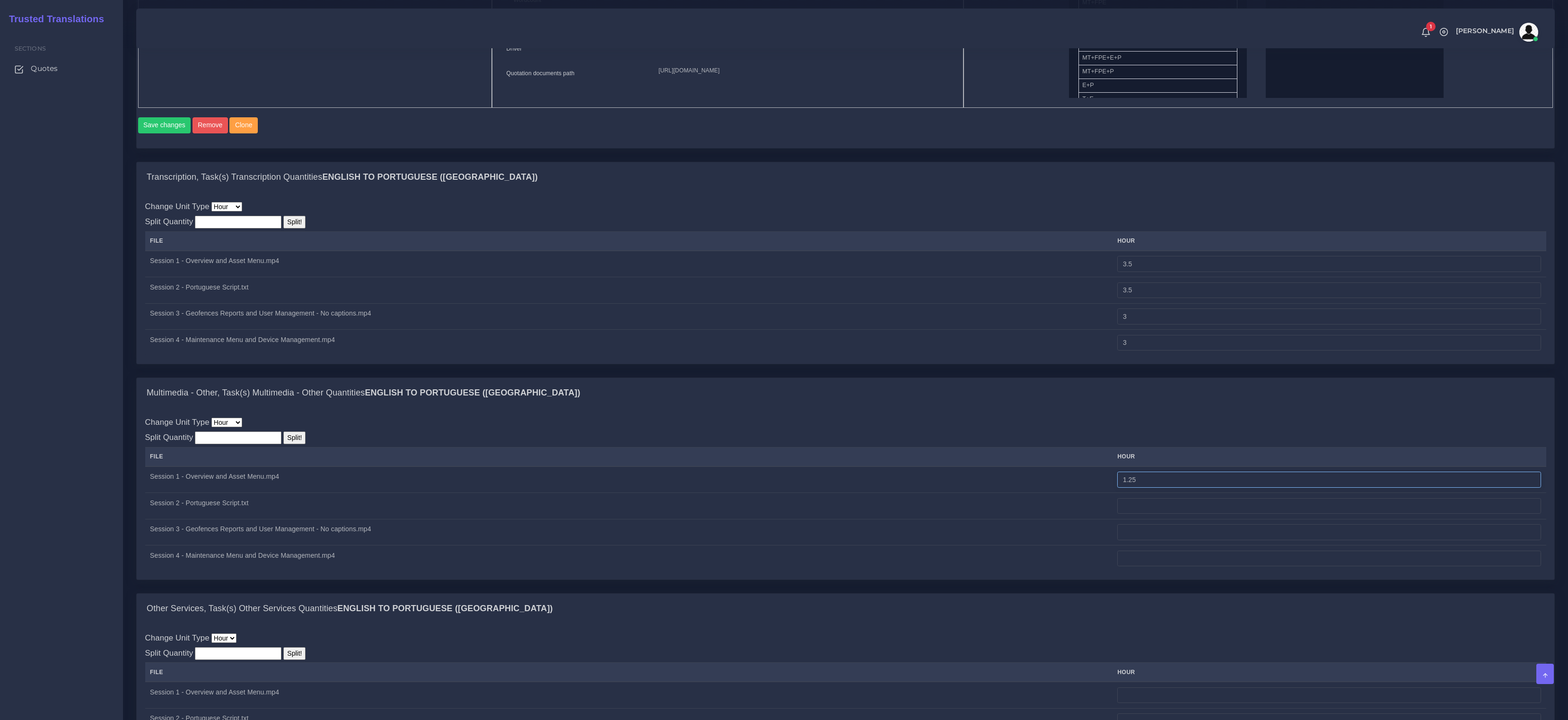
drag, startPoint x: 1060, startPoint y: 488, endPoint x: 1055, endPoint y: 489, distance: 5.1
click at [1055, 489] on tr "Session 1 - Overview and Asset Menu.mp4 1.25" at bounding box center [846, 480] width 1401 height 27
type input "1.25"
click at [1175, 509] on input "number" at bounding box center [1329, 506] width 424 height 16
paste input "1.25"
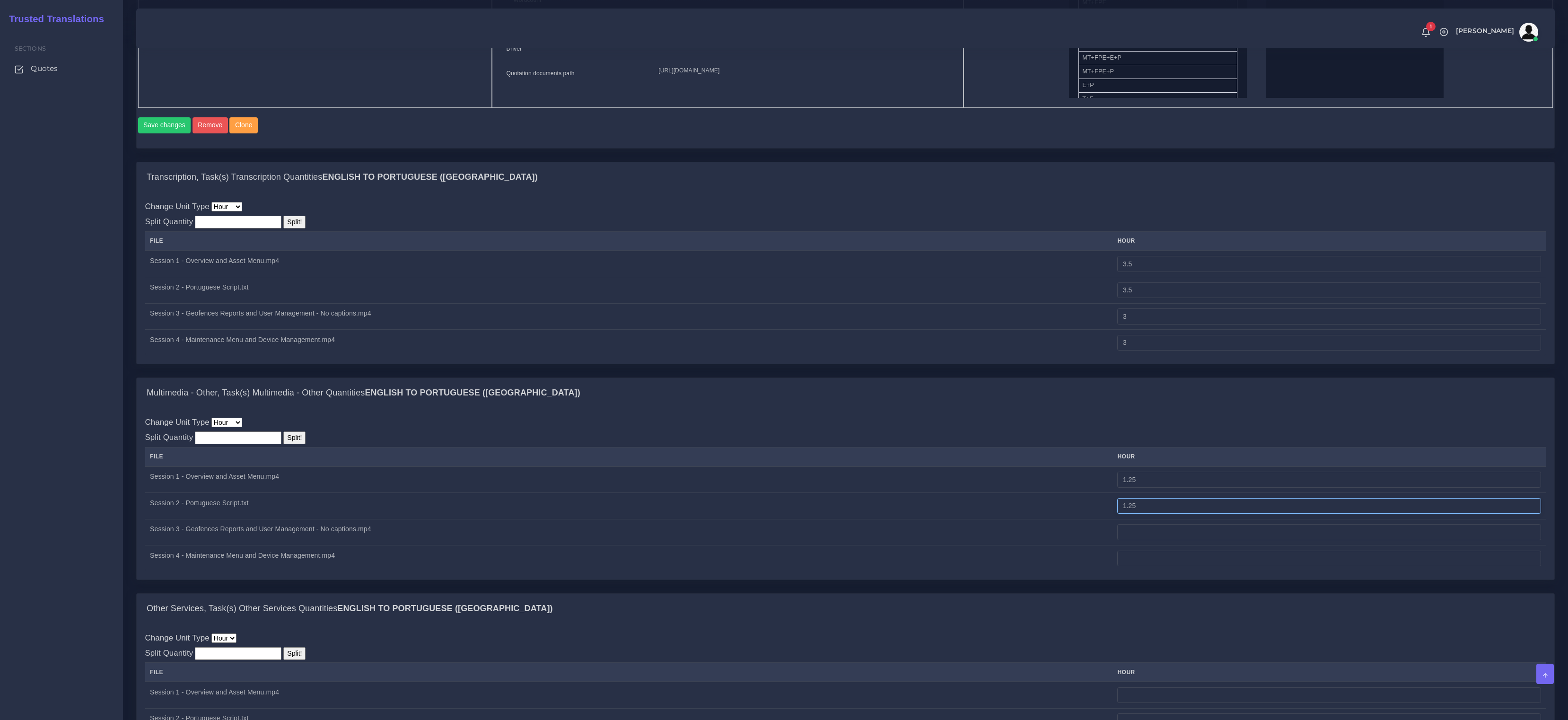
type input "1.25"
click at [1207, 545] on td at bounding box center [1329, 533] width 434 height 27
click at [1208, 540] on input "number" at bounding box center [1329, 532] width 424 height 16
type input "1"
click at [1192, 567] on input "number" at bounding box center [1329, 559] width 424 height 16
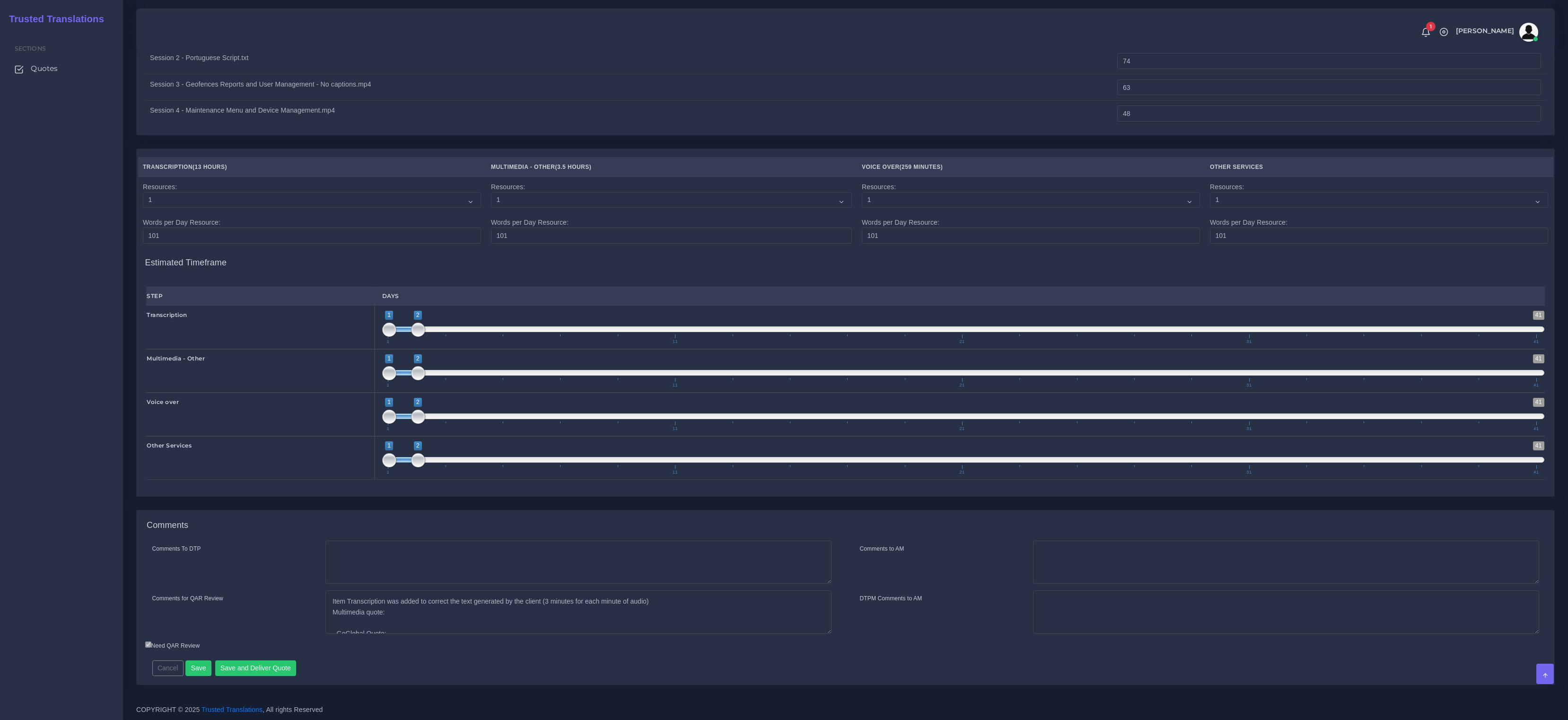
scroll to position [1456, 0]
type input "0.75"
click at [678, 602] on textarea "Item Transcription was added to correct the text generated by the client (3 min…" at bounding box center [579, 612] width 506 height 44
click at [332, 597] on textarea "Item Transcription was added to correct the text generated by the client (3 min…" at bounding box center [579, 612] width 506 height 44
drag, startPoint x: 674, startPoint y: 604, endPoint x: 690, endPoint y: 602, distance: 16.1
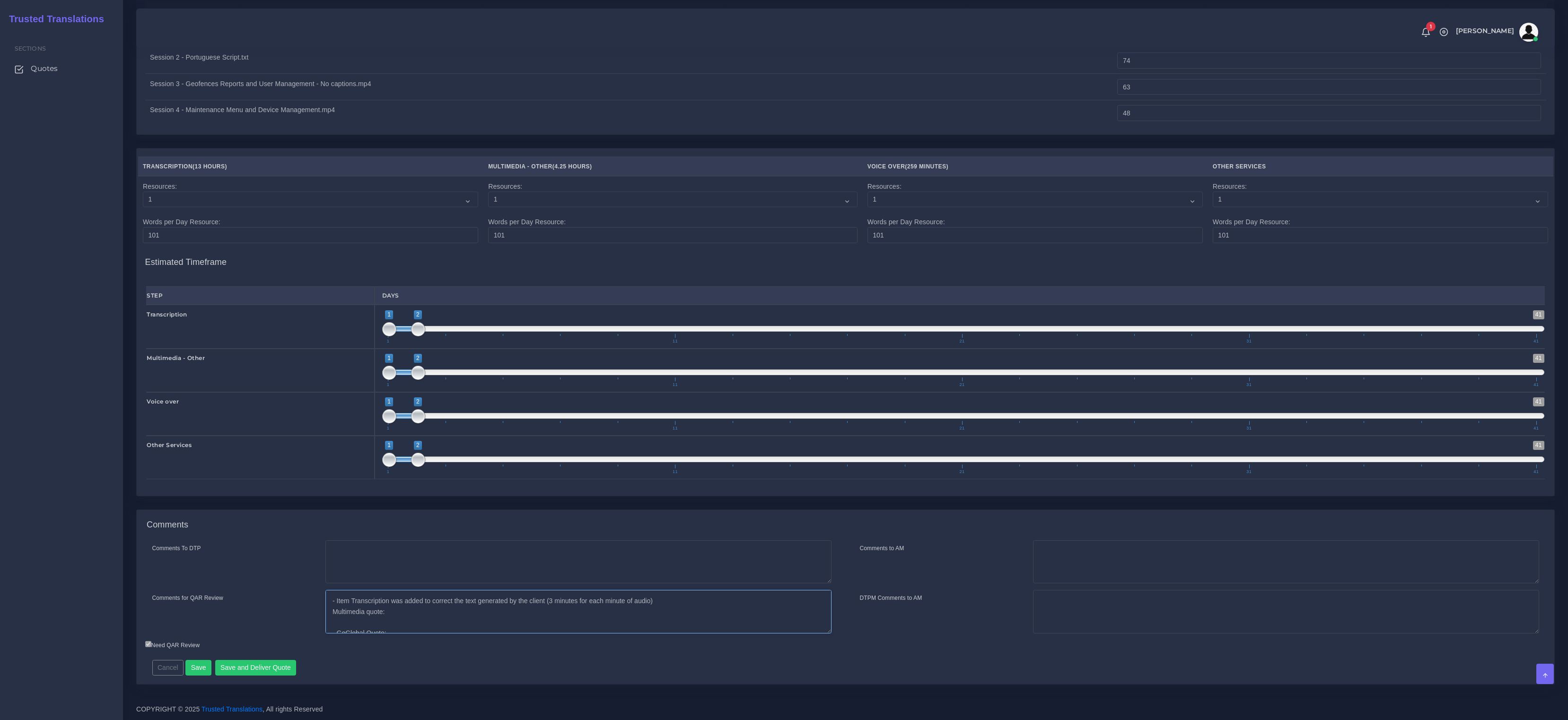
click at [674, 604] on textarea "Item Transcription was added to correct the text generated by the client (3 min…" at bounding box center [579, 612] width 506 height 44
paste textarea "It is included to make the SRT file (Subtitled) with TimeCode, Daniela Chávez d…"
click at [418, 613] on textarea "Item Transcription was added to correct the text generated by the client (3 min…" at bounding box center [579, 612] width 506 height 44
click at [505, 612] on textarea "Item Transcription was added to correct the text generated by the client (3 min…" at bounding box center [579, 612] width 506 height 44
click at [541, 611] on textarea "Item Transcription was added to correct the text generated by the client (3 min…" at bounding box center [579, 612] width 506 height 44
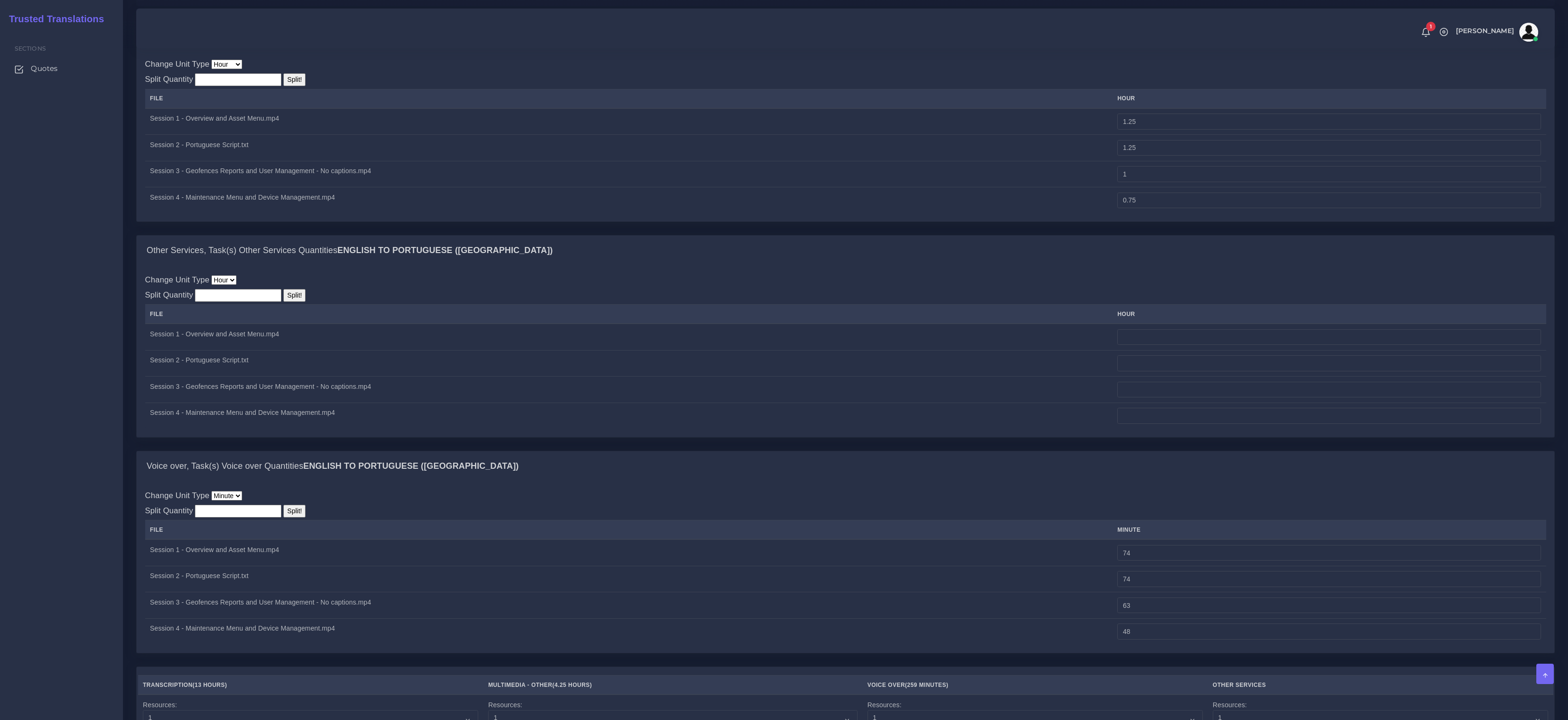
scroll to position [877, 0]
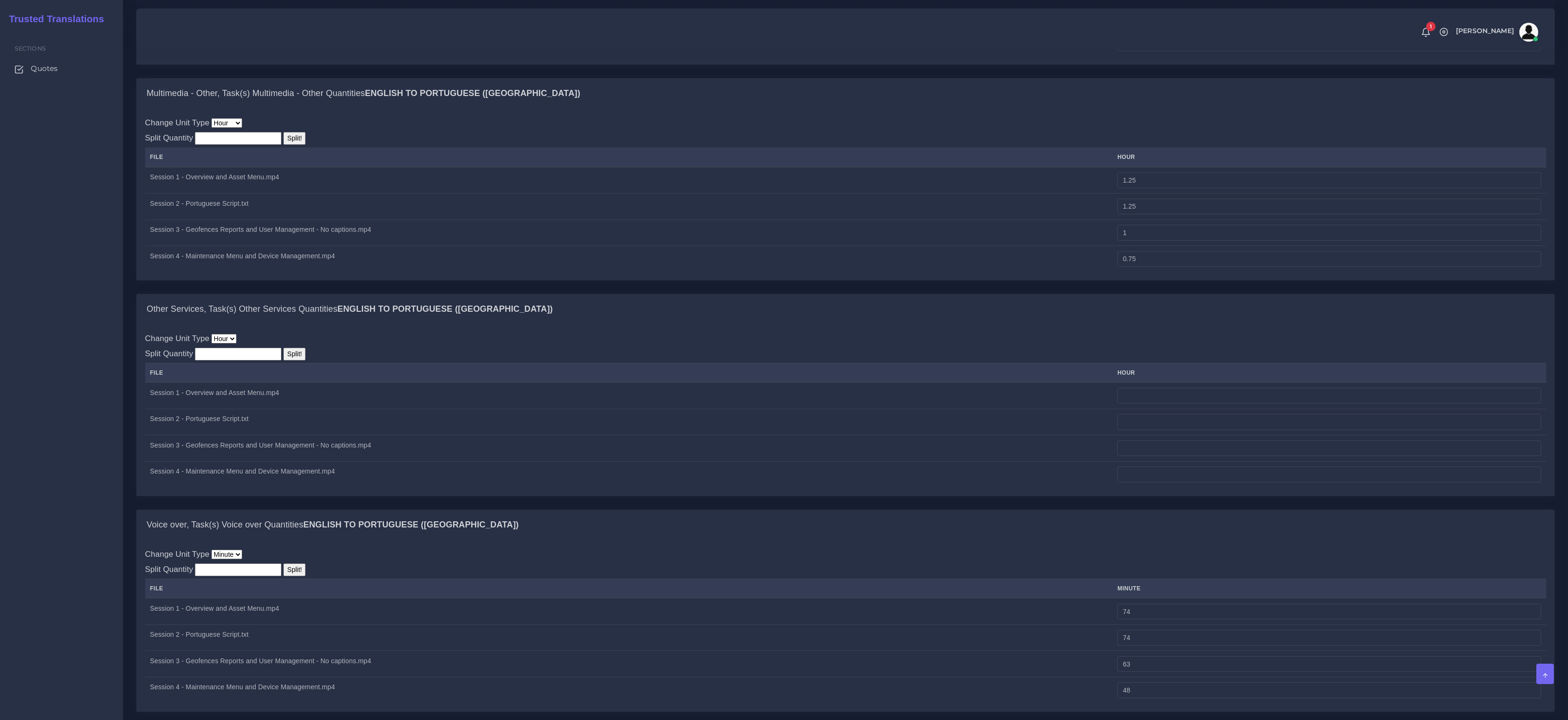
type textarea "- Item Transcription was added to correct the text generated by the client (3 m…"
drag, startPoint x: 1211, startPoint y: 186, endPoint x: 967, endPoint y: 167, distance: 244.7
click at [984, 166] on table "File hour Session 1 - Overview and Asset Menu.mp4 1.25 1.25 1 0.75" at bounding box center [846, 209] width 1401 height 125
click at [1177, 400] on input "number" at bounding box center [1329, 395] width 424 height 16
paste input "1.25"
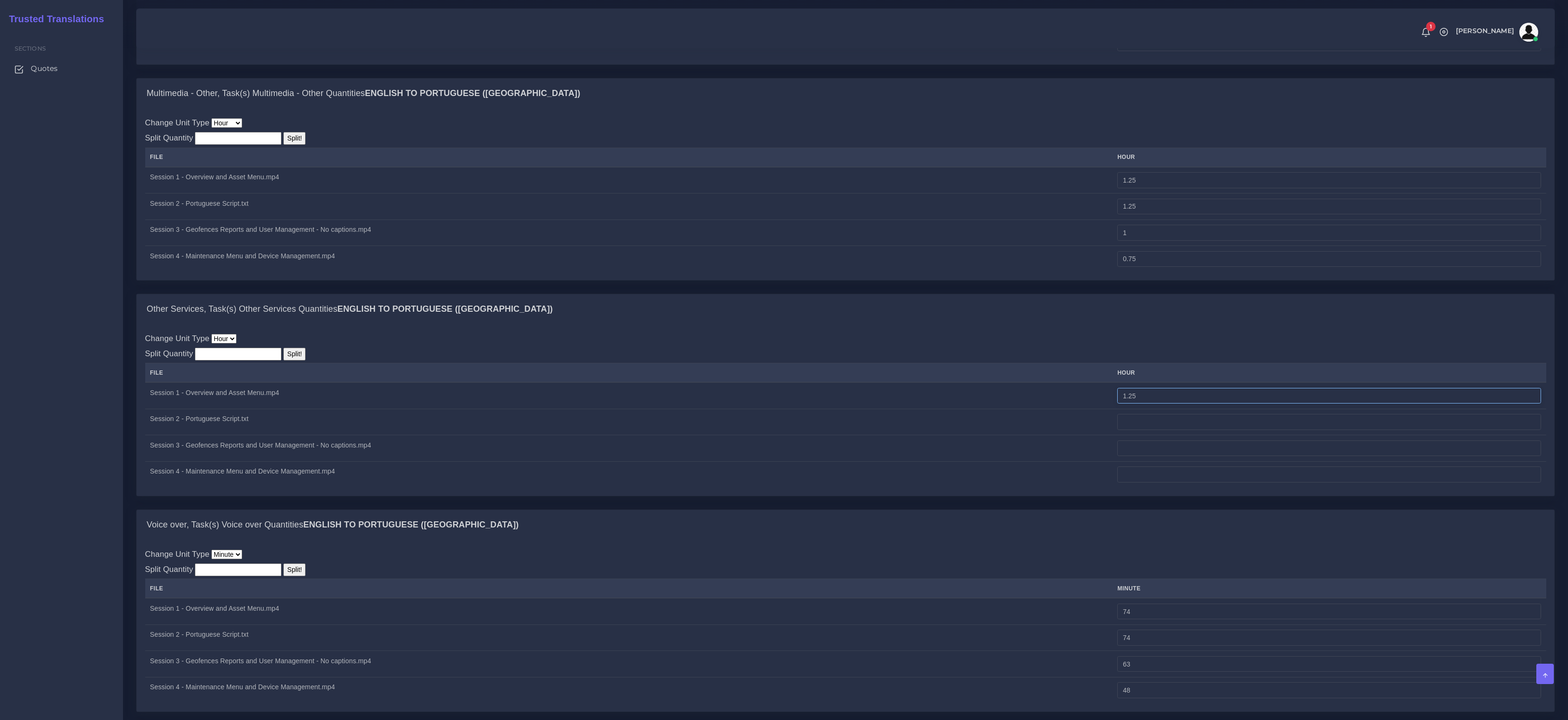
type input "1.25"
click at [1172, 430] on input "number" at bounding box center [1329, 421] width 424 height 16
paste input "1.25"
type input "1.25"
click at [1180, 454] on input "number" at bounding box center [1329, 448] width 424 height 16
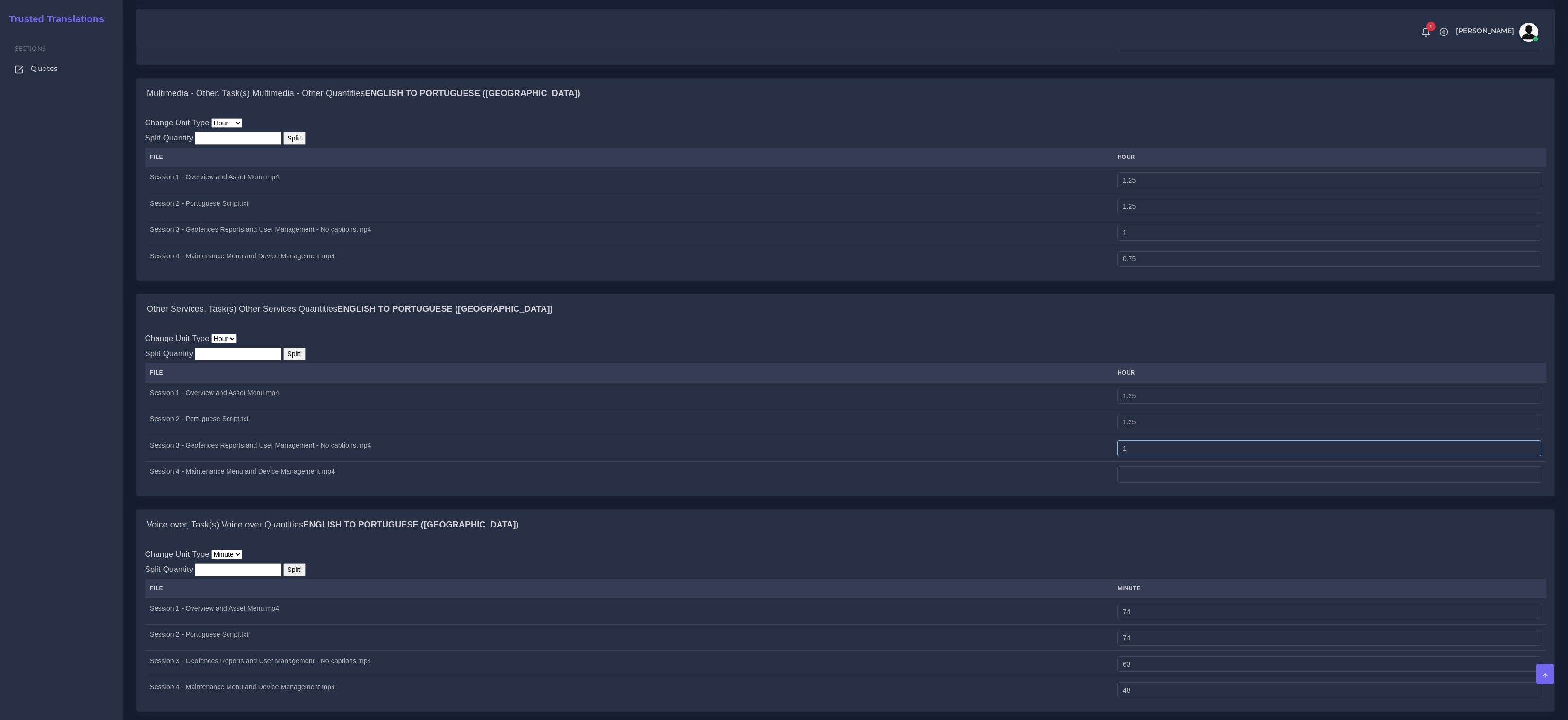
type input "1"
drag, startPoint x: 1076, startPoint y: 261, endPoint x: 1041, endPoint y: 263, distance: 35.1
click at [1047, 262] on tr "Session 4 - Maintenance Menu and Device Management.mp4 0.75" at bounding box center [846, 259] width 1401 height 26
click at [1211, 483] on input "number" at bounding box center [1329, 475] width 424 height 16
paste input "0.75"
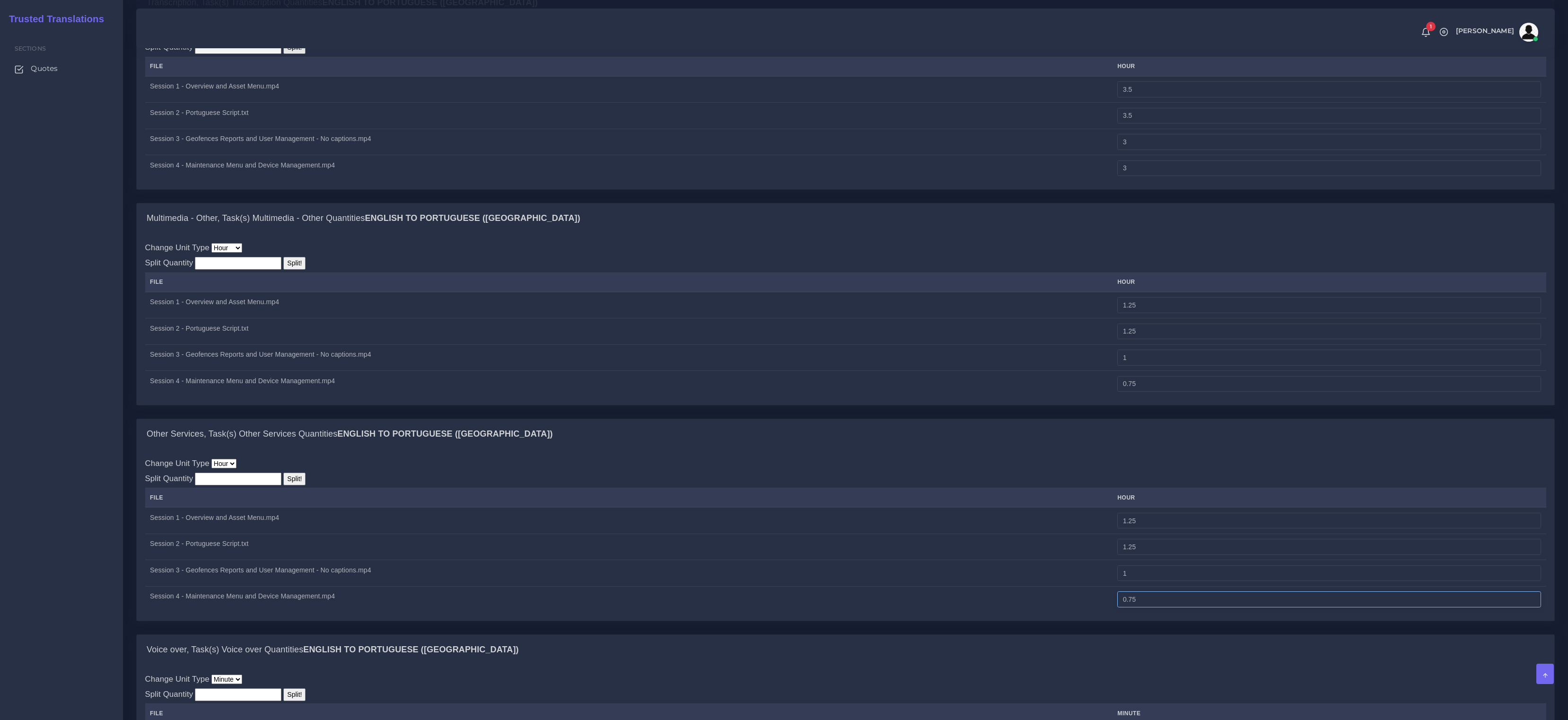
scroll to position [773, 0]
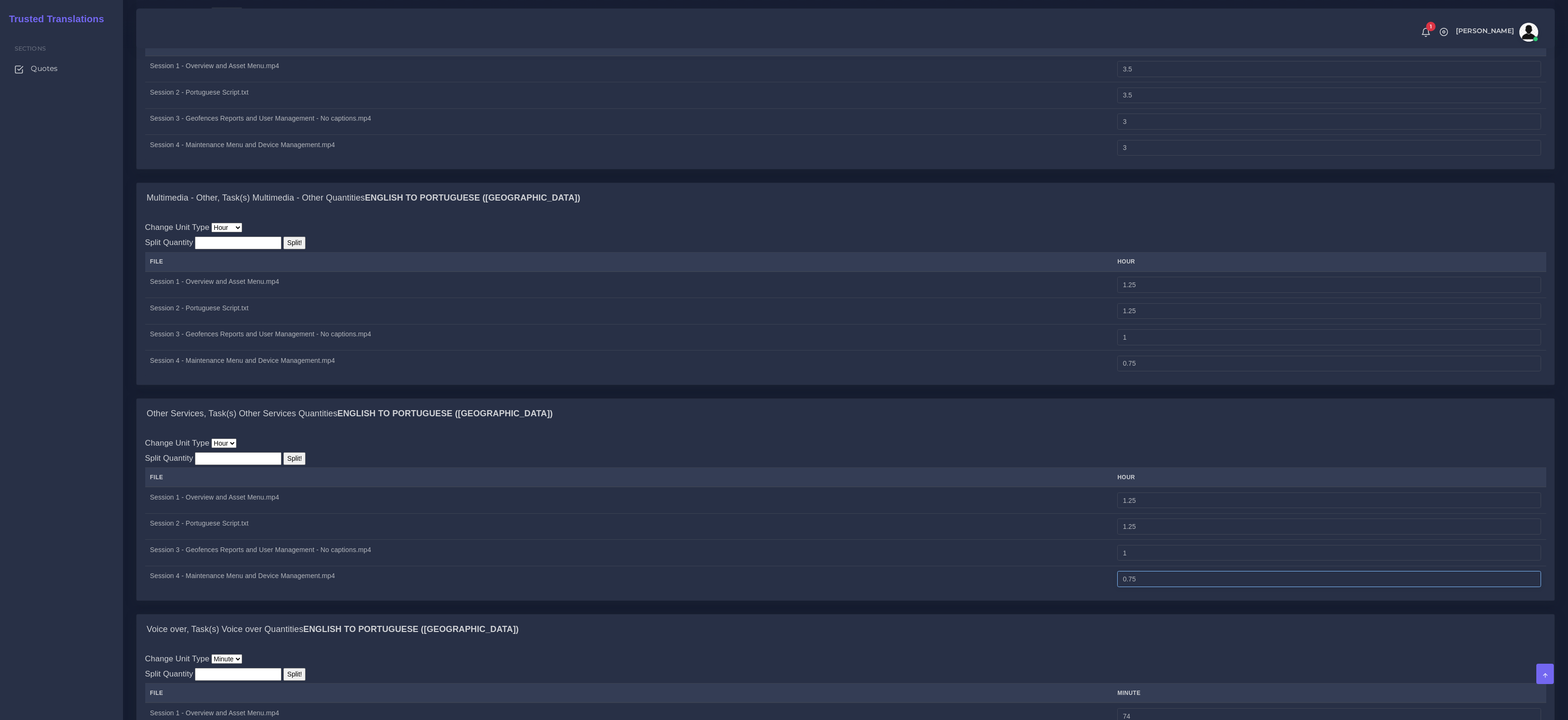
type input "0.75"
click at [953, 397] on div "Multimedia - Other, Task(s) Multimedia - Other Quantities English TO Portuguese…" at bounding box center [845, 290] width 1433 height 216
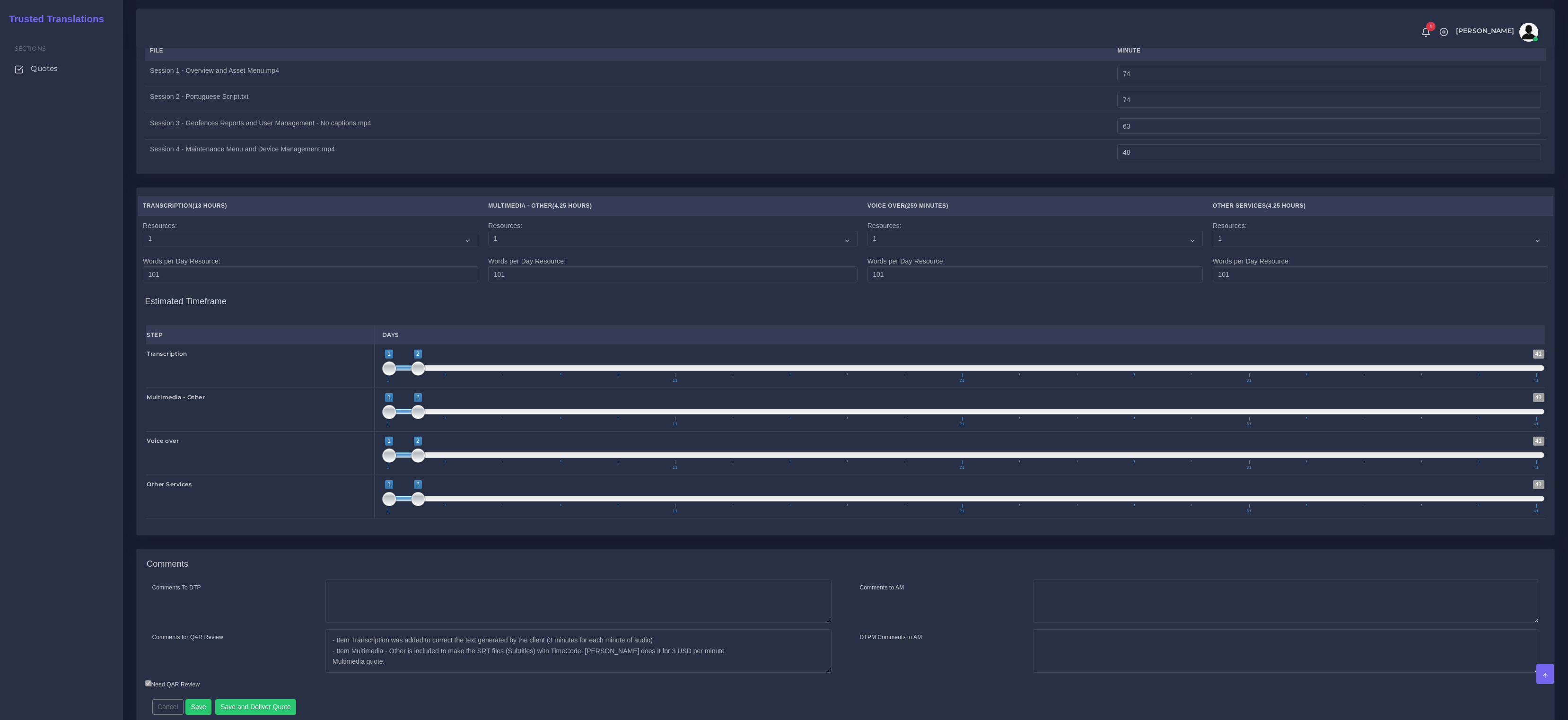
scroll to position [1456, 0]
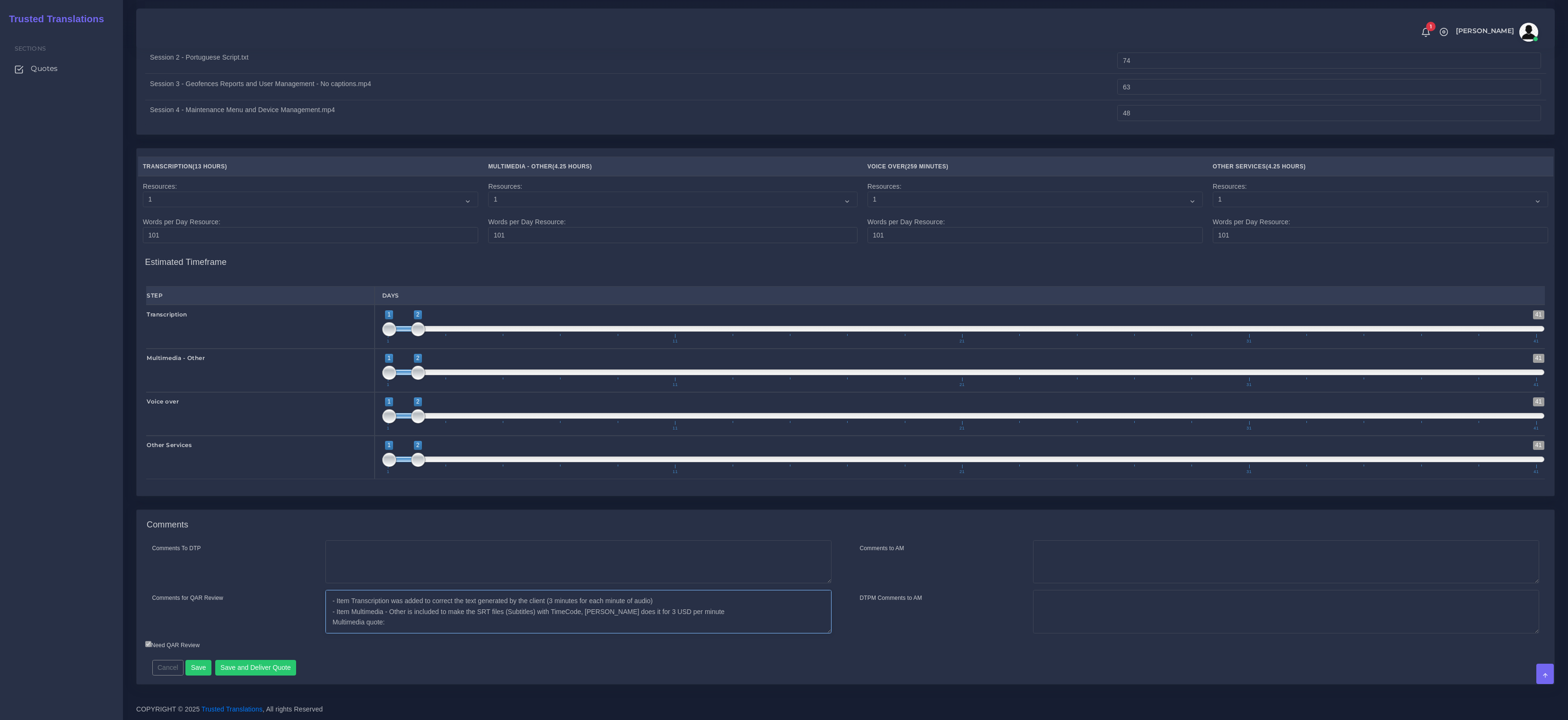
drag, startPoint x: 412, startPoint y: 612, endPoint x: 325, endPoint y: 611, distance: 87.0
click at [326, 611] on textarea "Item Transcription was added to correct the text generated by the client (3 min…" at bounding box center [579, 612] width 506 height 44
click at [748, 612] on textarea "Item Transcription was added to correct the text generated by the client (3 min…" at bounding box center [579, 612] width 506 height 44
paste textarea "- Item Multimedia - Other"
drag, startPoint x: 408, startPoint y: 613, endPoint x: 353, endPoint y: 612, distance: 55.0
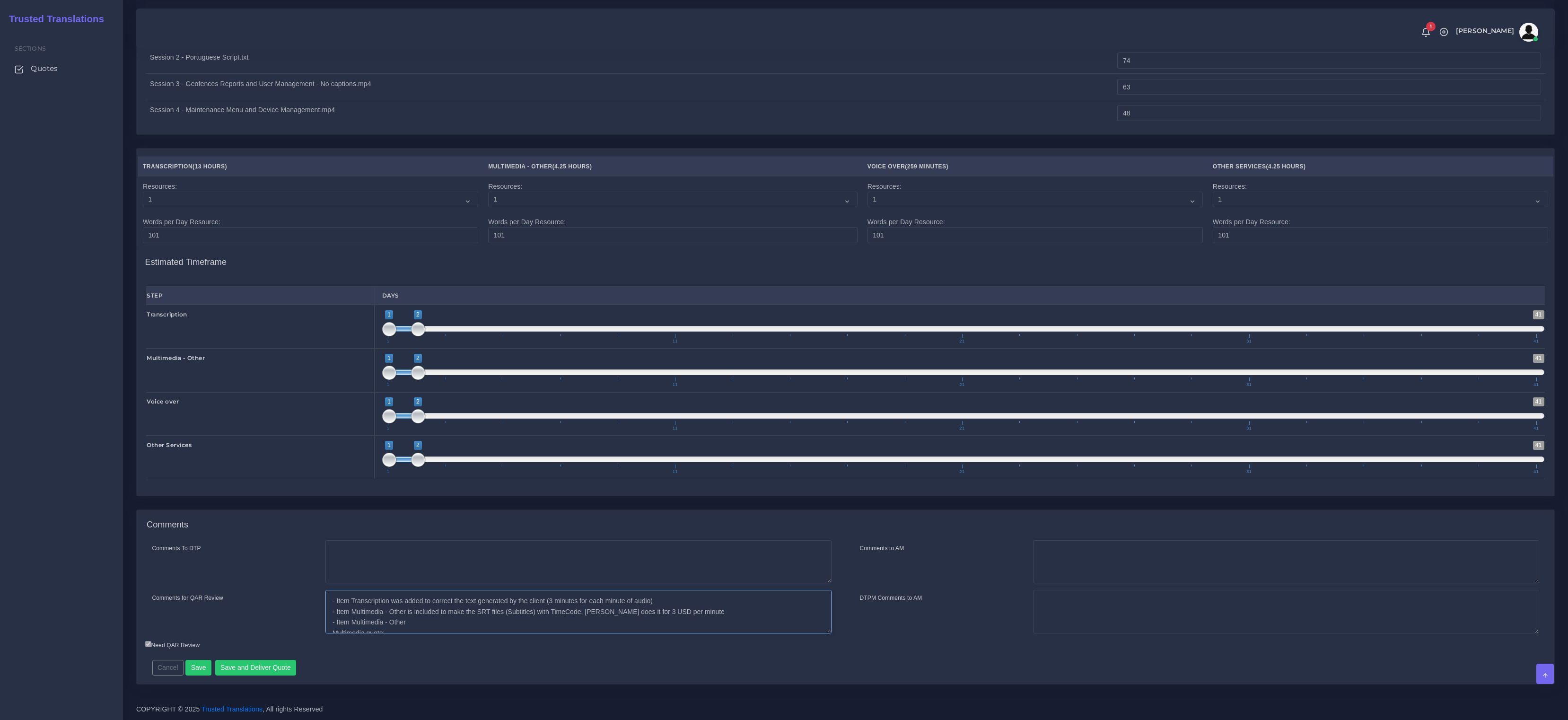
click at [353, 612] on textarea "Item Transcription was added to correct the text generated by the client (3 min…" at bounding box center [579, 612] width 506 height 44
drag, startPoint x: 420, startPoint y: 623, endPoint x: 407, endPoint y: 622, distance: 13.0
click at [407, 622] on textarea "Item Transcription was added to correct the text generated by the client (3 min…" at bounding box center [579, 612] width 506 height 44
click at [436, 622] on textarea "Item Transcription was added to correct the text generated by the client (3 min…" at bounding box center [579, 612] width 506 height 44
paste textarea "- Item Multimedia - Other"
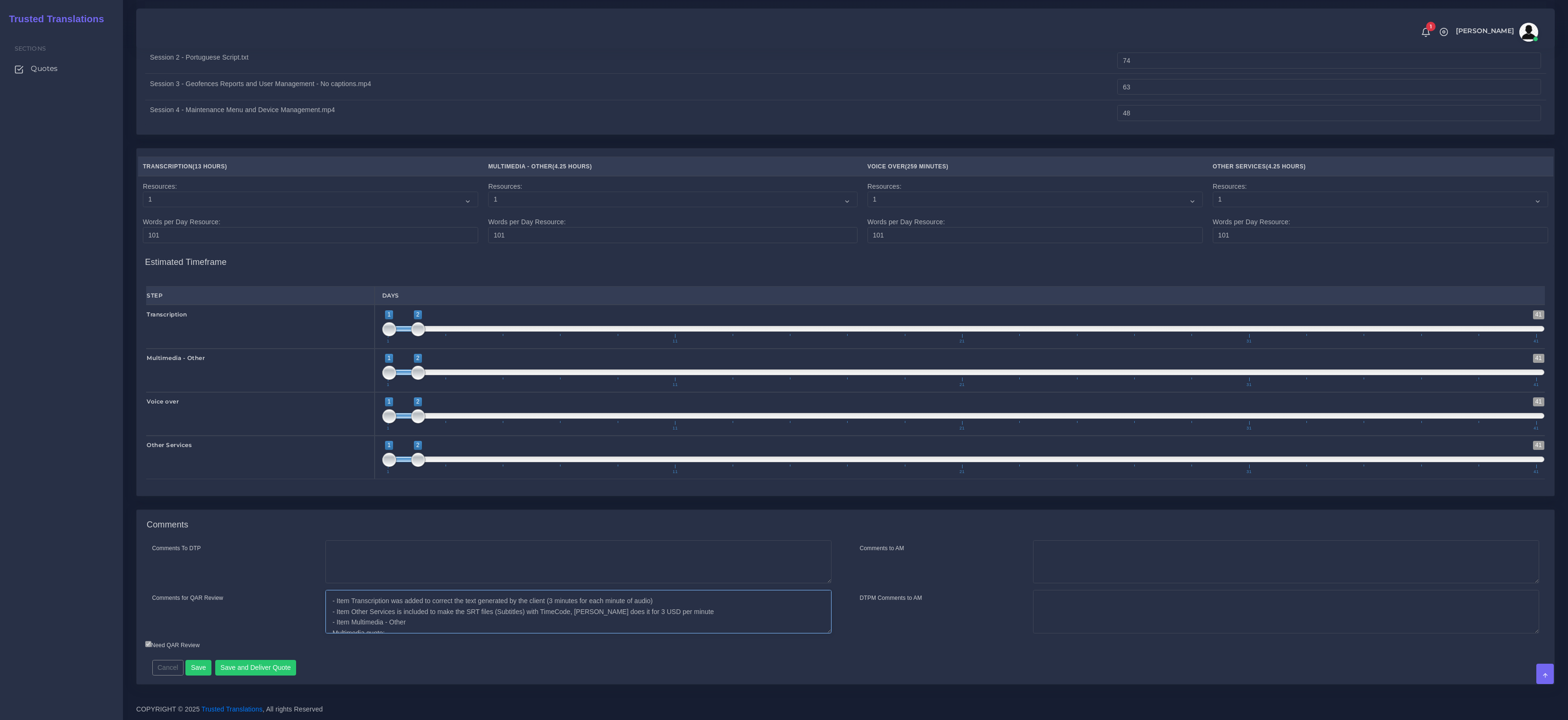
paste textarea "It is included to know the price of voice burning and subtitles in the video, t…"
click at [419, 623] on textarea "Item Transcription was added to correct the text generated by the client (3 min…" at bounding box center [579, 612] width 506 height 44
click at [508, 623] on textarea "Item Transcription was added to correct the text generated by the client (3 min…" at bounding box center [579, 612] width 506 height 44
click at [769, 600] on textarea "Item Transcription was added to correct the text generated by the client (3 min…" at bounding box center [579, 612] width 506 height 44
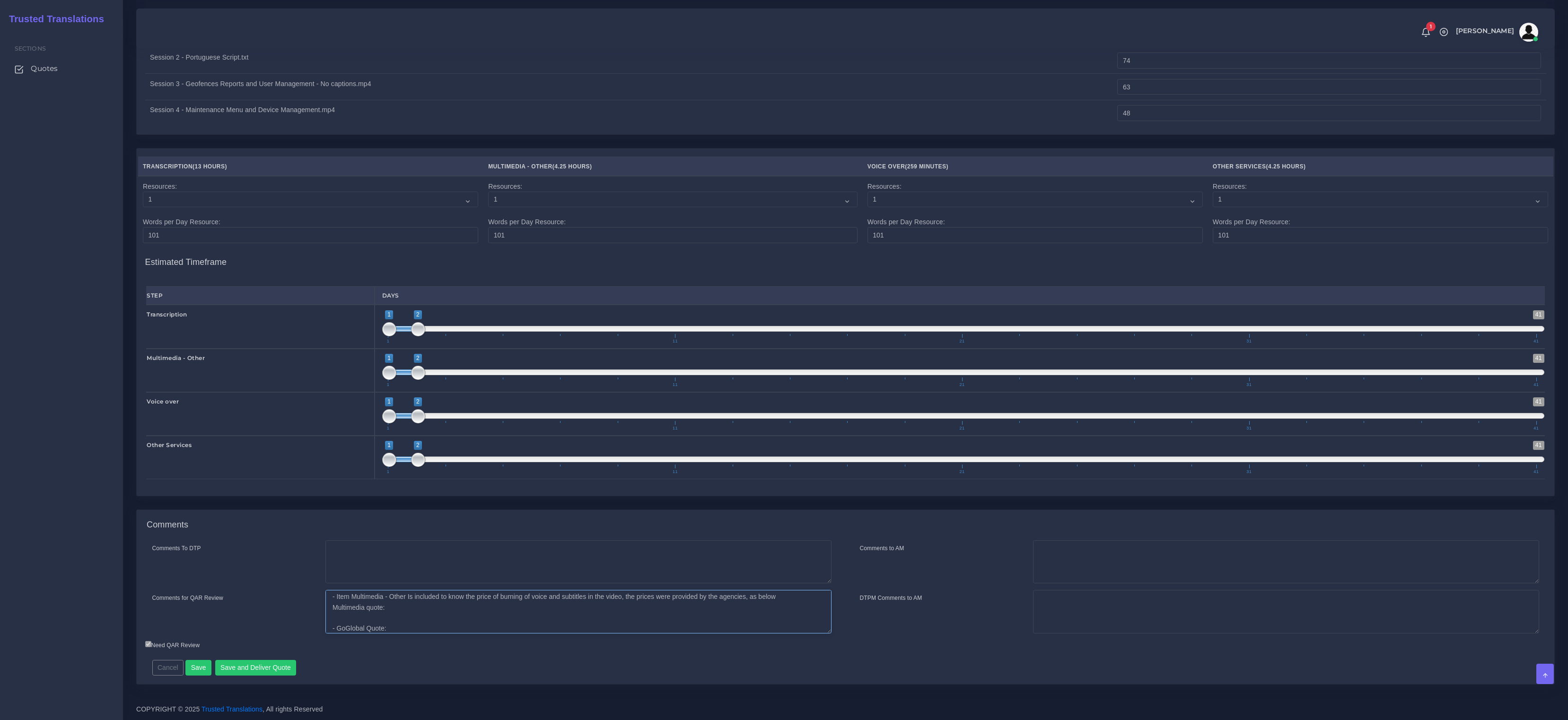
click at [800, 603] on textarea "Item Transcription was added to correct the text generated by the client (3 min…" at bounding box center [579, 612] width 506 height 44
click at [805, 598] on textarea "Item Transcription was added to correct the text generated by the client (3 min…" at bounding box center [579, 612] width 506 height 44
drag, startPoint x: 379, startPoint y: 612, endPoint x: 337, endPoint y: 609, distance: 42.1
click at [330, 605] on textarea "Item Transcription was added to correct the text generated by the client (3 min…" at bounding box center [579, 612] width 506 height 44
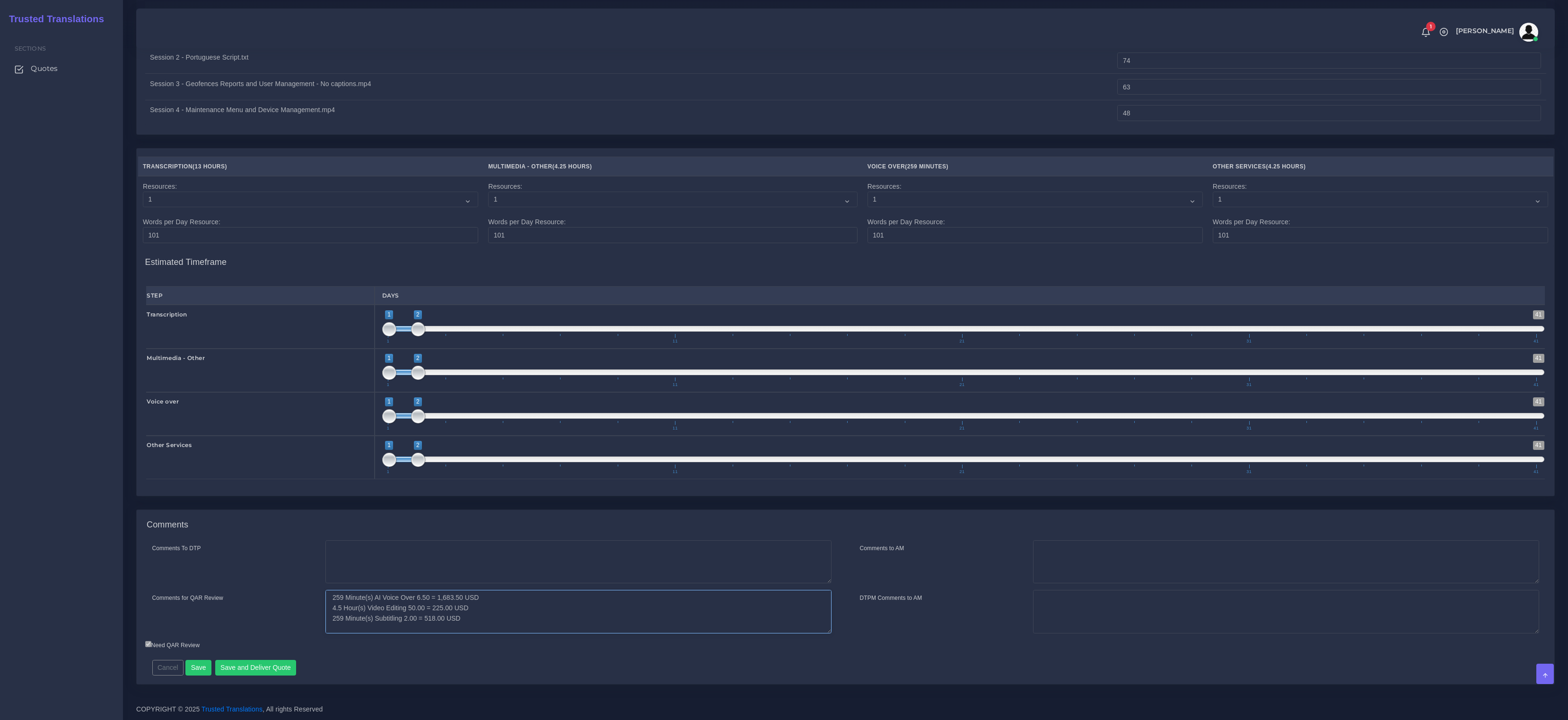
scroll to position [90, 0]
click at [512, 616] on textarea "Item Transcription was added to correct the text generated by the client (3 min…" at bounding box center [579, 612] width 506 height 44
click at [344, 623] on textarea "Item Transcription was added to correct the text generated by the client (3 min…" at bounding box center [579, 612] width 506 height 44
paste textarea "Total in USD 2,426.50"
click at [372, 626] on textarea "Item Transcription was added to correct the text generated by the client (3 min…" at bounding box center [579, 612] width 506 height 44
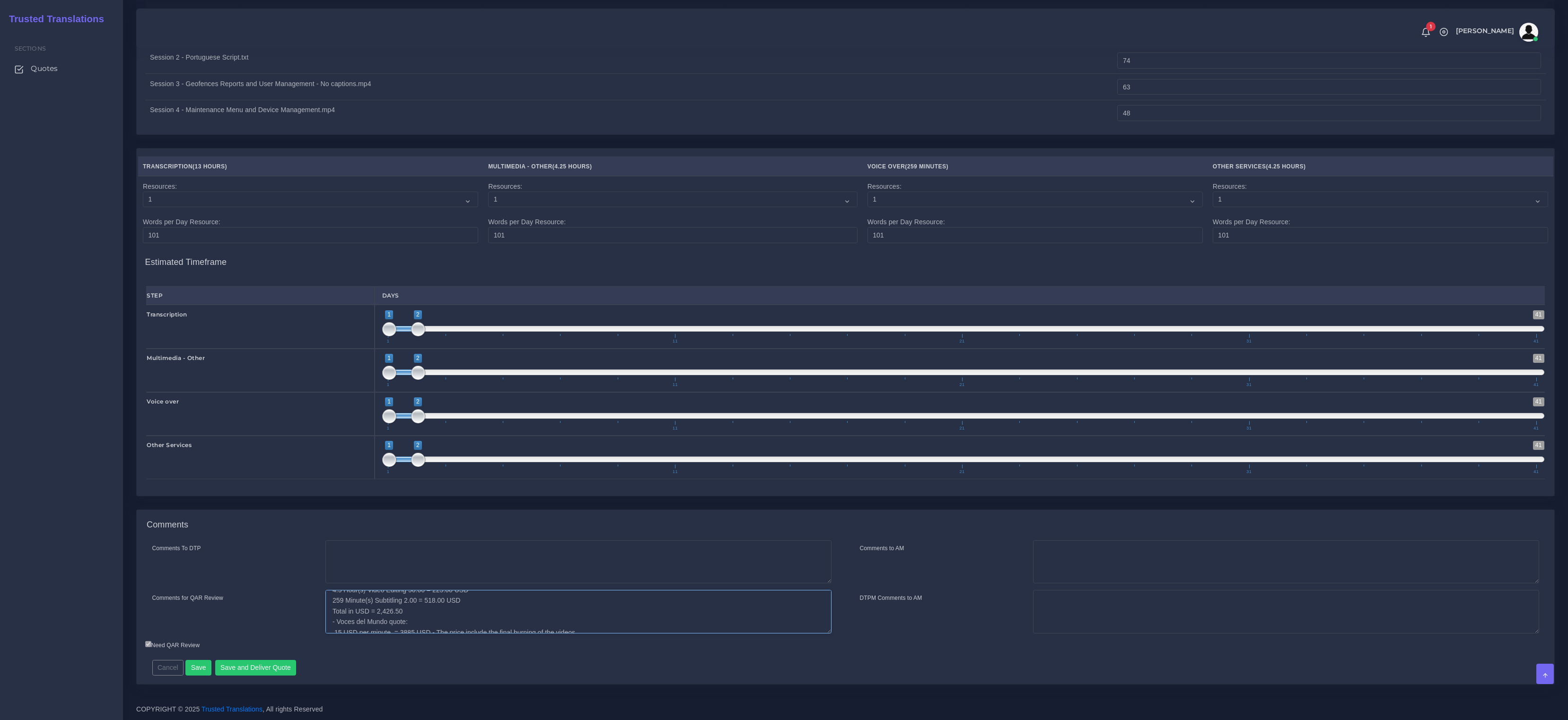
scroll to position [108, 0]
click at [510, 611] on textarea "Item Transcription was added to correct the text generated by the client (3 min…" at bounding box center [579, 612] width 506 height 44
type textarea "- Item Transcription was added to correct the text generated by the client (3 m…"
click at [202, 671] on button "Save" at bounding box center [198, 667] width 26 height 16
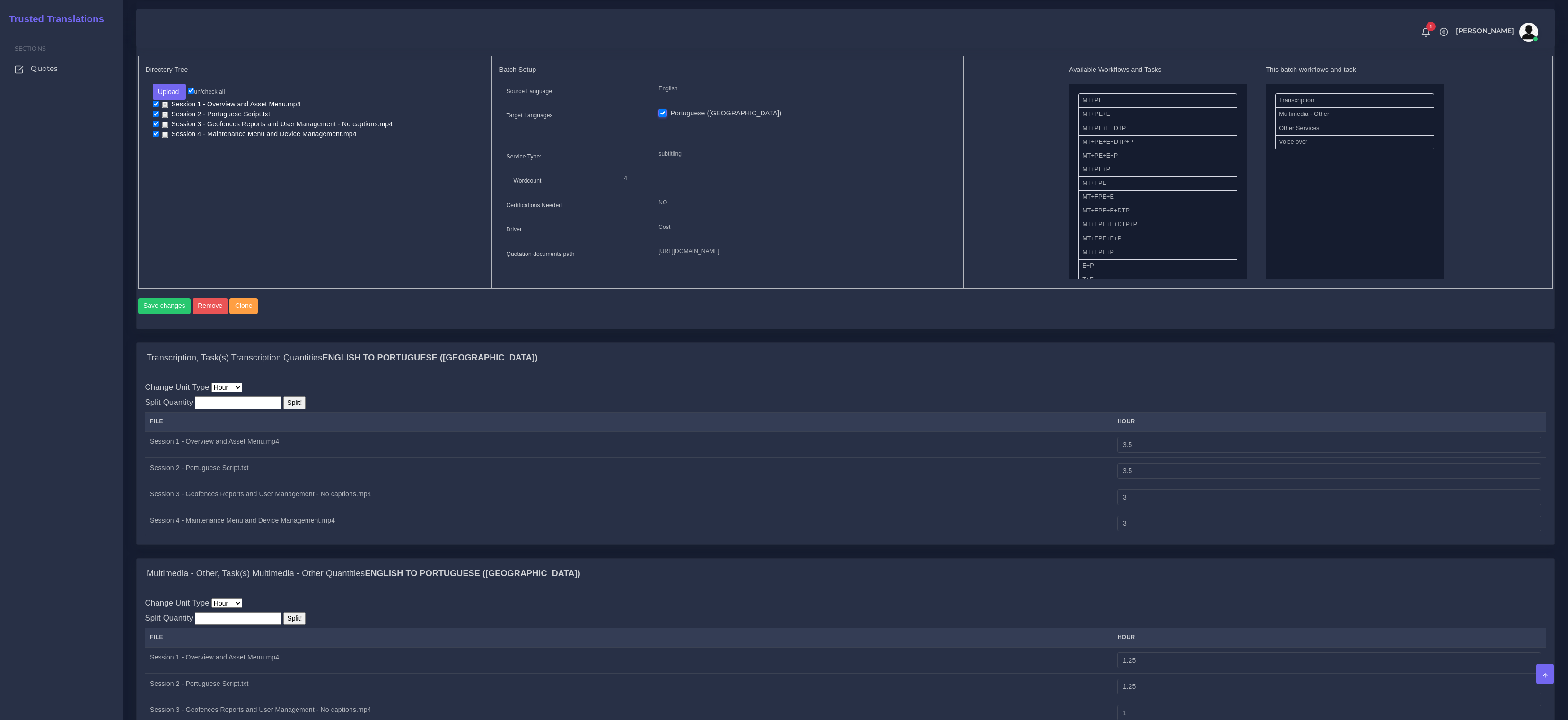
scroll to position [159, 0]
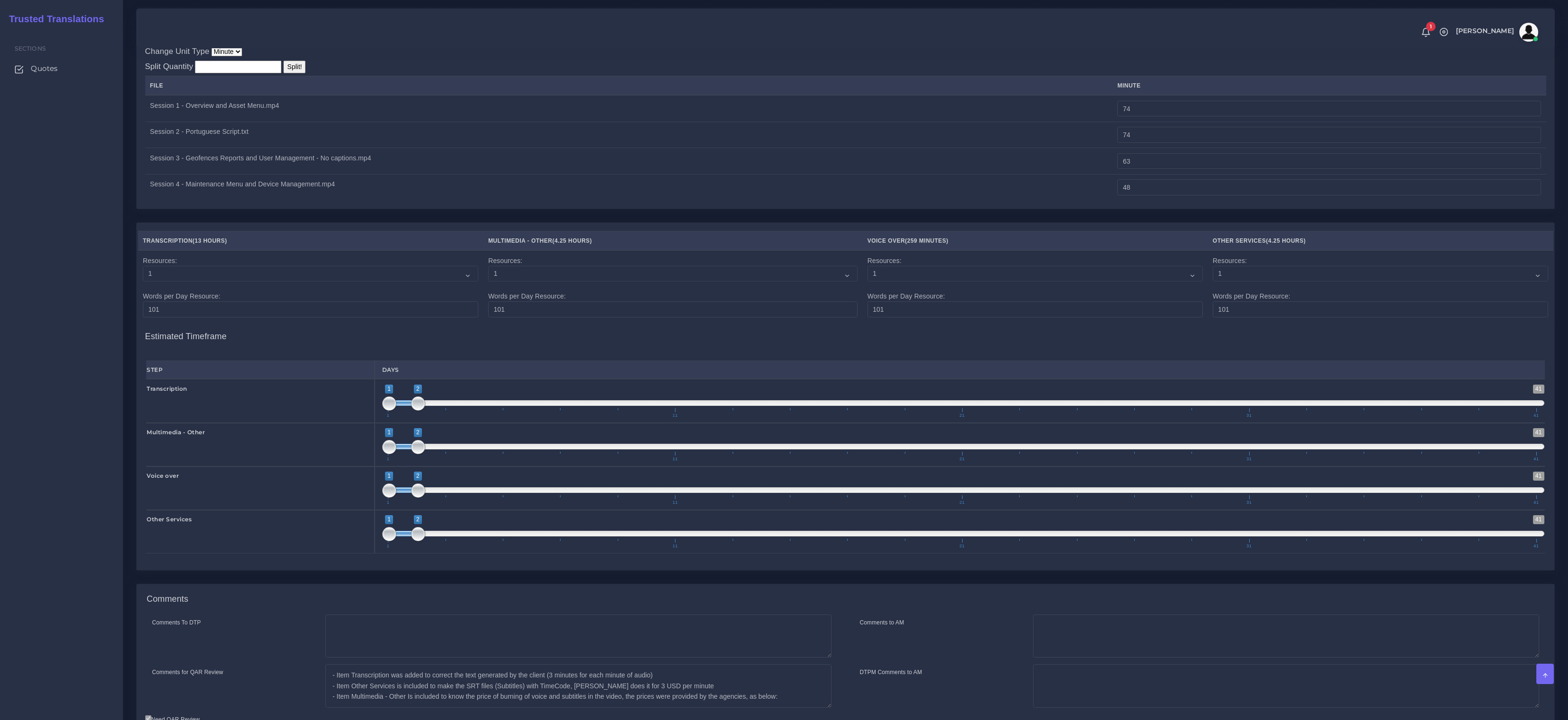
scroll to position [1456, 0]
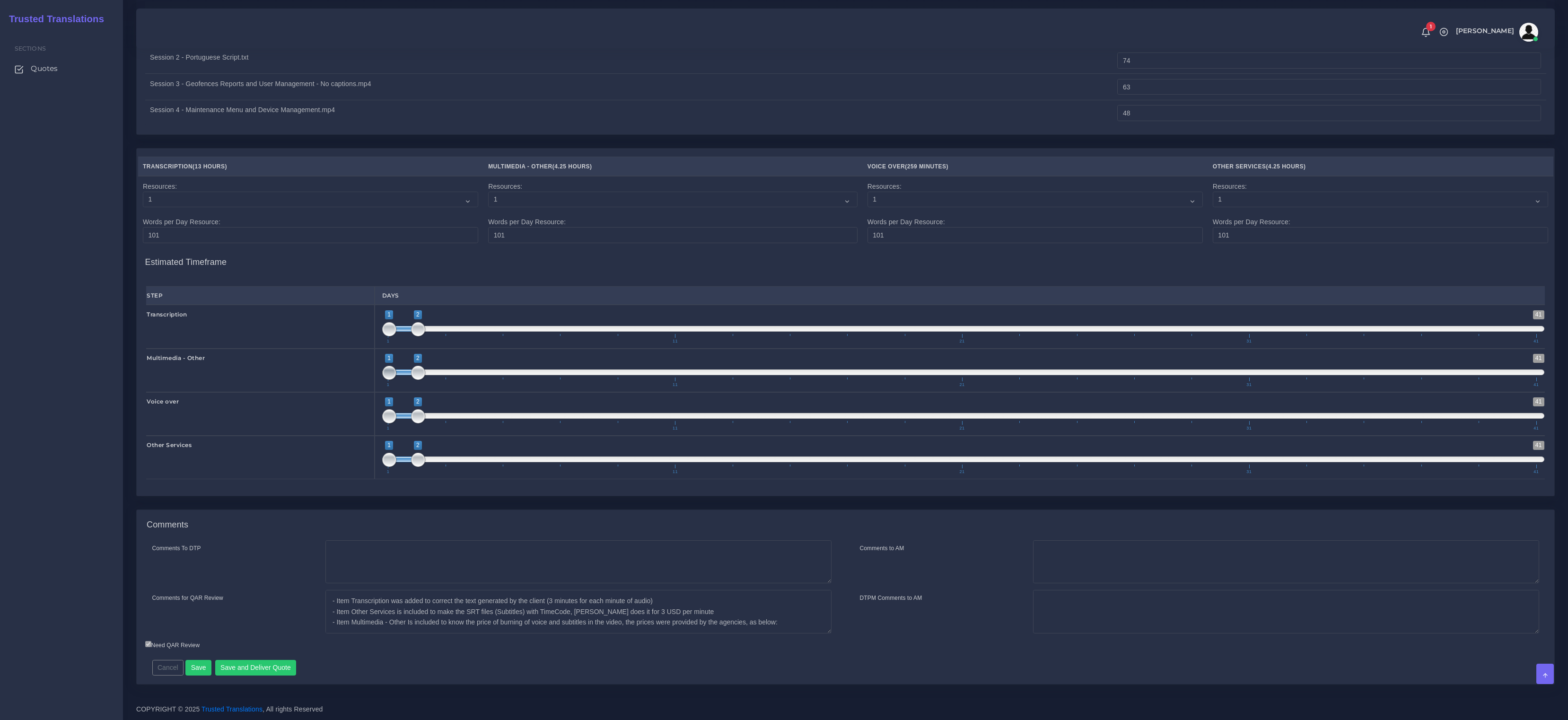
type input "2;3"
drag, startPoint x: 401, startPoint y: 376, endPoint x: 417, endPoint y: 375, distance: 16.0
click at [417, 375] on span "1 41 2 3 2 — 3 1 11 21 31 41" at bounding box center [963, 370] width 1162 height 33
type input "3;4"
drag, startPoint x: 403, startPoint y: 416, endPoint x: 408, endPoint y: 445, distance: 29.4
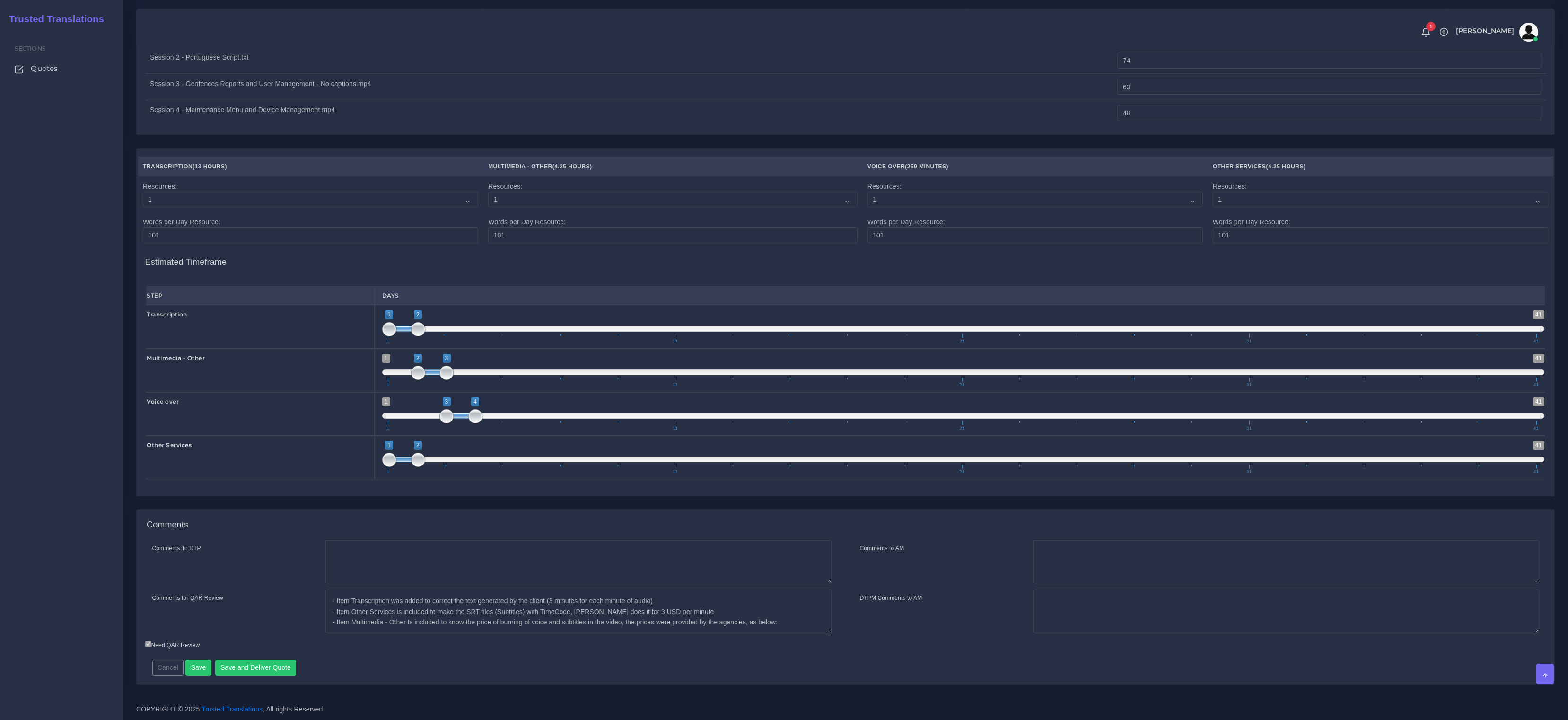
click at [456, 416] on span at bounding box center [461, 416] width 29 height 6
type input "4;5"
drag, startPoint x: 404, startPoint y: 459, endPoint x: 488, endPoint y: 462, distance: 84.1
click at [488, 462] on span at bounding box center [490, 459] width 29 height 6
click at [257, 669] on button "Save and Deliver Quote" at bounding box center [255, 667] width 82 height 16
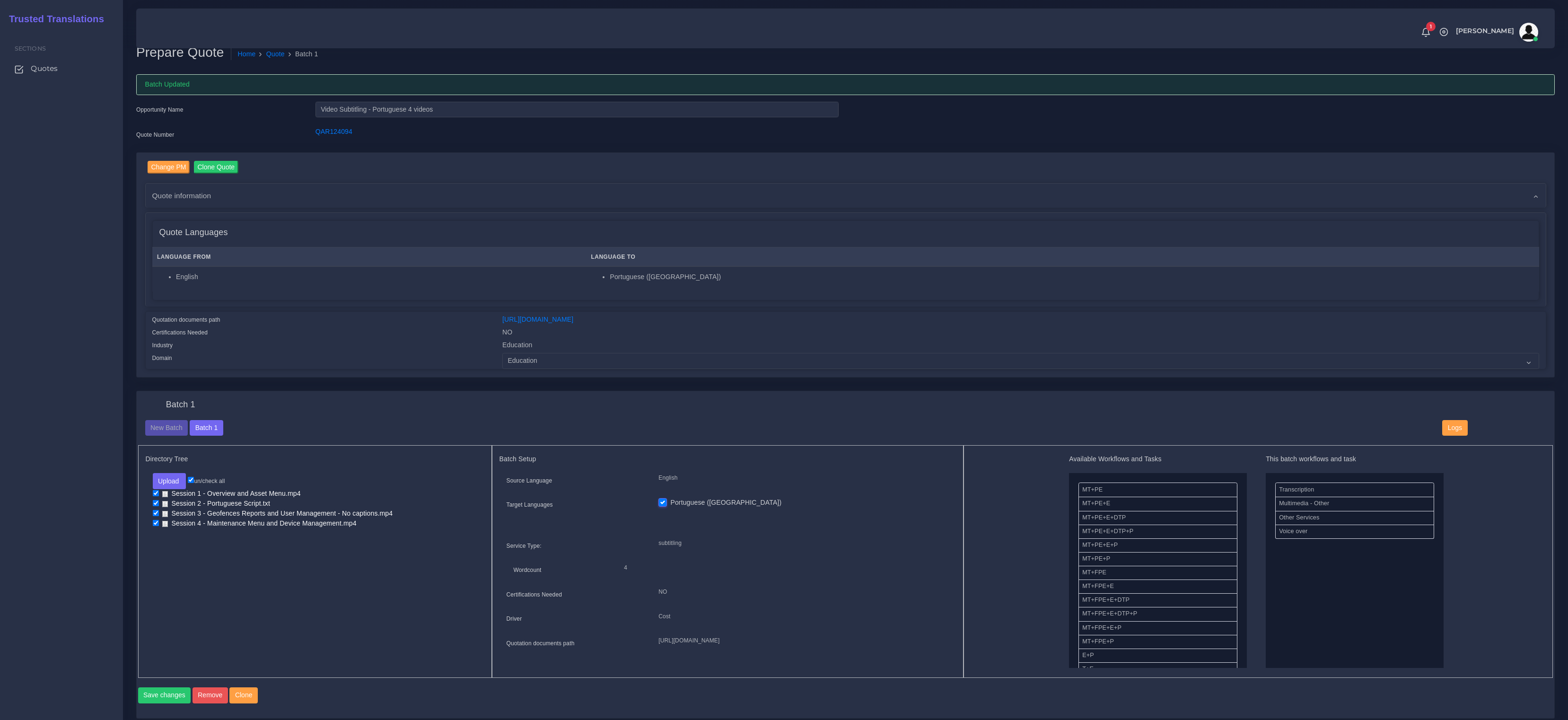
scroll to position [0, 0]
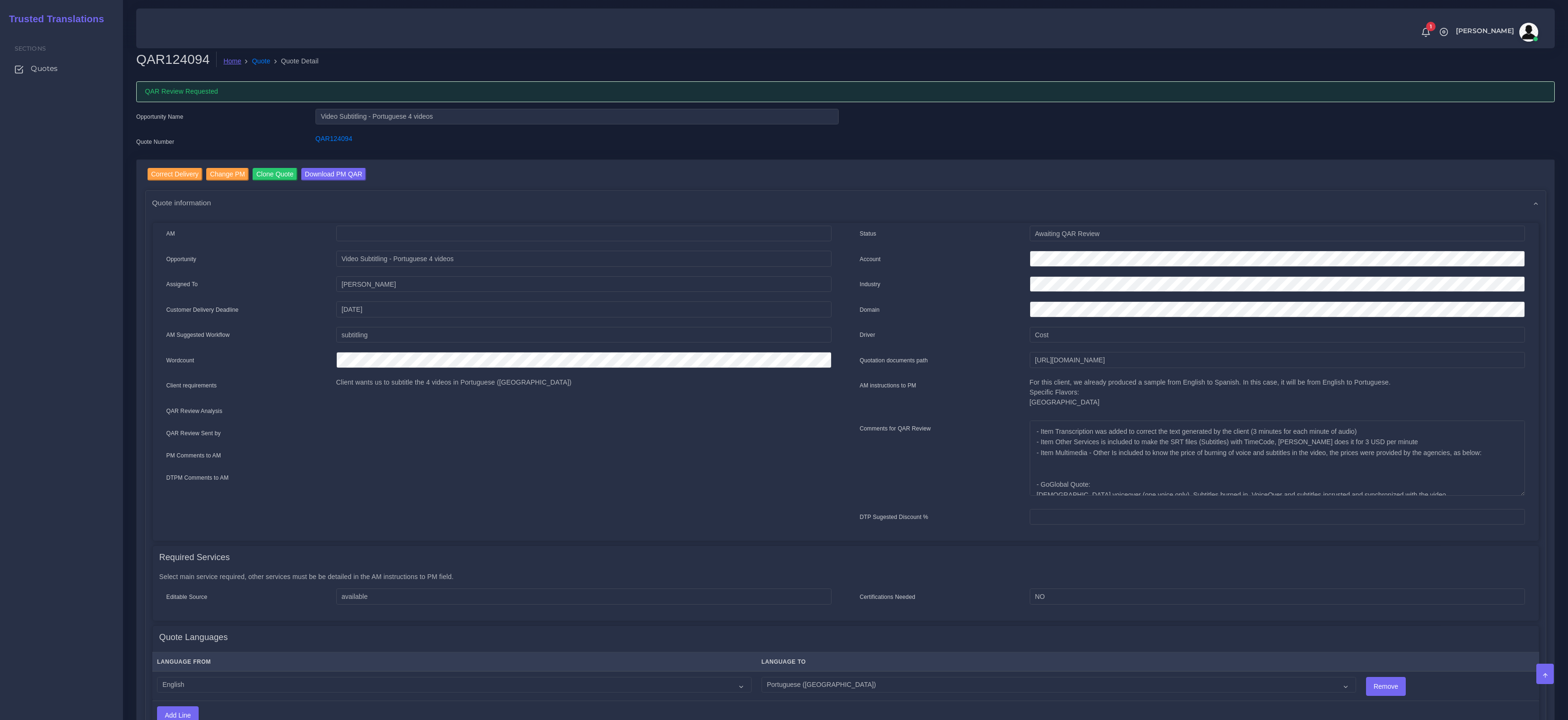
click at [232, 63] on link "Home" at bounding box center [232, 61] width 18 height 10
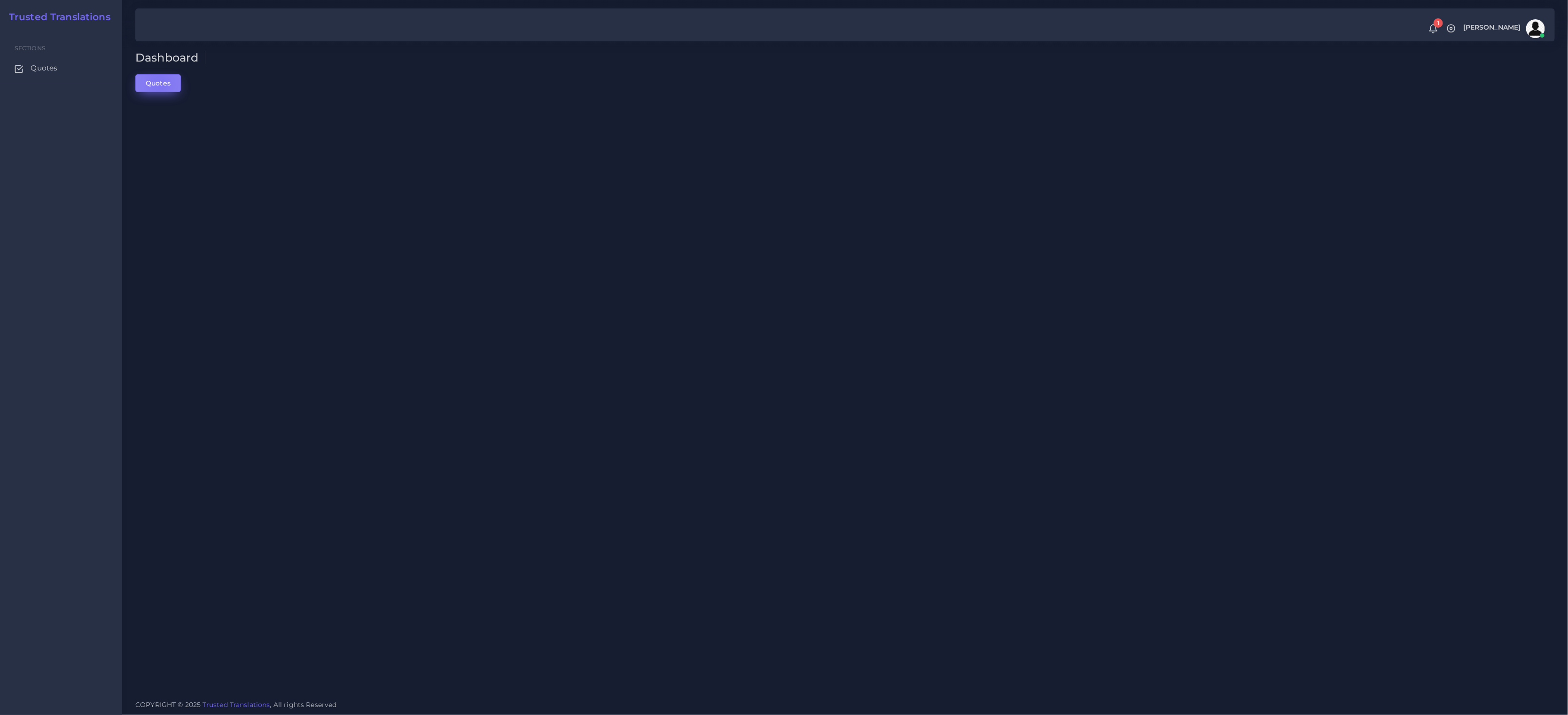
click at [159, 83] on link "Quotes" at bounding box center [158, 83] width 46 height 18
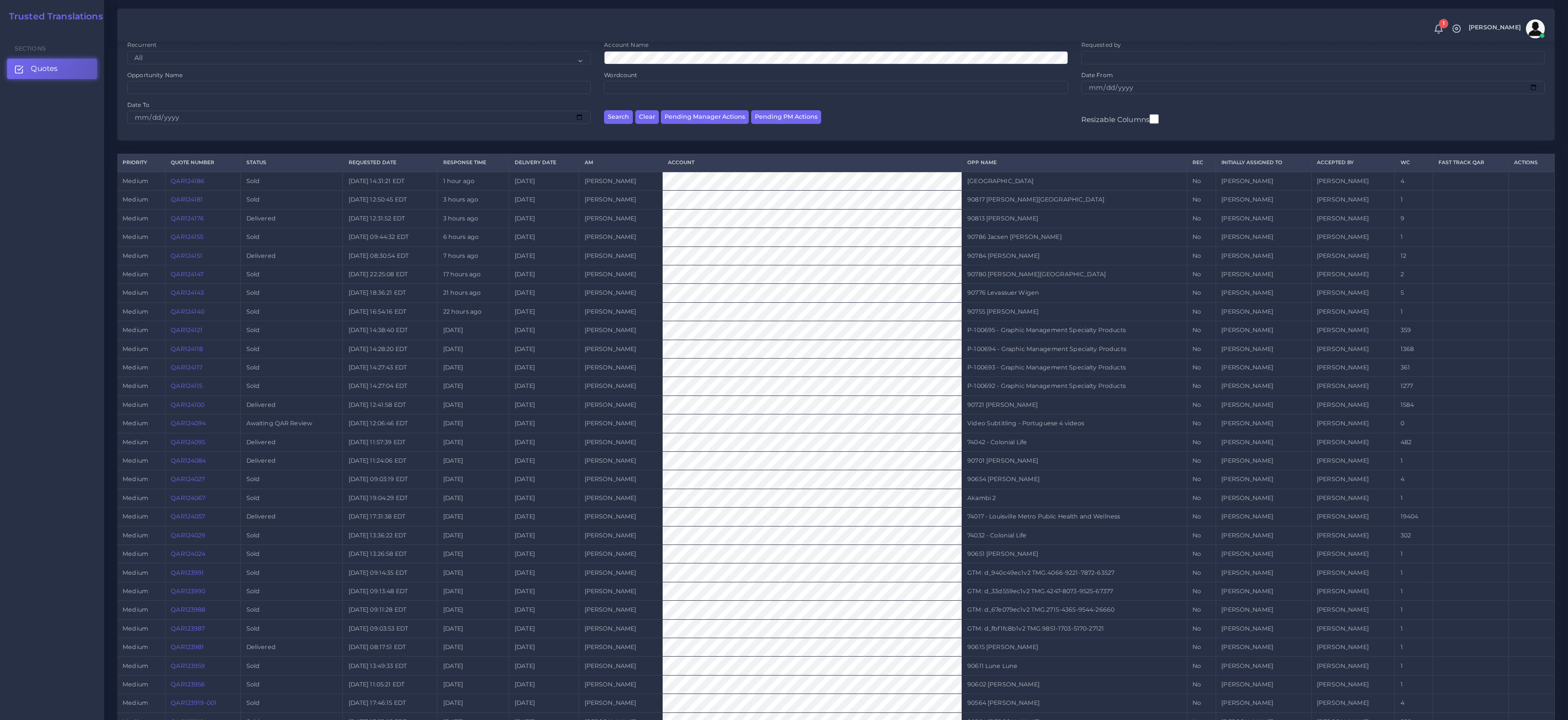
scroll to position [160, 0]
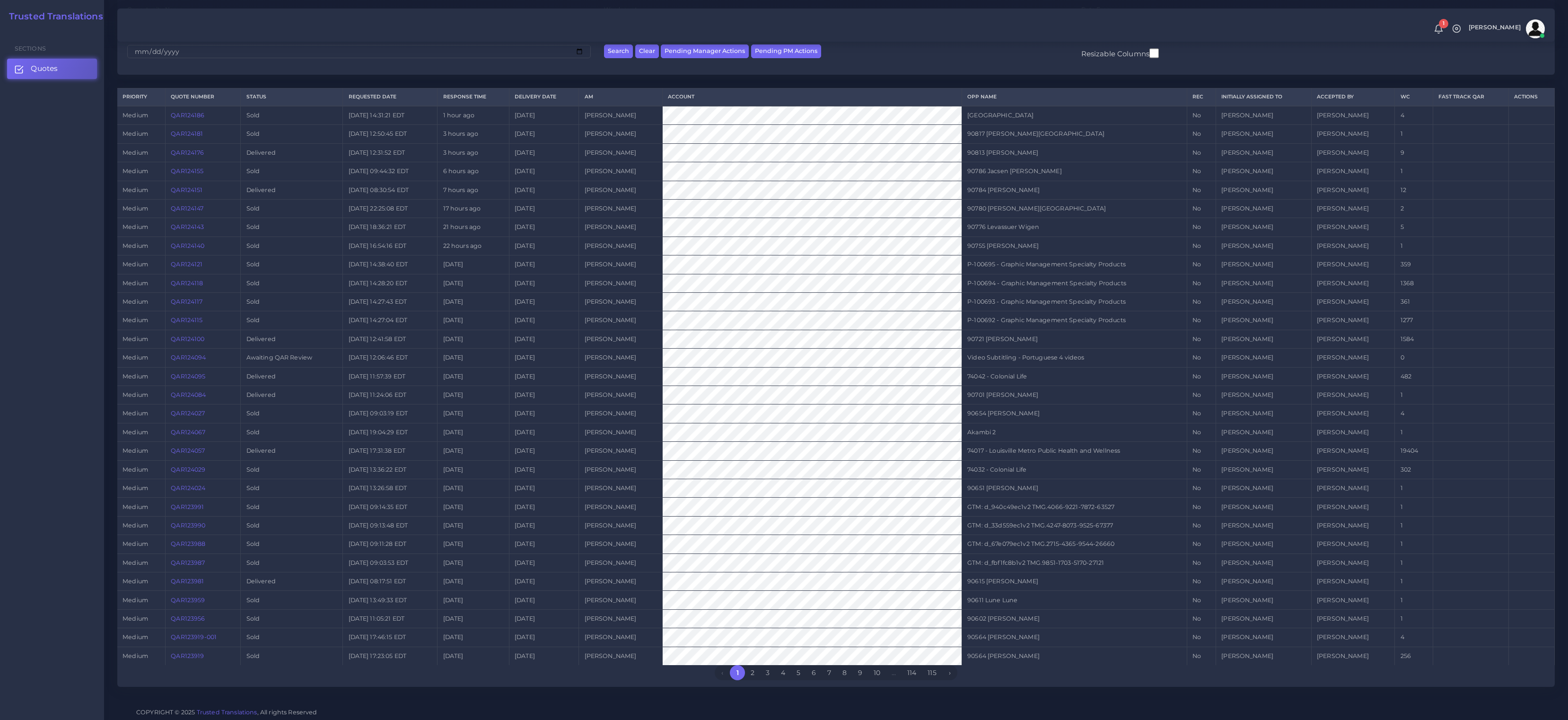
click at [187, 354] on link "QAR124094" at bounding box center [188, 357] width 35 height 7
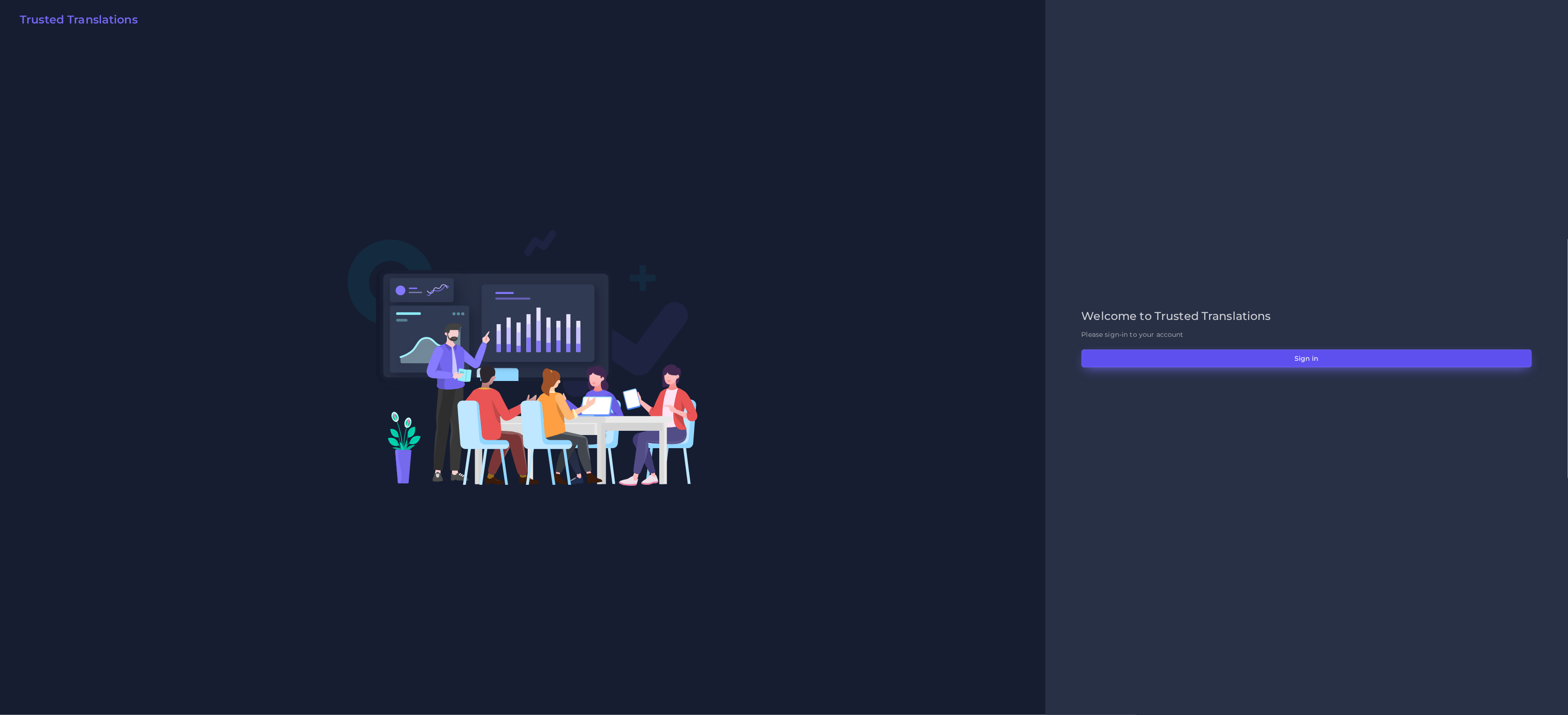
click at [1304, 355] on button "Sign in" at bounding box center [1307, 359] width 450 height 18
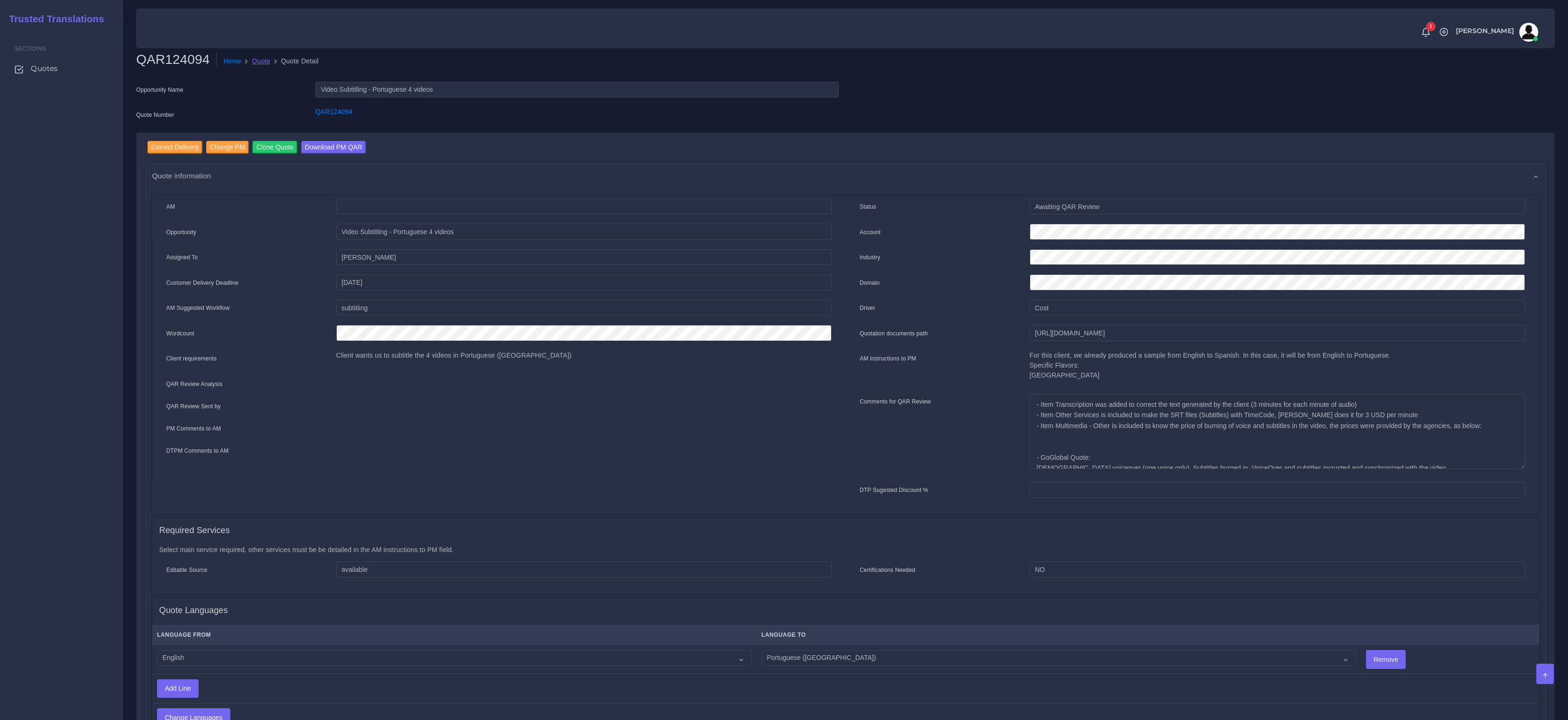
click at [269, 59] on link "Quote" at bounding box center [261, 61] width 18 height 10
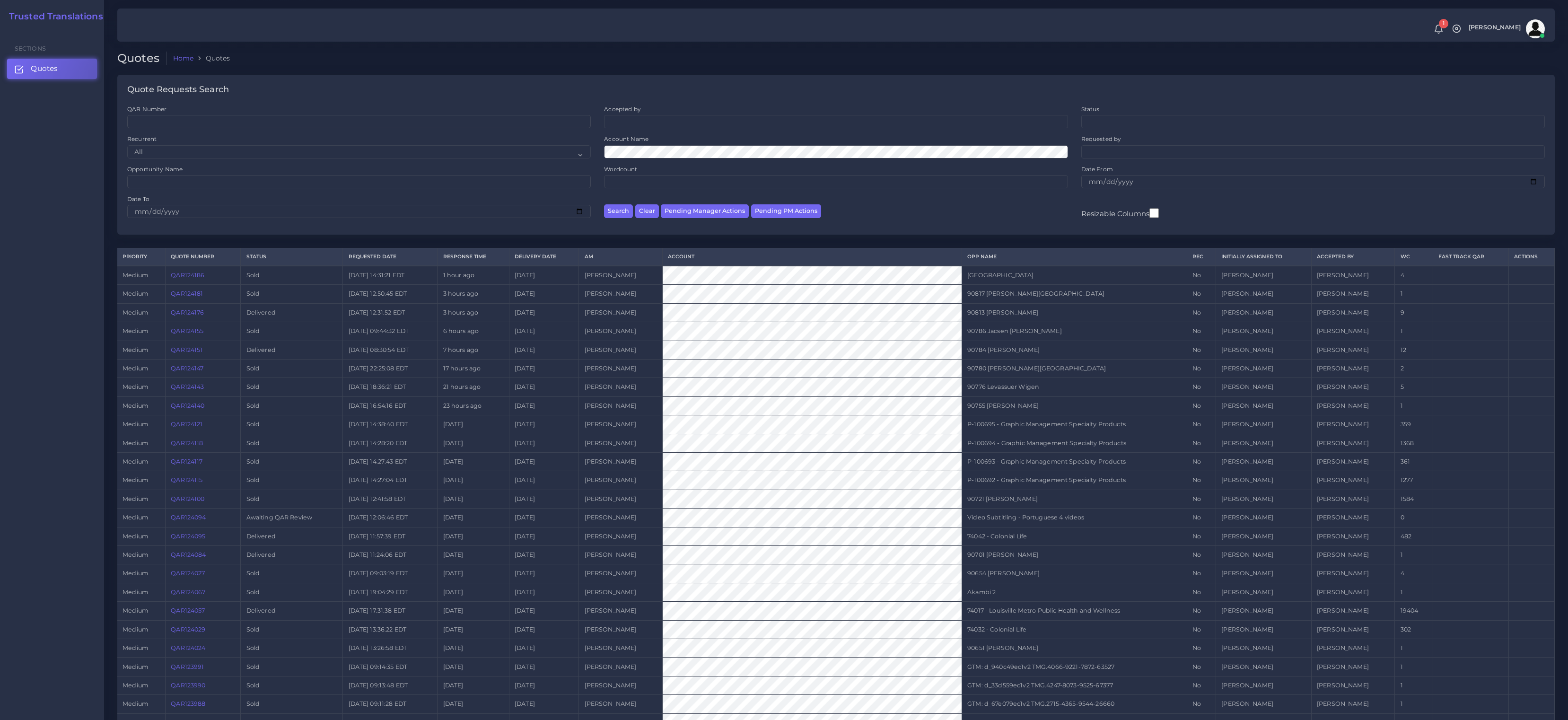
scroll to position [114, 0]
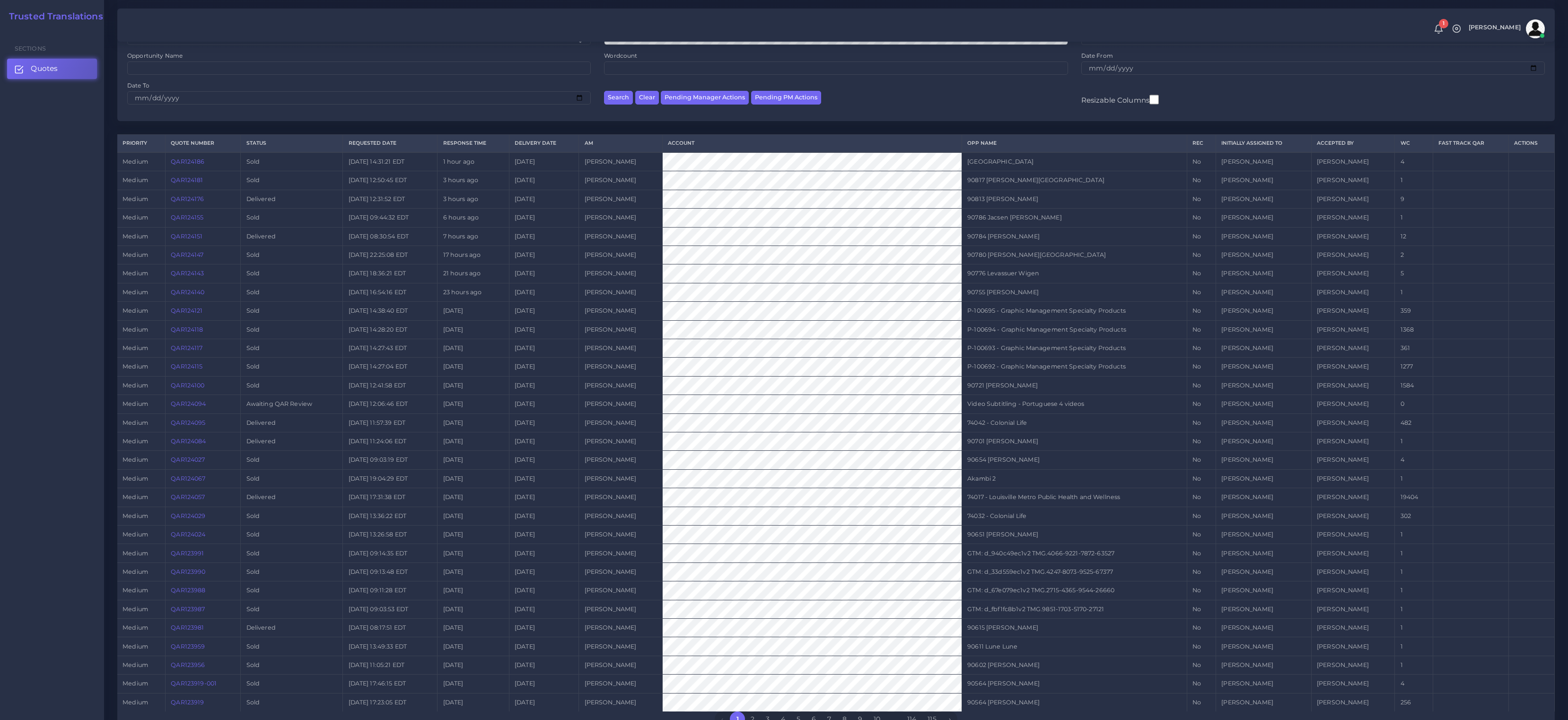
click at [198, 401] on link "QAR124094" at bounding box center [188, 404] width 35 height 7
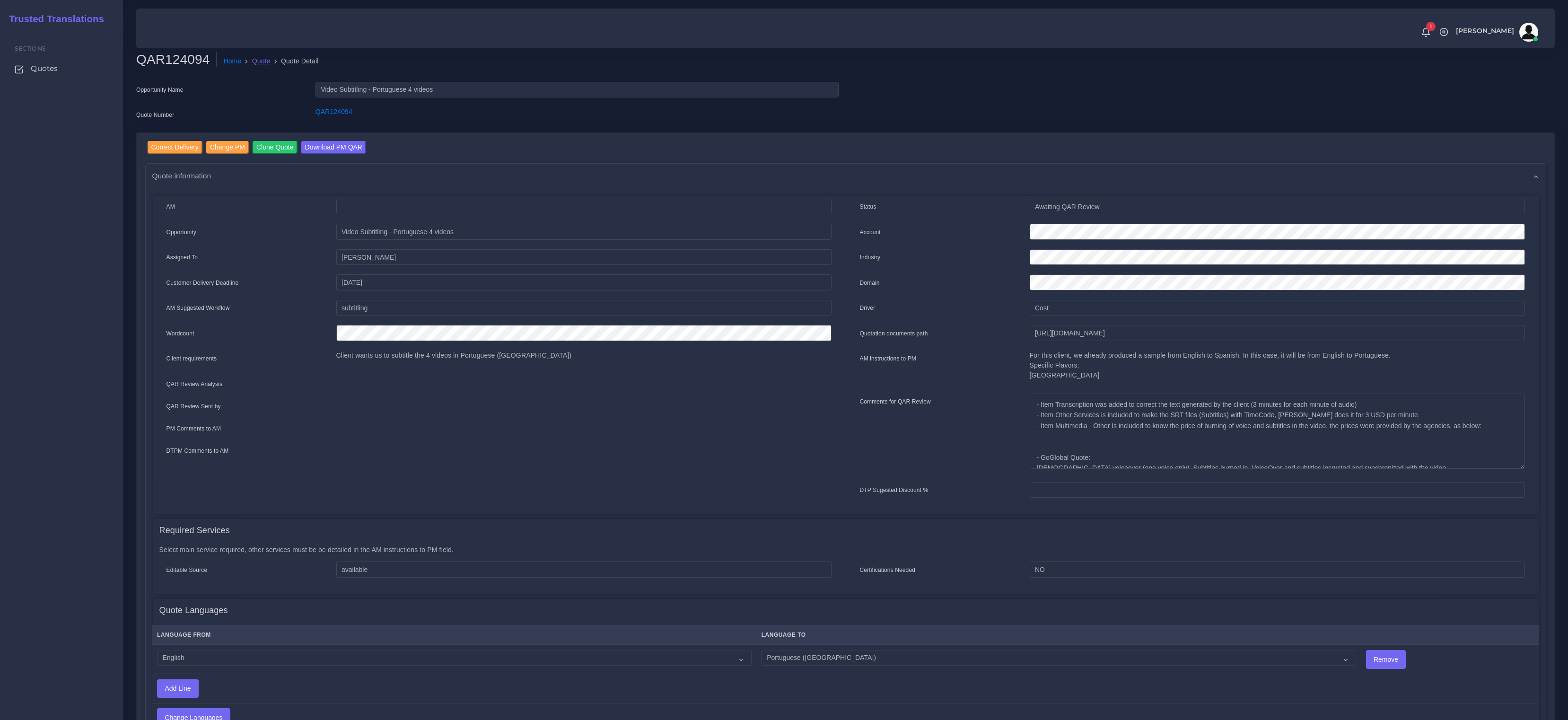
click at [269, 63] on link "Quote" at bounding box center [261, 61] width 18 height 10
